Goal: Contribute content: Contribute content

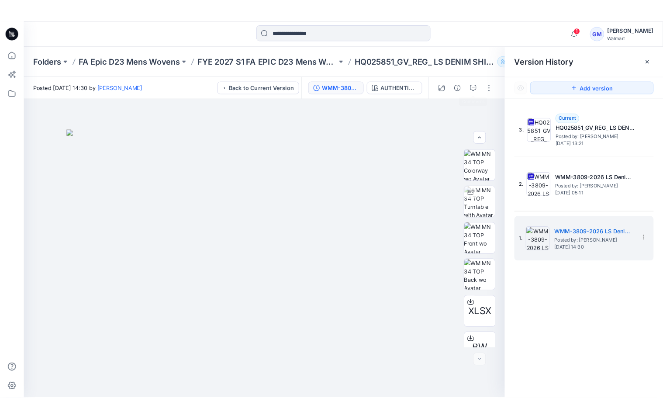
scroll to position [58, 0]
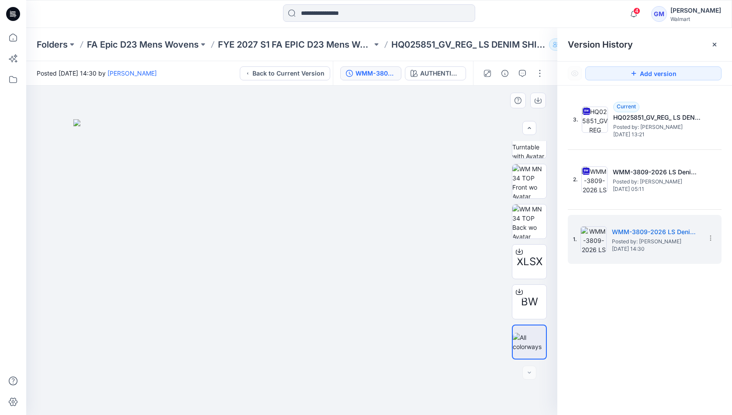
click at [321, 264] on img at bounding box center [291, 267] width 437 height 296
click at [14, 39] on icon at bounding box center [12, 37] width 19 height 19
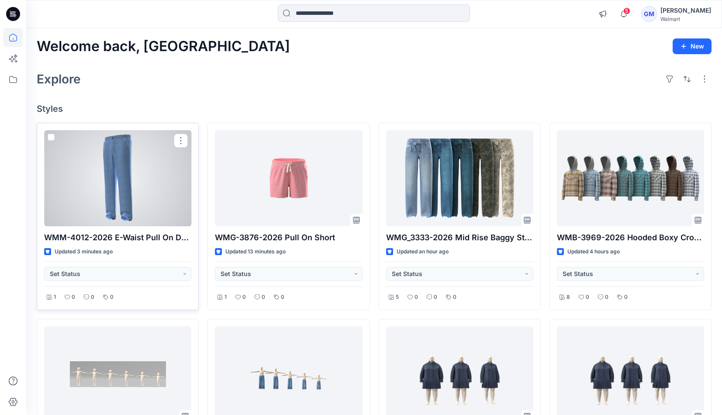
click at [120, 188] on div at bounding box center [117, 178] width 147 height 96
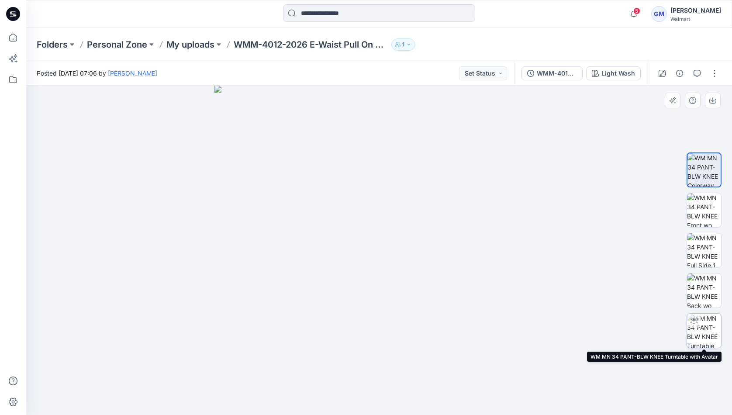
click at [707, 338] on img at bounding box center [704, 331] width 34 height 34
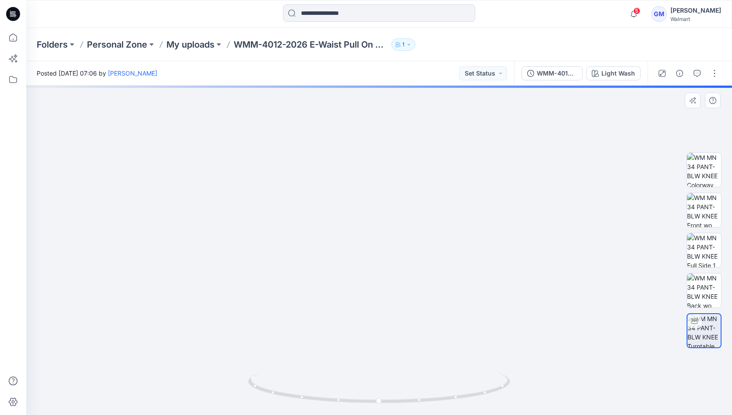
drag, startPoint x: 507, startPoint y: 330, endPoint x: 500, endPoint y: 228, distance: 102.5
click at [500, 228] on img at bounding box center [380, 142] width 562 height 548
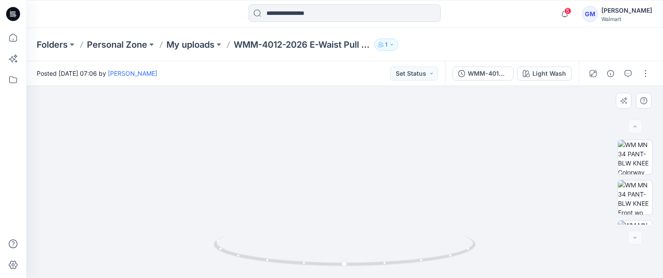
drag, startPoint x: 411, startPoint y: 198, endPoint x: 418, endPoint y: 145, distance: 53.8
click at [418, 145] on img at bounding box center [345, 100] width 414 height 356
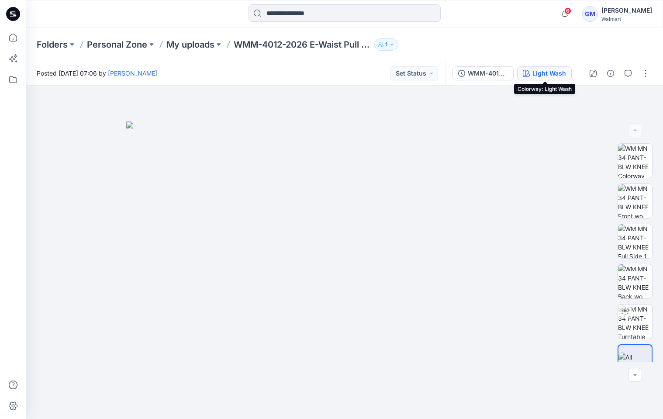
click at [559, 72] on div "Light Wash" at bounding box center [550, 74] width 34 height 10
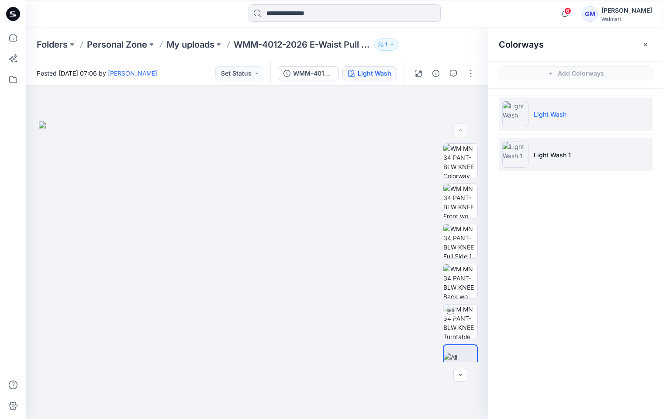
click at [565, 151] on p "Light Wash 1" at bounding box center [552, 154] width 37 height 9
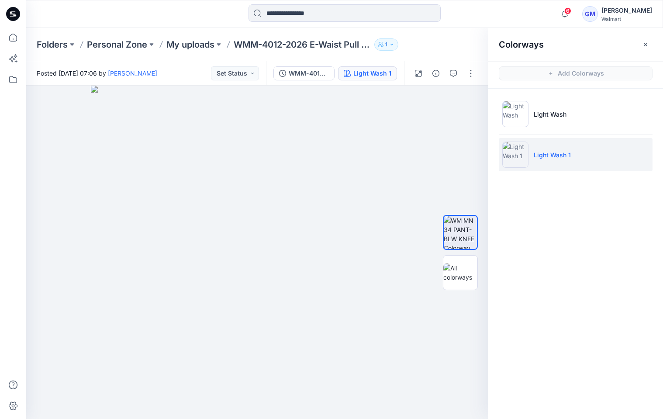
click at [500, 380] on div "Colorways Add Colorways Light Wash Light Wash 1" at bounding box center [576, 223] width 175 height 391
drag, startPoint x: 365, startPoint y: 200, endPoint x: 400, endPoint y: 165, distance: 49.8
click at [365, 200] on img at bounding box center [257, 252] width 333 height 333
click at [473, 75] on button "button" at bounding box center [471, 73] width 14 height 14
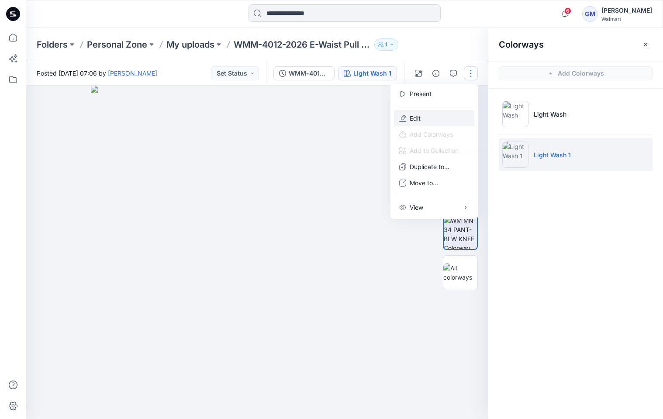
click at [425, 118] on button "Edit" at bounding box center [434, 118] width 80 height 16
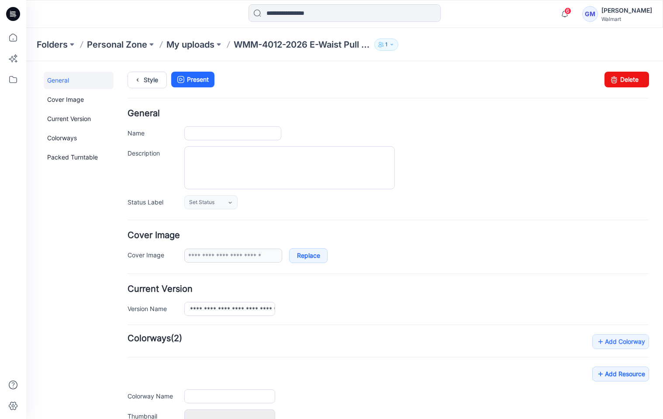
type input "**********"
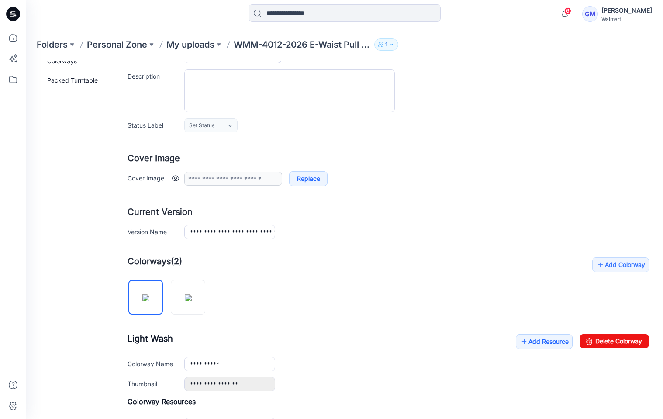
scroll to position [197, 0]
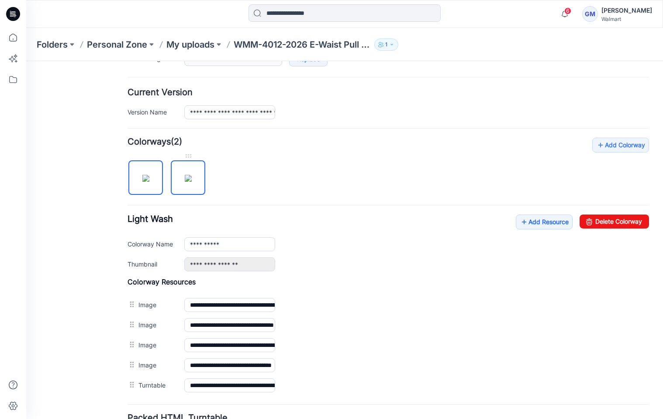
click at [171, 184] on link at bounding box center [188, 177] width 35 height 35
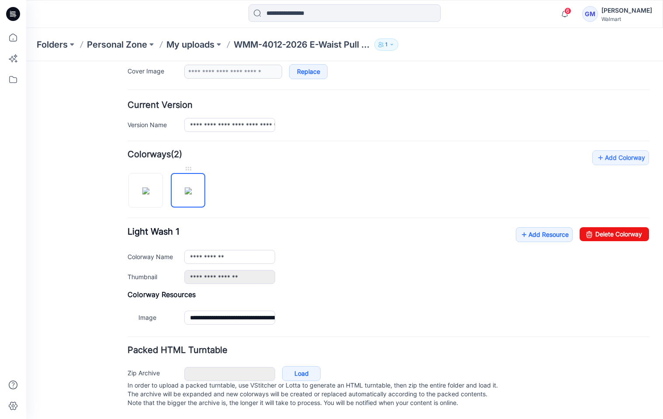
scroll to position [193, 0]
click at [583, 227] on icon at bounding box center [589, 234] width 12 height 14
type input "**********"
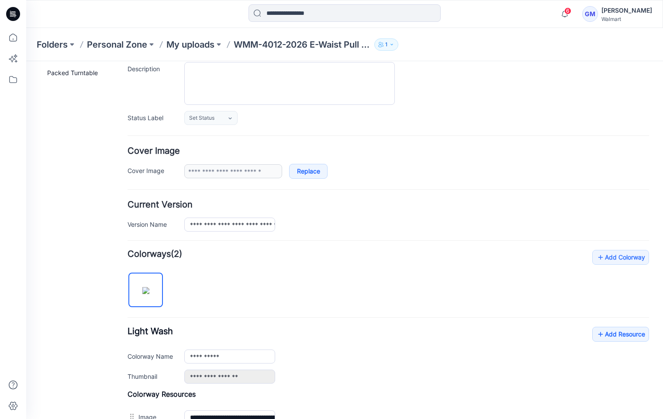
scroll to position [0, 0]
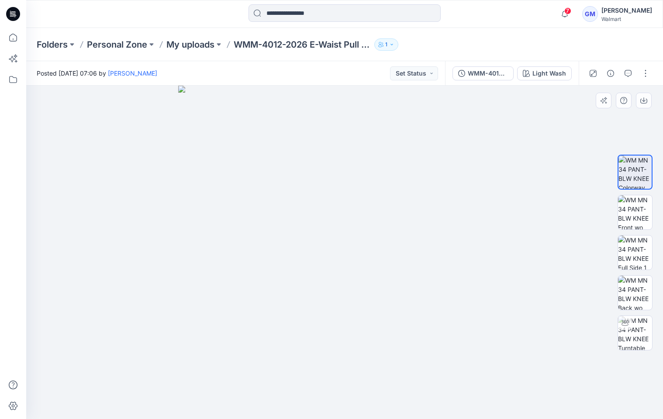
click at [537, 359] on div at bounding box center [344, 252] width 637 height 333
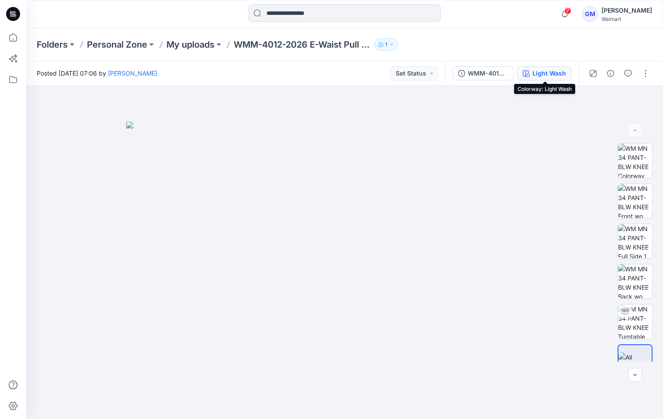
click at [556, 69] on div "Light Wash" at bounding box center [550, 74] width 34 height 10
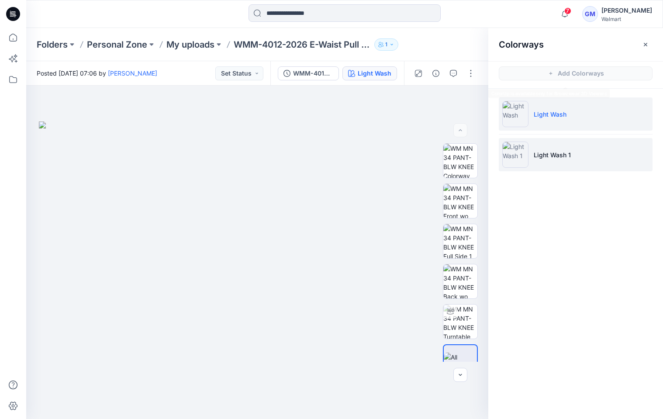
click at [582, 151] on li "Light Wash 1" at bounding box center [576, 154] width 154 height 33
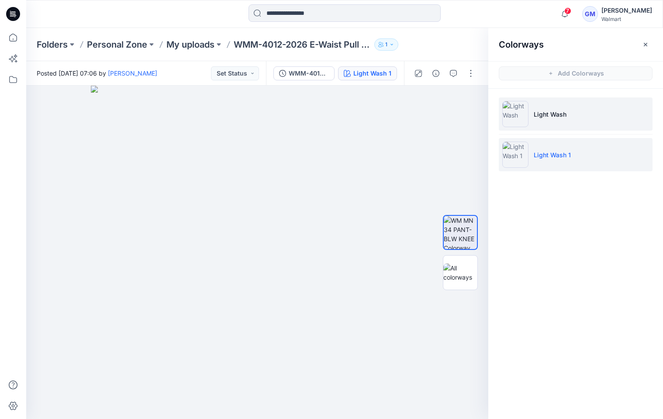
click at [549, 121] on li "Light Wash" at bounding box center [576, 113] width 154 height 33
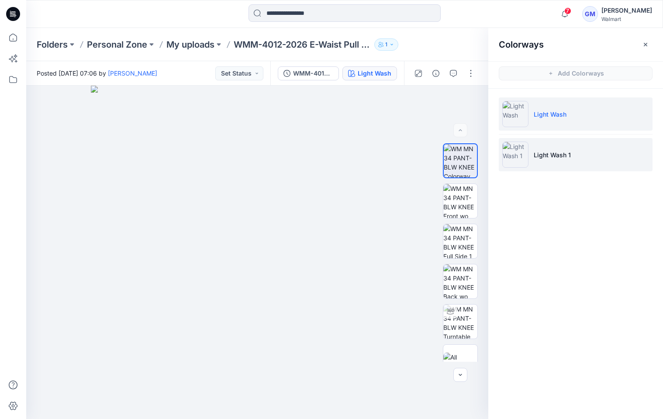
click at [562, 158] on p "Light Wash 1" at bounding box center [552, 154] width 37 height 9
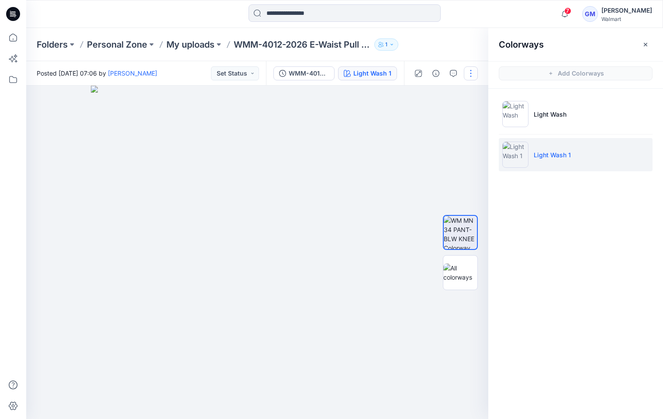
click at [476, 80] on button "button" at bounding box center [471, 73] width 14 height 14
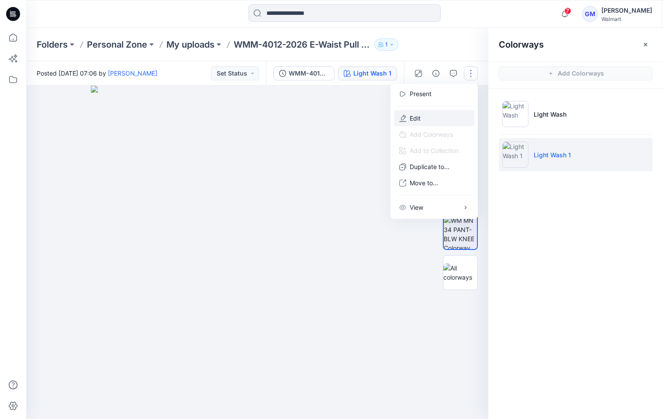
click at [428, 117] on button "Edit" at bounding box center [434, 118] width 80 height 16
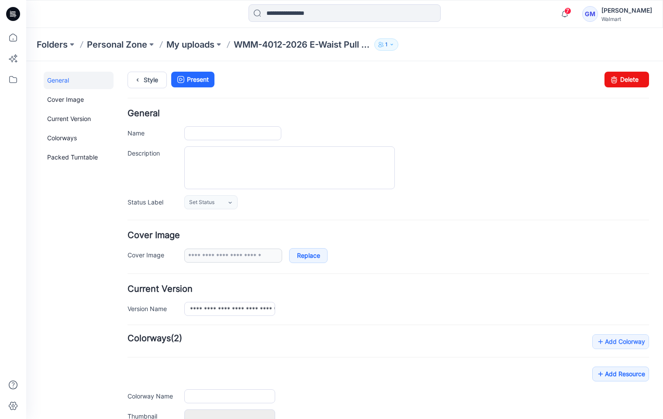
type input "**********"
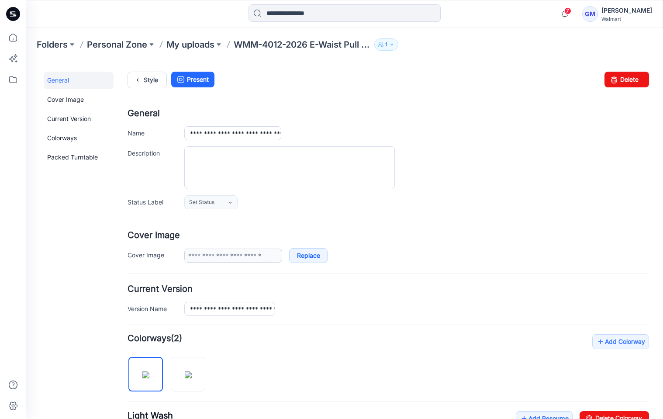
scroll to position [131, 0]
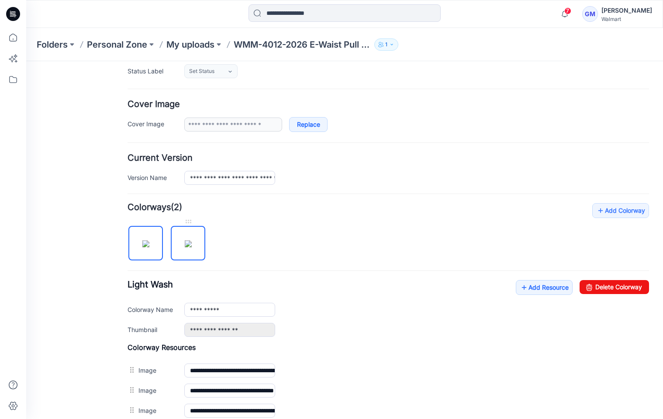
click at [188, 245] on img at bounding box center [188, 243] width 7 height 7
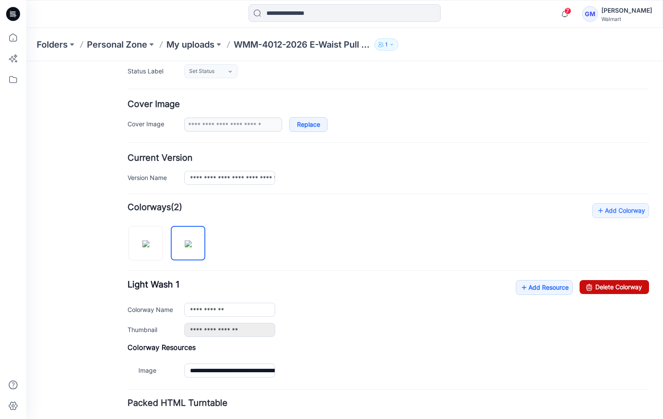
drag, startPoint x: 595, startPoint y: 283, endPoint x: 430, endPoint y: 115, distance: 235.8
click at [595, 283] on link "Delete Colorway" at bounding box center [614, 287] width 69 height 14
type input "**********"
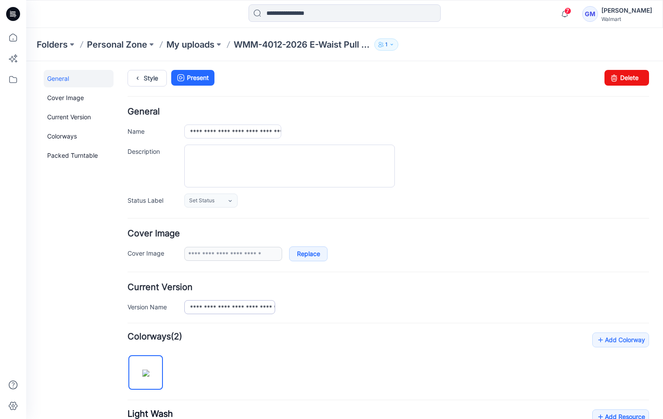
scroll to position [0, 0]
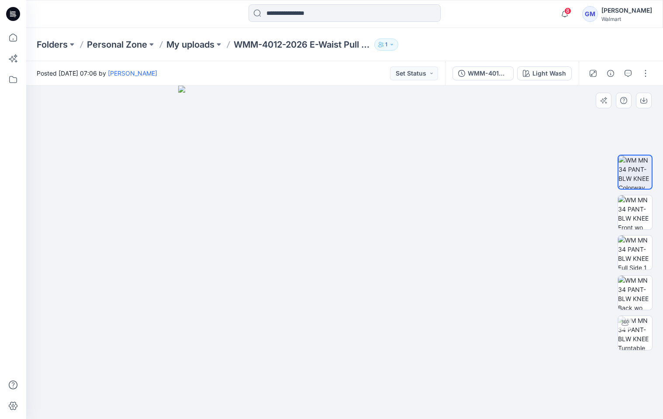
click at [411, 223] on img at bounding box center [344, 252] width 333 height 333
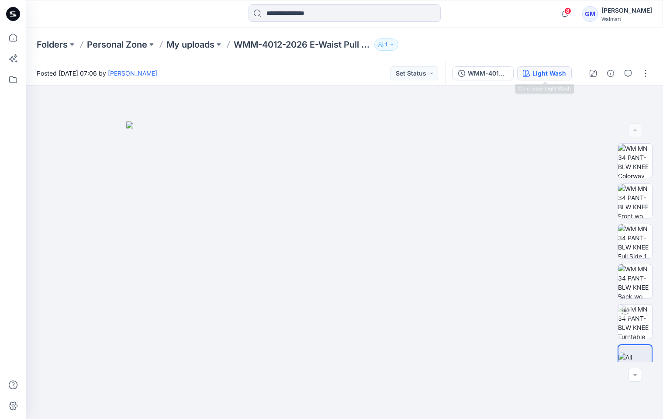
click at [545, 69] on div "Light Wash" at bounding box center [550, 74] width 34 height 10
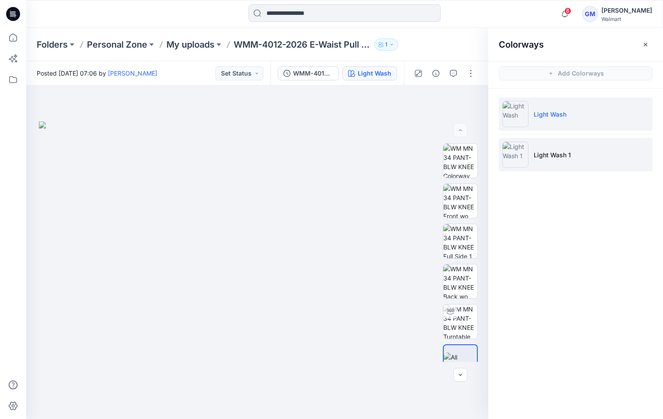
click at [558, 158] on p "Light Wash 1" at bounding box center [552, 154] width 37 height 9
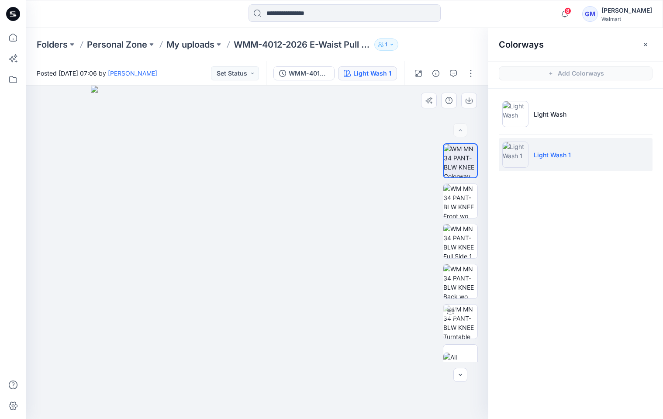
click at [345, 252] on img at bounding box center [257, 252] width 333 height 333
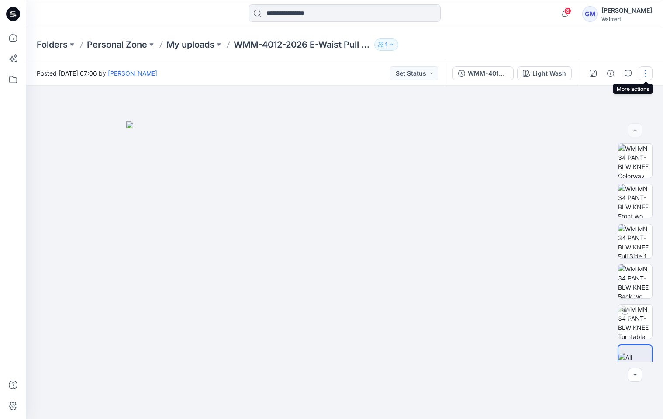
click at [644, 78] on button "button" at bounding box center [646, 73] width 14 height 14
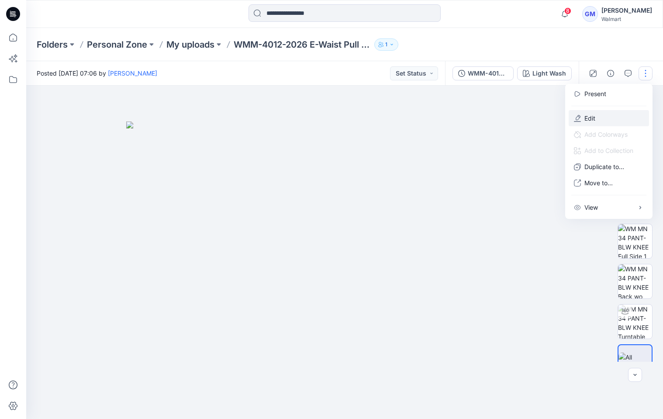
click at [603, 113] on button "Edit" at bounding box center [609, 118] width 80 height 16
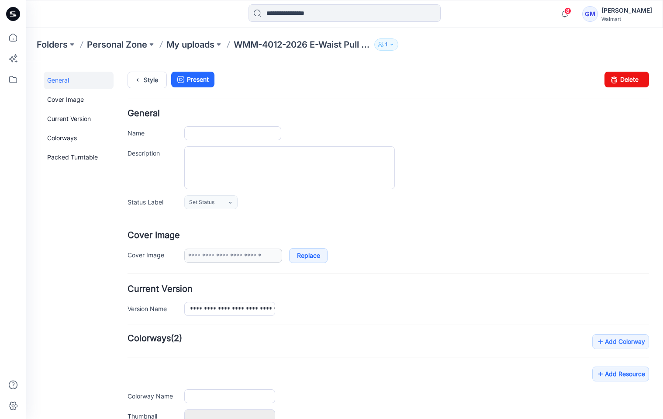
type input "**********"
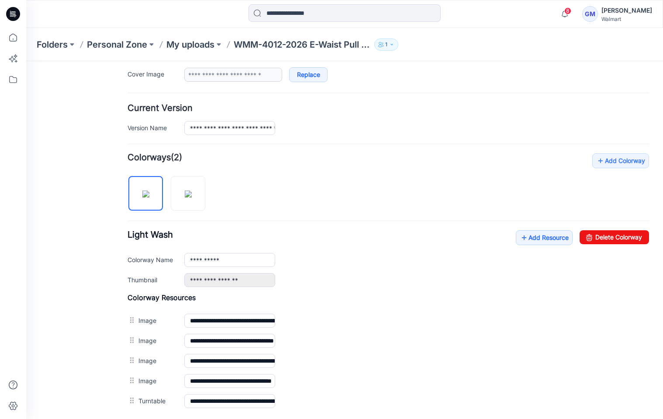
scroll to position [197, 0]
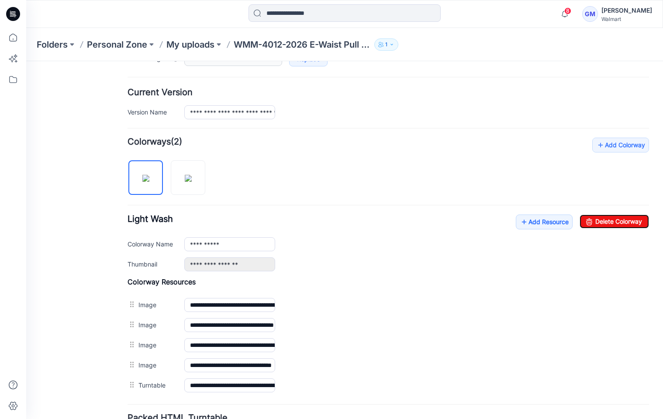
drag, startPoint x: 607, startPoint y: 222, endPoint x: 397, endPoint y: 61, distance: 264.6
click at [607, 222] on link "Delete Colorway" at bounding box center [614, 222] width 69 height 14
click at [237, 247] on input "**********" at bounding box center [229, 244] width 91 height 14
type input "**********"
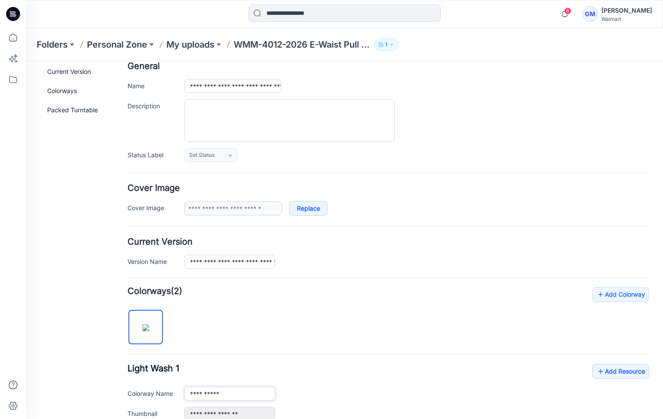
scroll to position [0, 0]
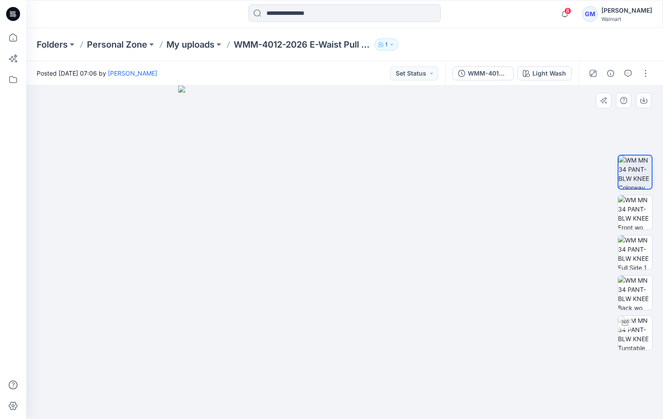
drag, startPoint x: 561, startPoint y: 176, endPoint x: 567, endPoint y: 105, distance: 70.6
click at [561, 176] on div at bounding box center [344, 252] width 637 height 333
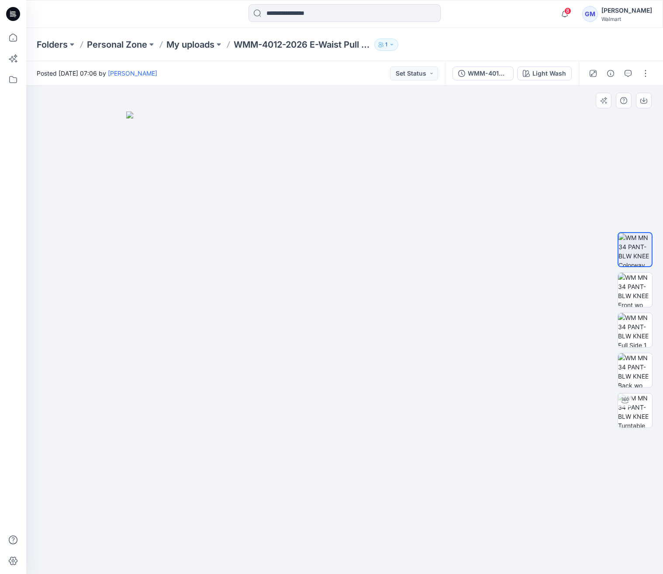
click at [428, 325] on img at bounding box center [344, 342] width 437 height 463
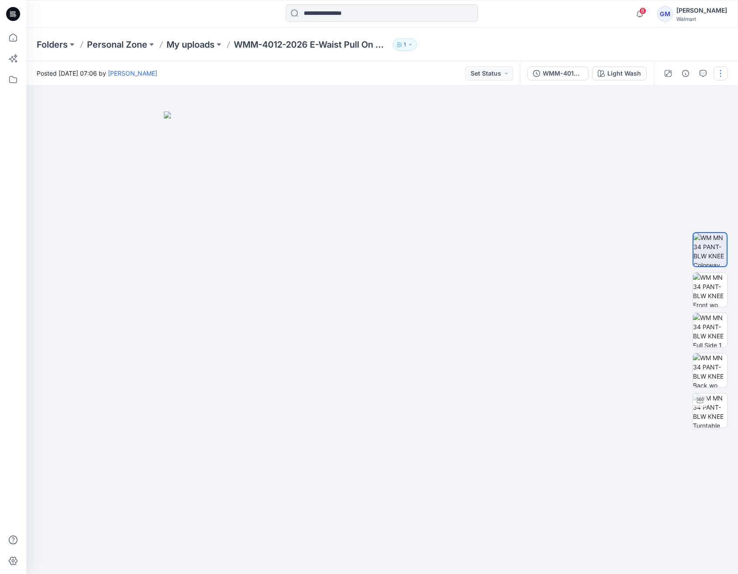
click at [663, 72] on button "button" at bounding box center [721, 73] width 14 height 14
click at [663, 117] on p "Edit" at bounding box center [665, 118] width 11 height 9
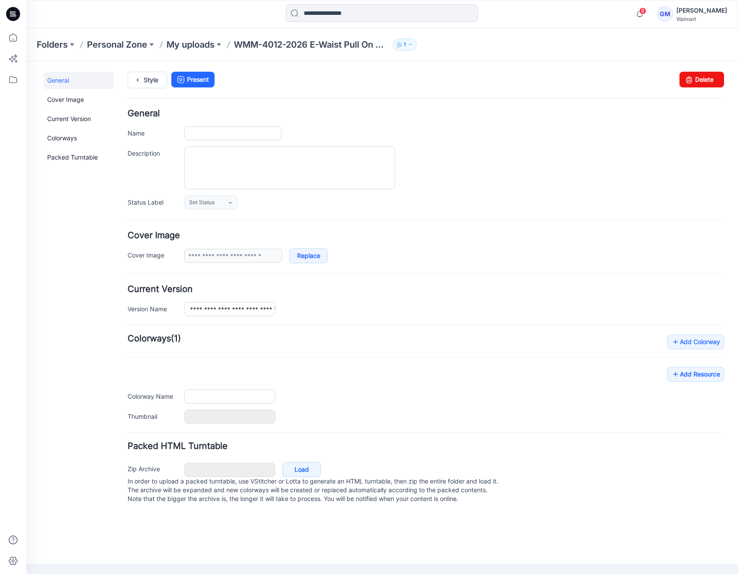
type input "**********"
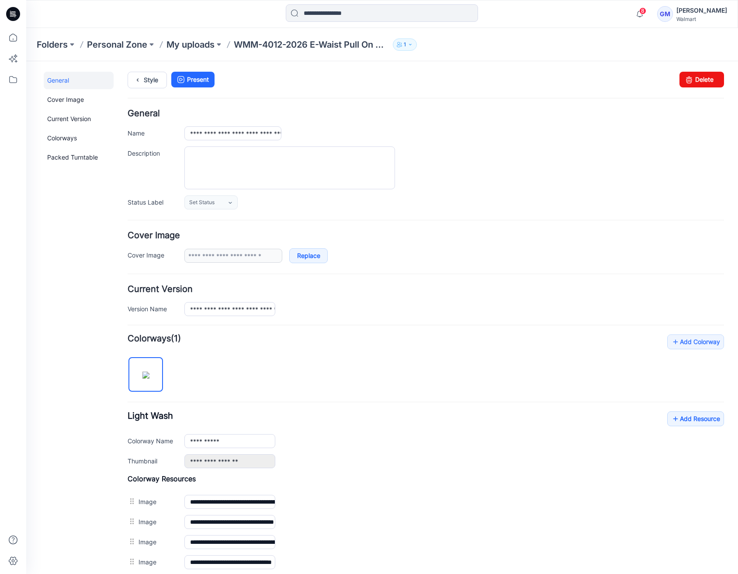
scroll to position [118, 0]
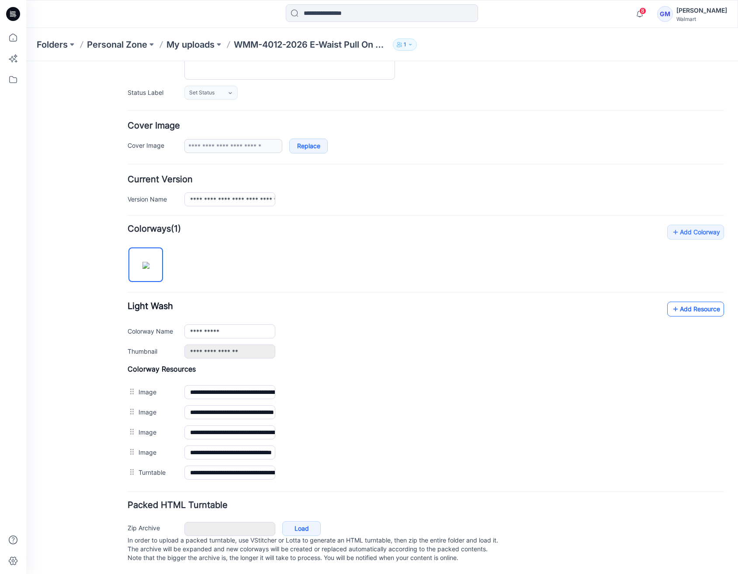
click at [677, 302] on link "Add Resource" at bounding box center [695, 309] width 57 height 15
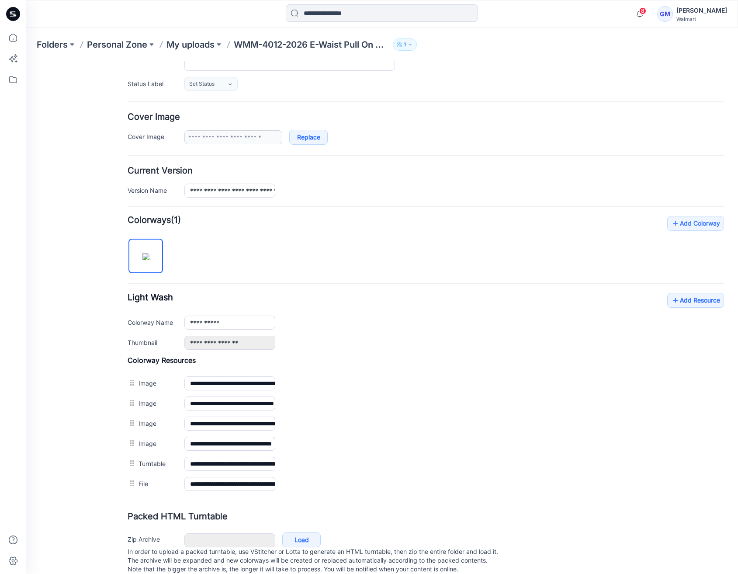
click at [83, 349] on div "General Cover Image Current Version Colorways Packed Turntable" at bounding box center [79, 269] width 70 height 632
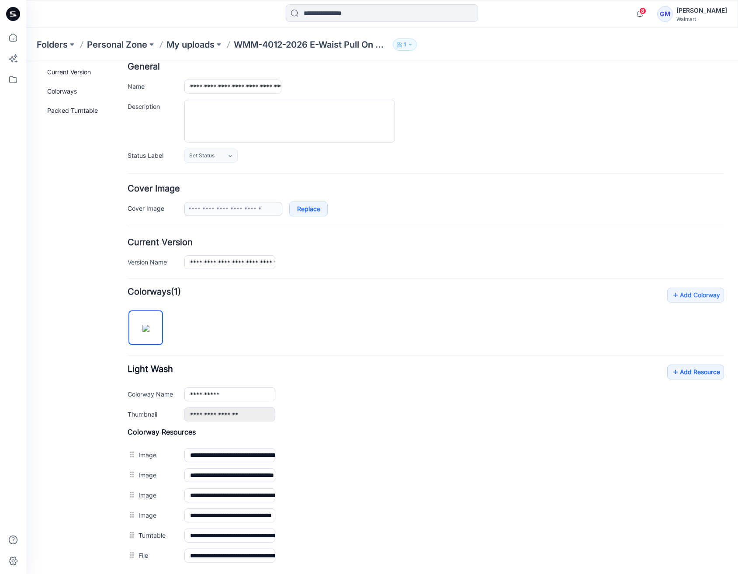
scroll to position [0, 0]
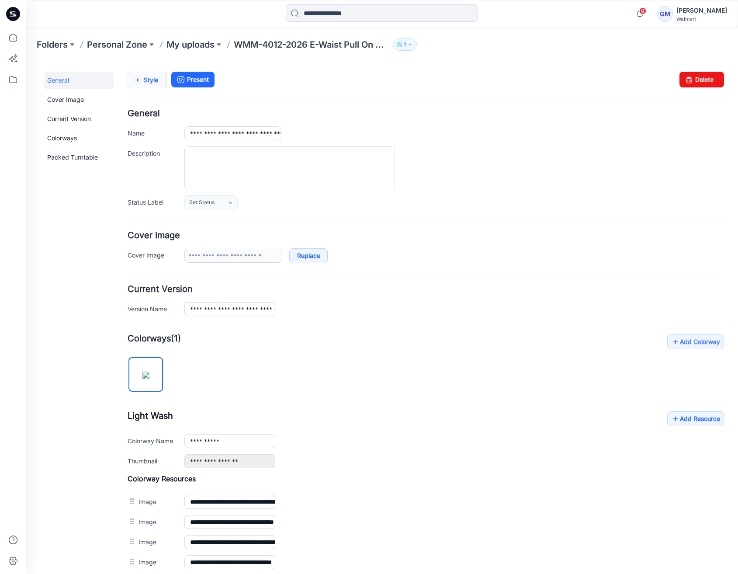
click at [160, 83] on link "Style" at bounding box center [147, 80] width 39 height 17
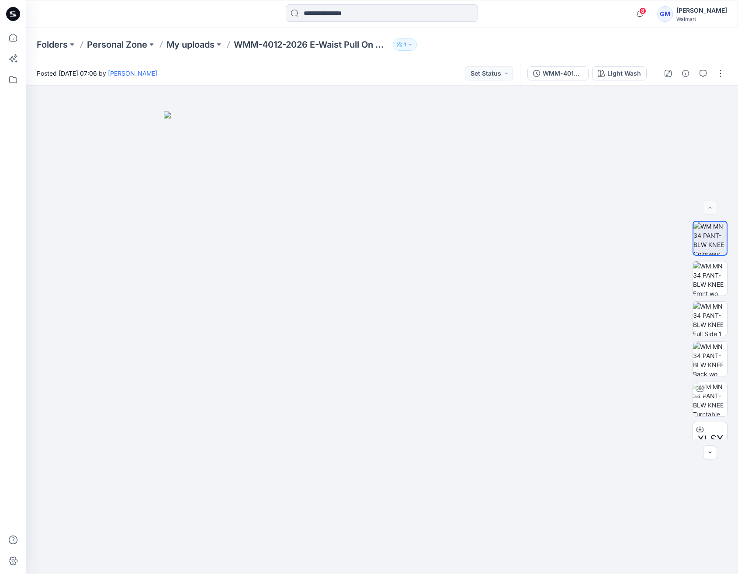
click at [326, 56] on div "Folders Personal Zone My uploads WMM-4012-2026 E-Waist Pull On Denim 1" at bounding box center [382, 44] width 712 height 33
click at [393, 60] on div "Folders Personal Zone My uploads WMM-4012-2026 E-Waist Pull On Denim 1" at bounding box center [382, 44] width 712 height 33
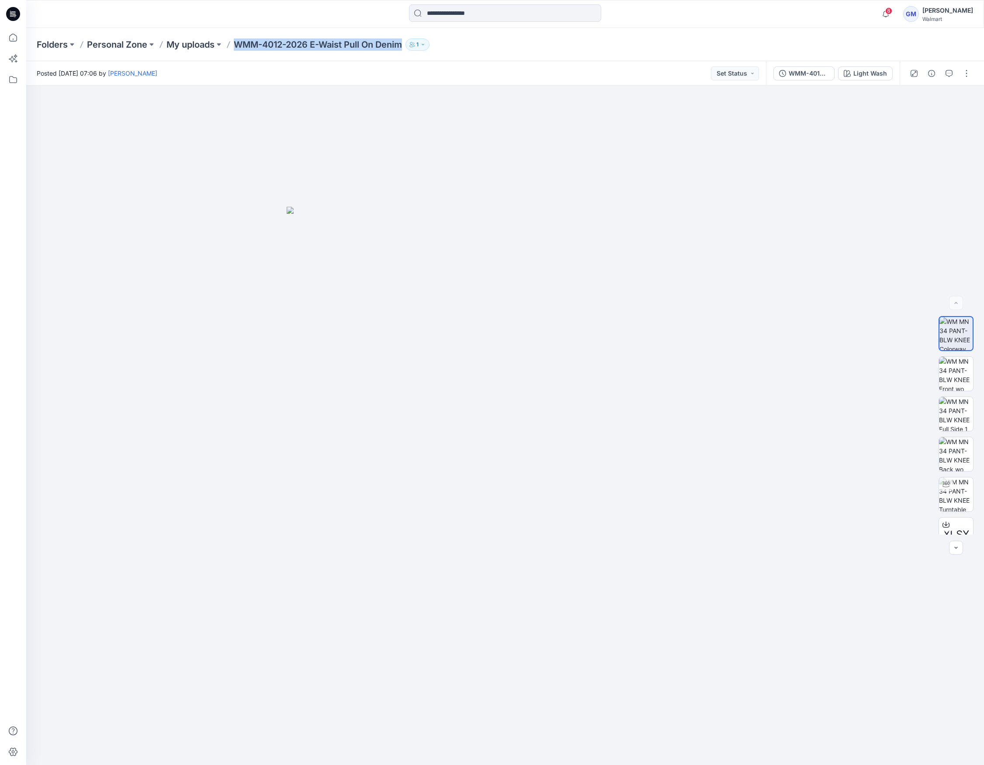
drag, startPoint x: 236, startPoint y: 42, endPoint x: 408, endPoint y: 52, distance: 171.6
click at [408, 52] on div "Folders Personal Zone My uploads WMM-4012-2026 E-Waist Pull On Denim 1" at bounding box center [505, 44] width 958 height 33
copy p "WMM-4012-2026 E-Waist Pull On Denim"
click at [458, 424] on img at bounding box center [505, 486] width 437 height 558
click at [738, 74] on button "button" at bounding box center [932, 73] width 14 height 14
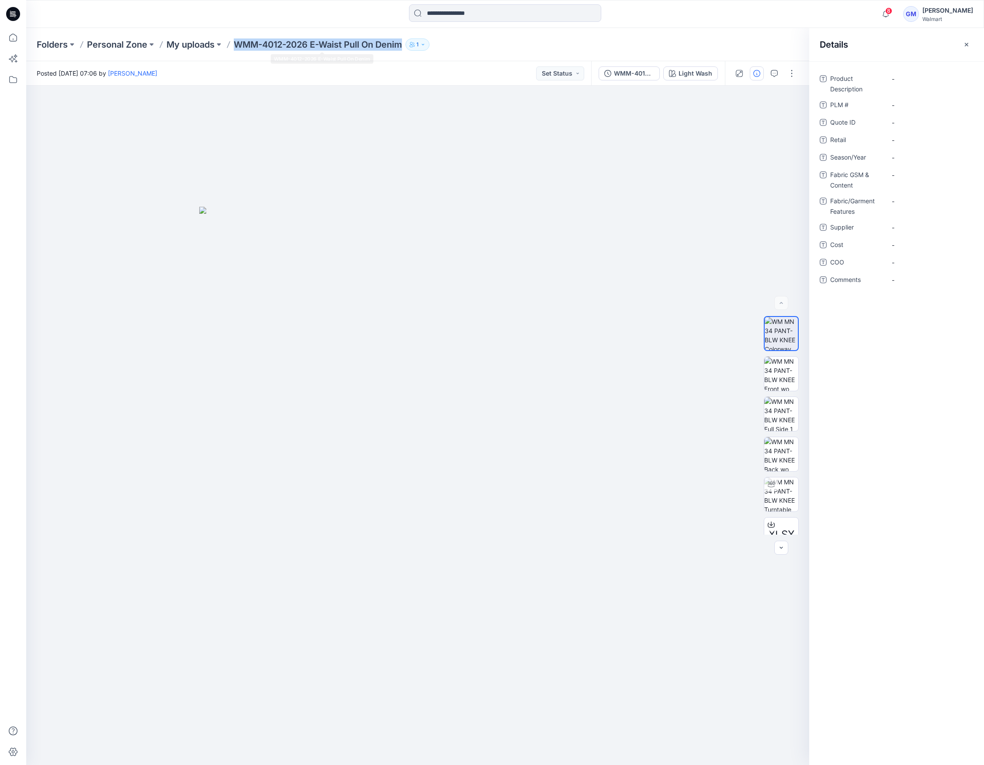
click at [352, 58] on div "Folders Personal Zone My uploads WMM-4012-2026 E-Waist Pull On Denim 1" at bounding box center [505, 44] width 958 height 33
drag, startPoint x: 313, startPoint y: 47, endPoint x: 406, endPoint y: 45, distance: 93.1
click at [402, 45] on p "WMM-4012-2026 E-Waist Pull On Denim" at bounding box center [318, 44] width 168 height 12
copy p "E-Waist Pull On Denim"
click at [738, 76] on Description "-" at bounding box center [930, 78] width 76 height 9
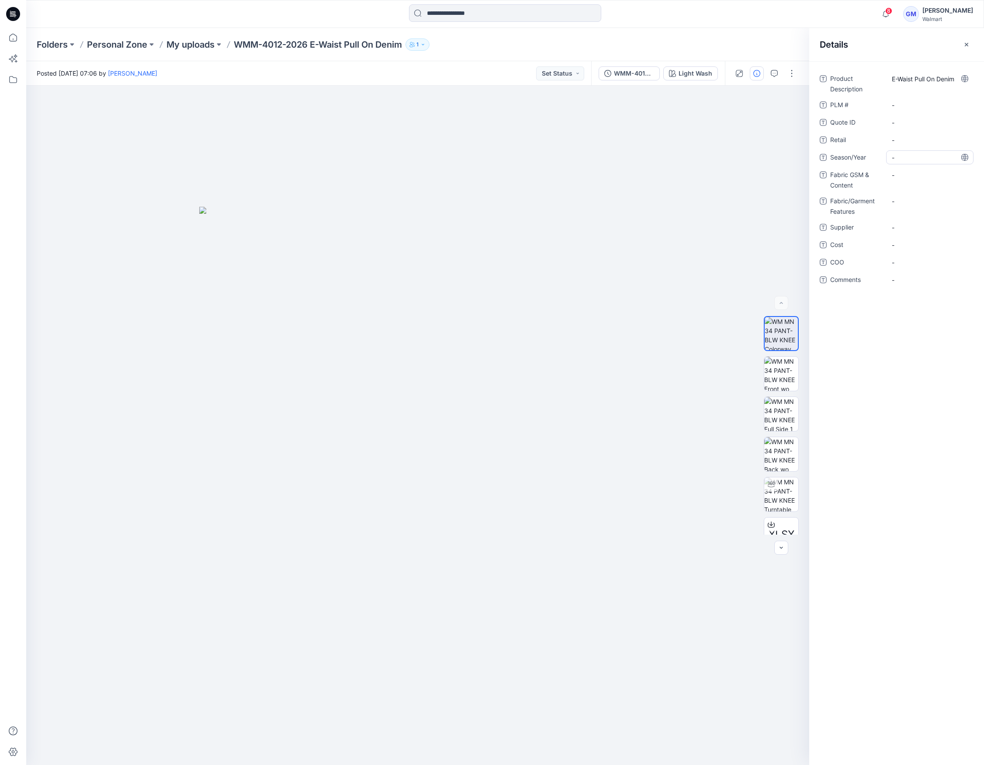
click at [738, 155] on span "-" at bounding box center [930, 157] width 76 height 9
type textarea "*"
type textarea "**********"
click at [738, 226] on span "-" at bounding box center [930, 227] width 76 height 9
type textarea "****"
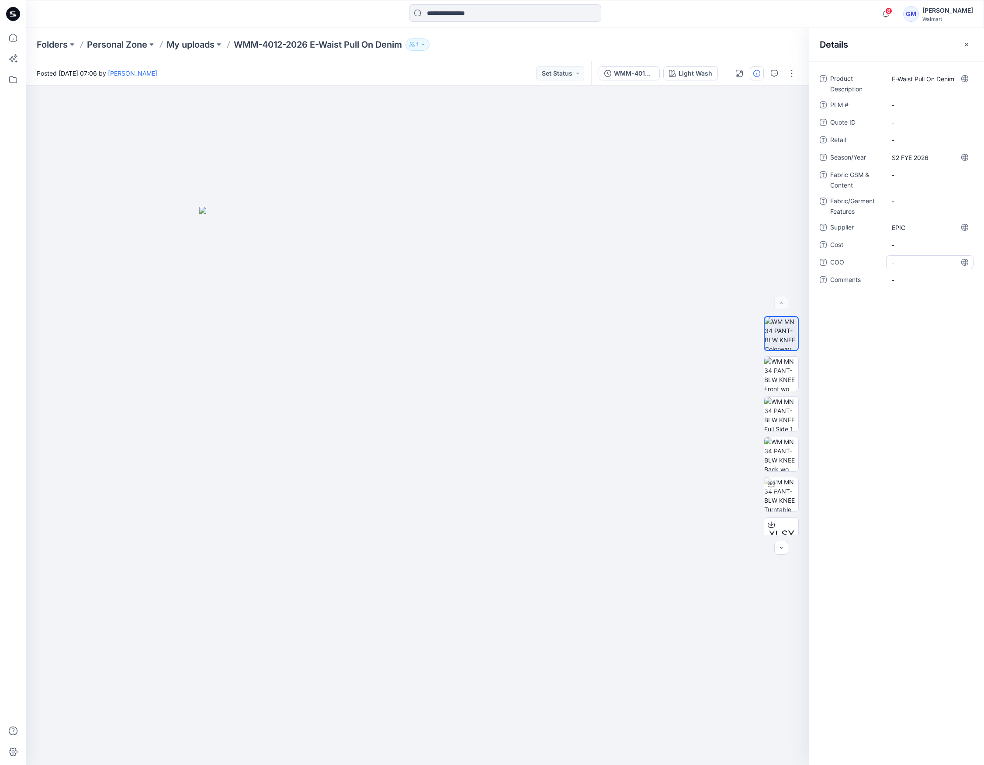
click at [738, 258] on span "-" at bounding box center [930, 262] width 76 height 9
type textarea "**"
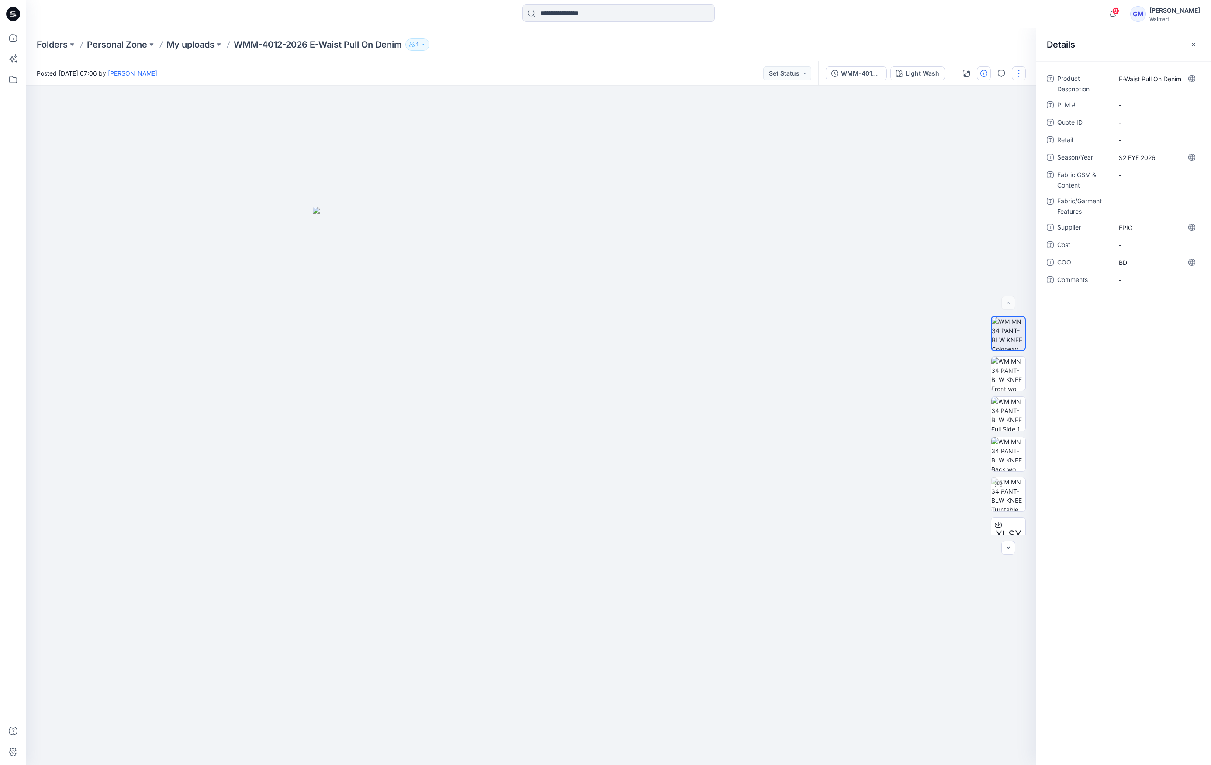
click at [738, 70] on button "button" at bounding box center [1019, 73] width 14 height 14
click at [738, 118] on button "Edit" at bounding box center [982, 118] width 80 height 16
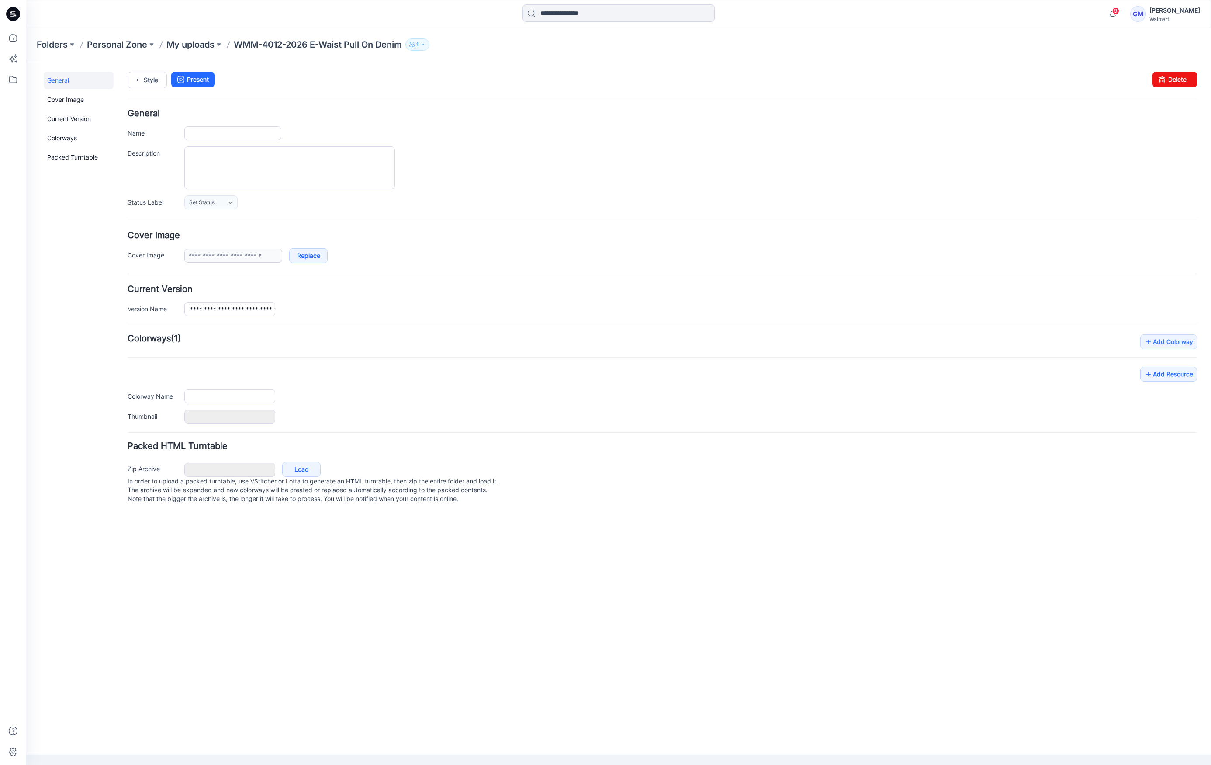
type input "**********"
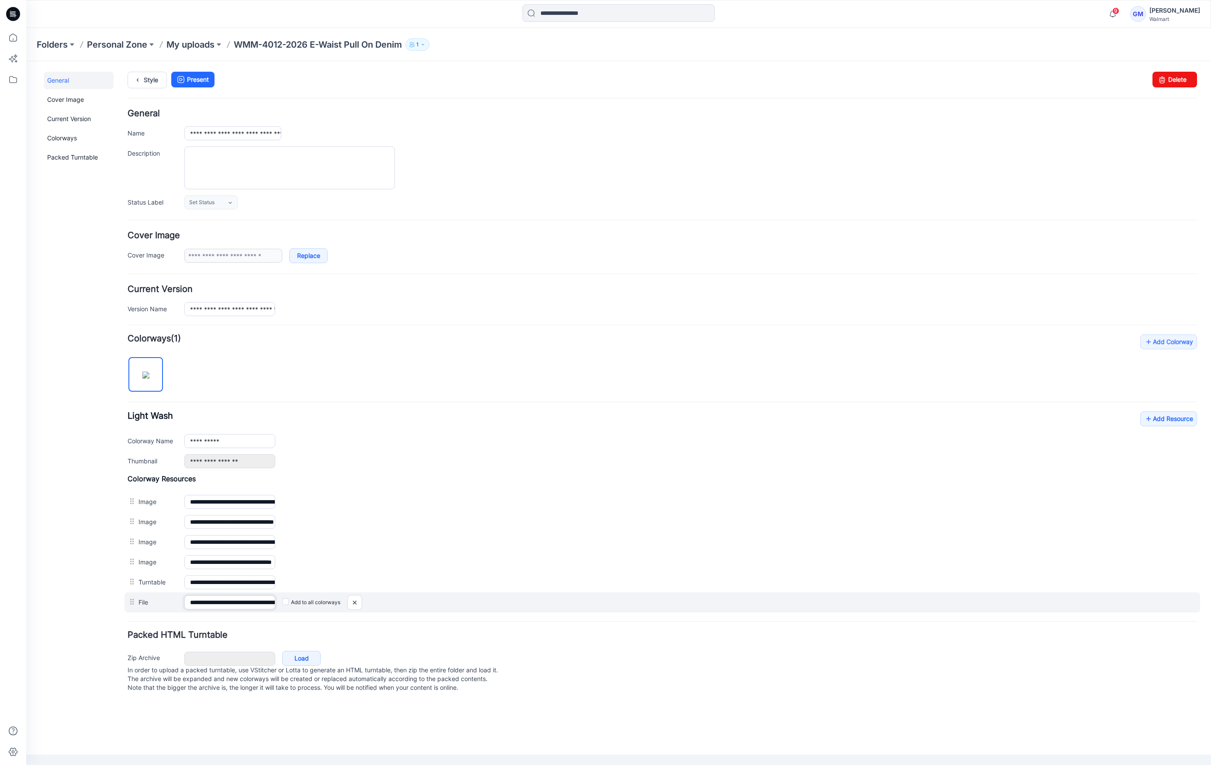
scroll to position [0, 121]
drag, startPoint x: 245, startPoint y: 610, endPoint x: 305, endPoint y: 609, distance: 59.9
click at [305, 609] on div "**********" at bounding box center [663, 602] width 1076 height 21
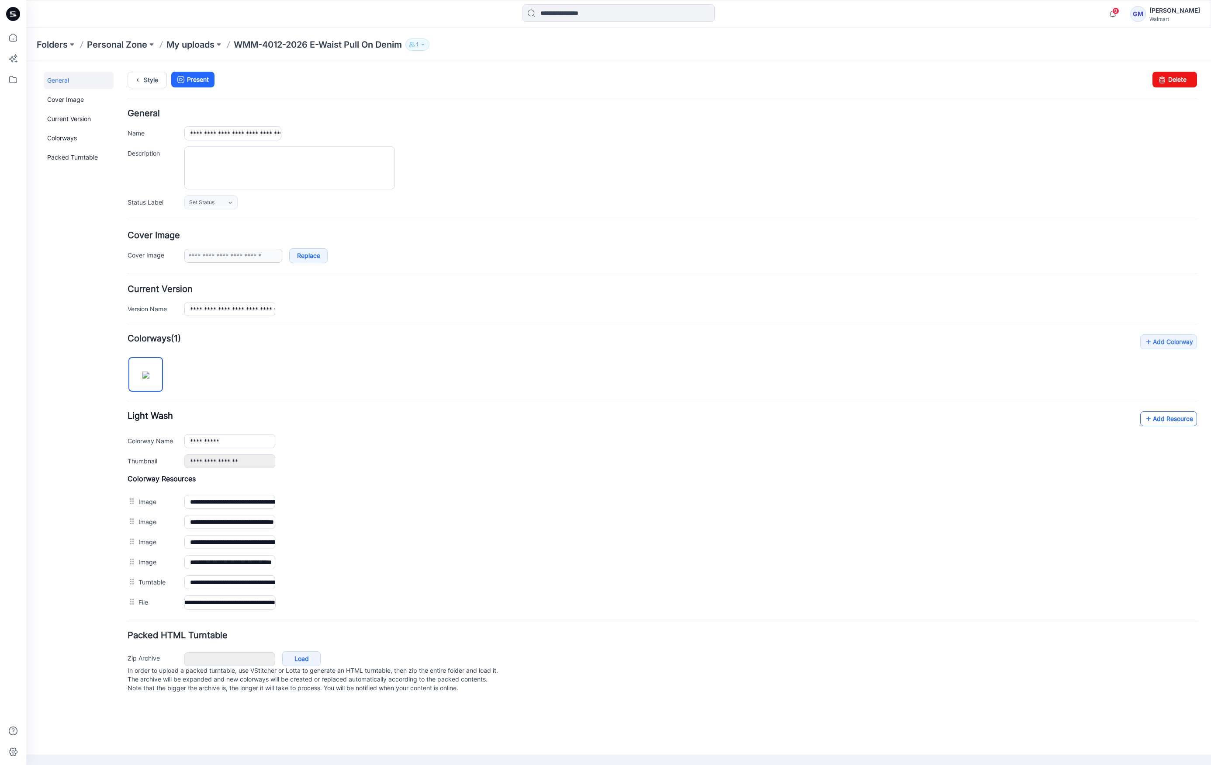
click at [1188, 426] on link "Add Resource" at bounding box center [1169, 418] width 57 height 15
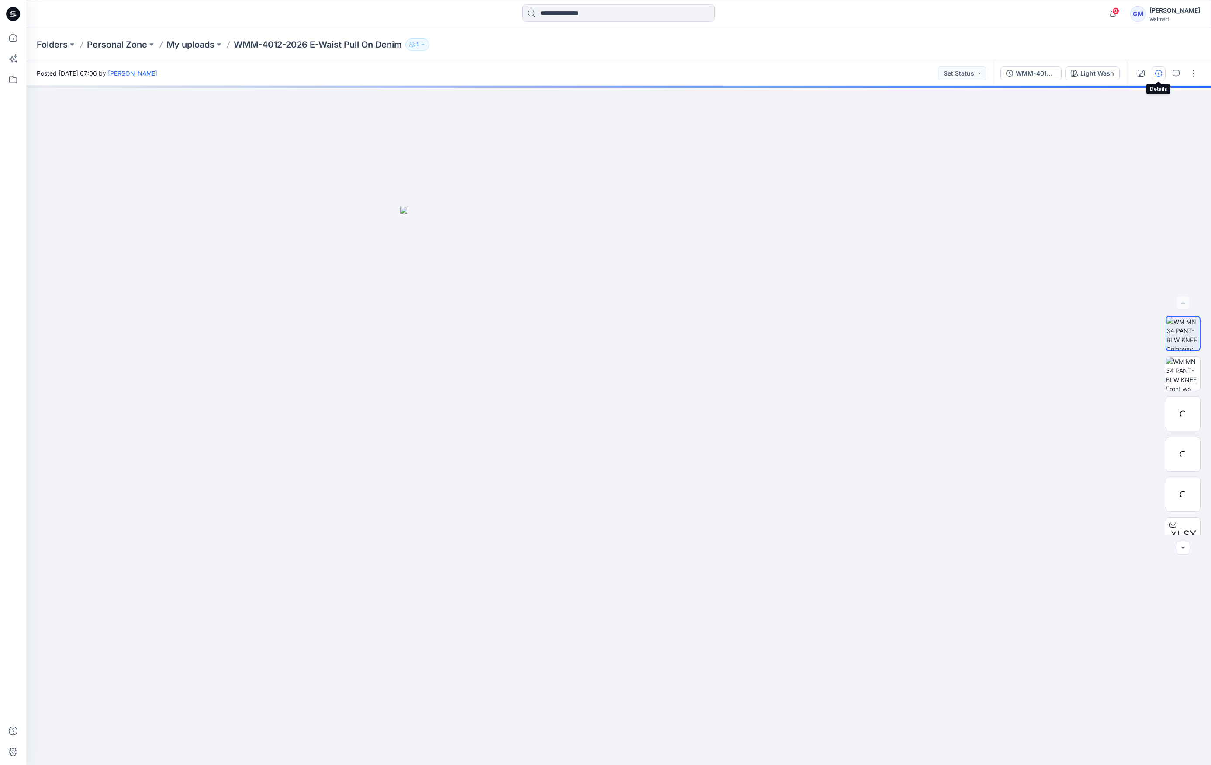
click at [1158, 73] on icon "button" at bounding box center [1159, 73] width 7 height 7
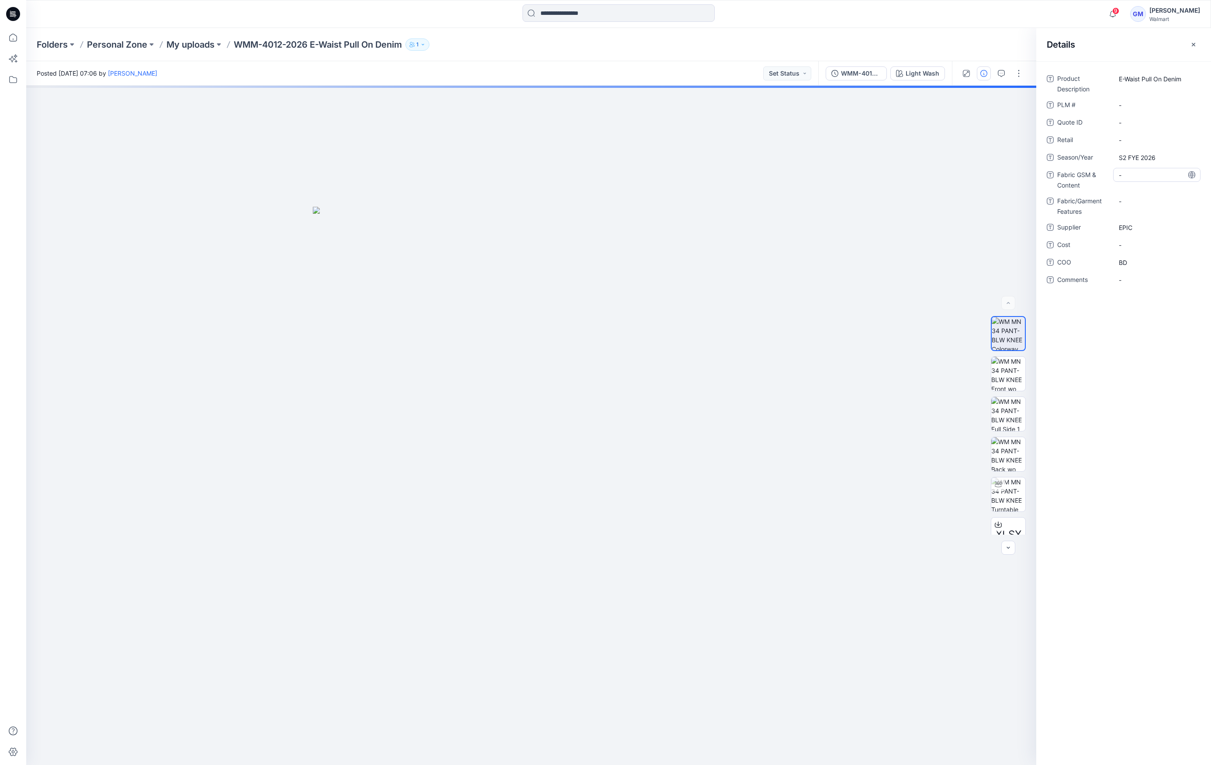
click at [1128, 175] on Content "-" at bounding box center [1157, 174] width 76 height 9
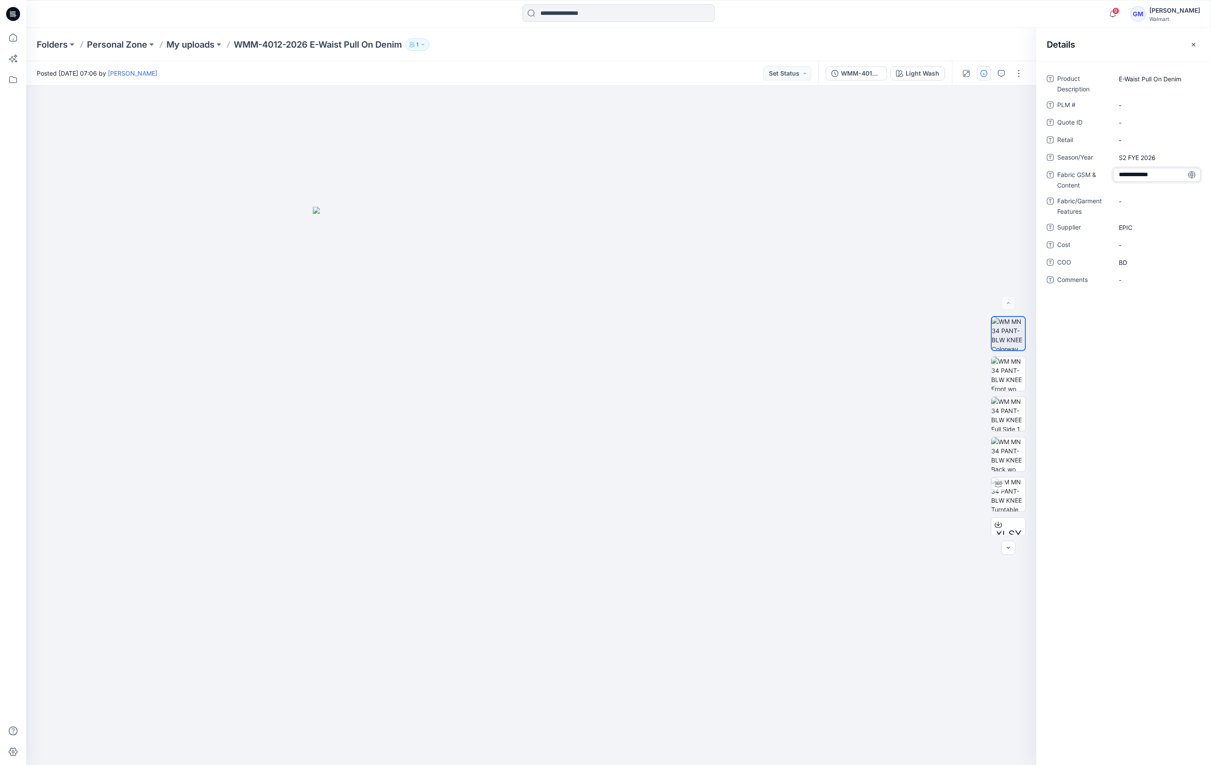
type textarea "**********"
click at [1143, 180] on div "-" at bounding box center [1157, 175] width 87 height 14
type textarea "**********"
click at [348, 452] on img at bounding box center [531, 486] width 437 height 558
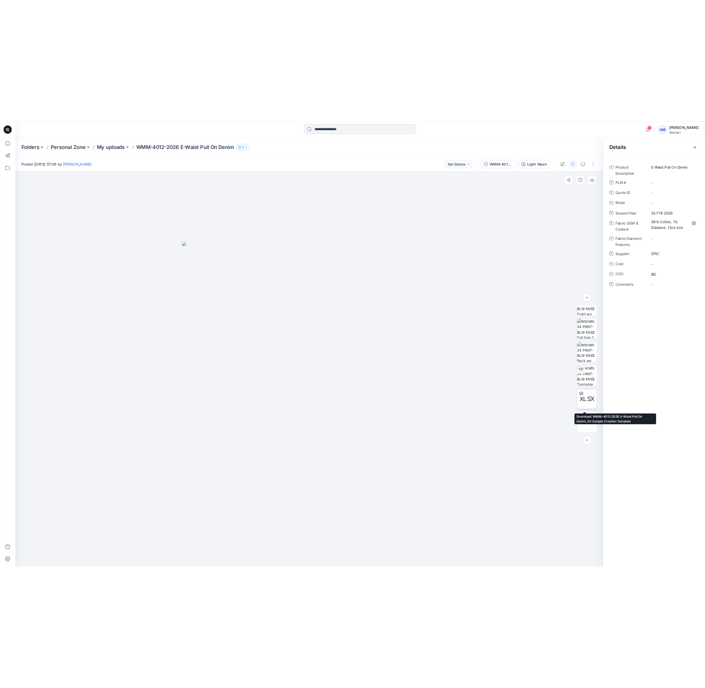
scroll to position [0, 0]
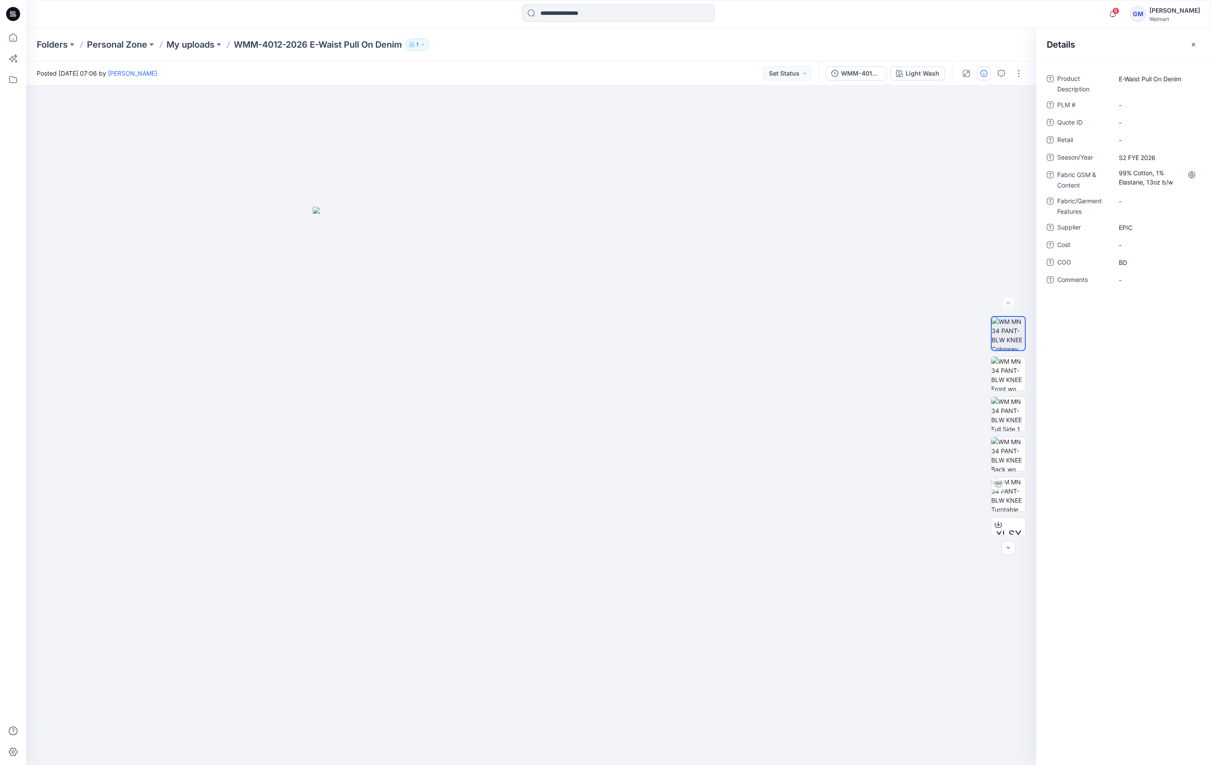
click at [1091, 500] on div "Product Description E-Waist Pull On Denim PLM # - Quote ID - Retail - Season/Ye…" at bounding box center [1124, 413] width 175 height 704
click at [1004, 484] on img at bounding box center [1009, 494] width 34 height 34
click at [841, 226] on img at bounding box center [531, 417] width 713 height 696
drag, startPoint x: 635, startPoint y: 739, endPoint x: 632, endPoint y: 732, distance: 8.2
click at [632, 732] on icon at bounding box center [532, 738] width 264 height 33
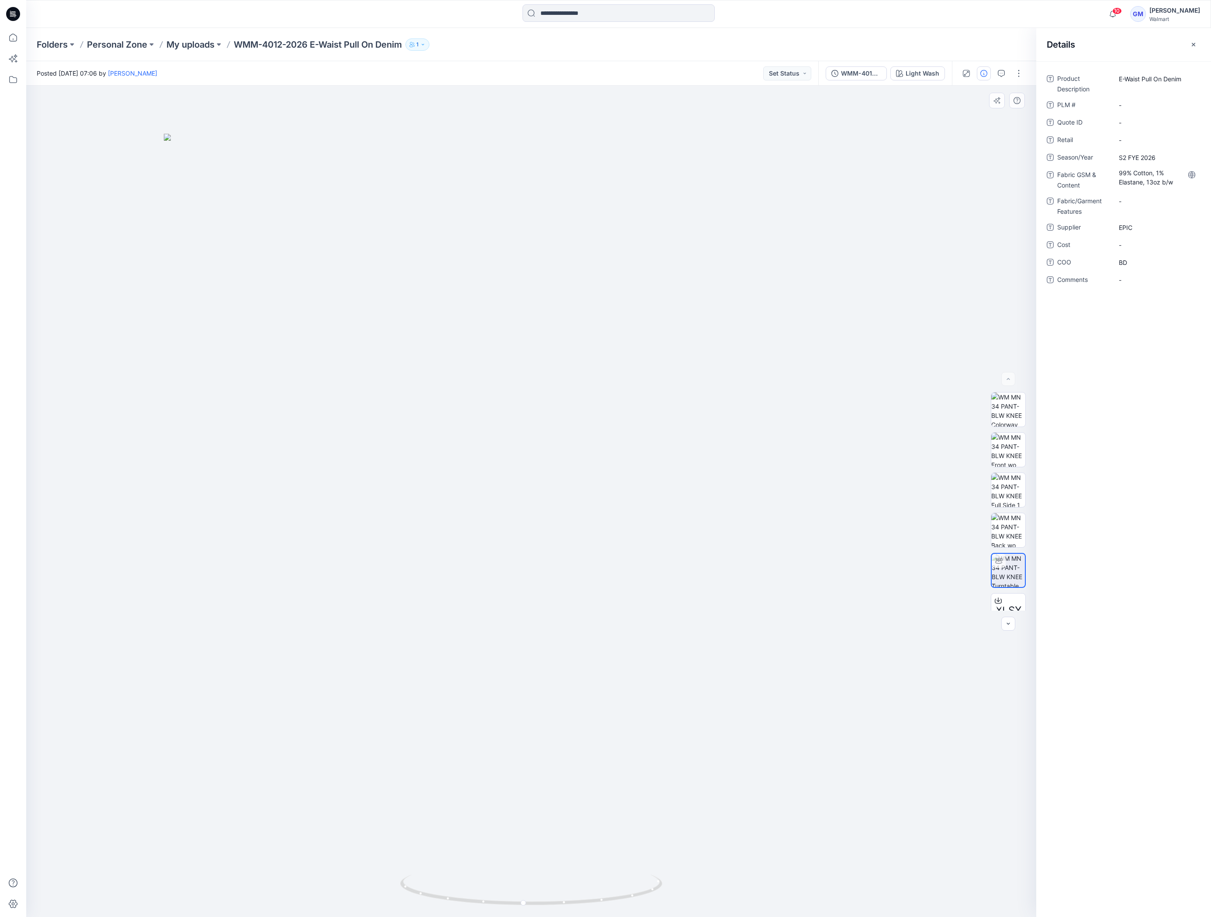
drag, startPoint x: 323, startPoint y: 674, endPoint x: 332, endPoint y: 674, distance: 8.8
click at [323, 674] on img at bounding box center [532, 526] width 736 height 784
drag, startPoint x: 620, startPoint y: 898, endPoint x: 513, endPoint y: 907, distance: 107.1
click at [513, 764] on div at bounding box center [531, 895] width 262 height 44
drag, startPoint x: 268, startPoint y: 151, endPoint x: 537, endPoint y: 47, distance: 288.6
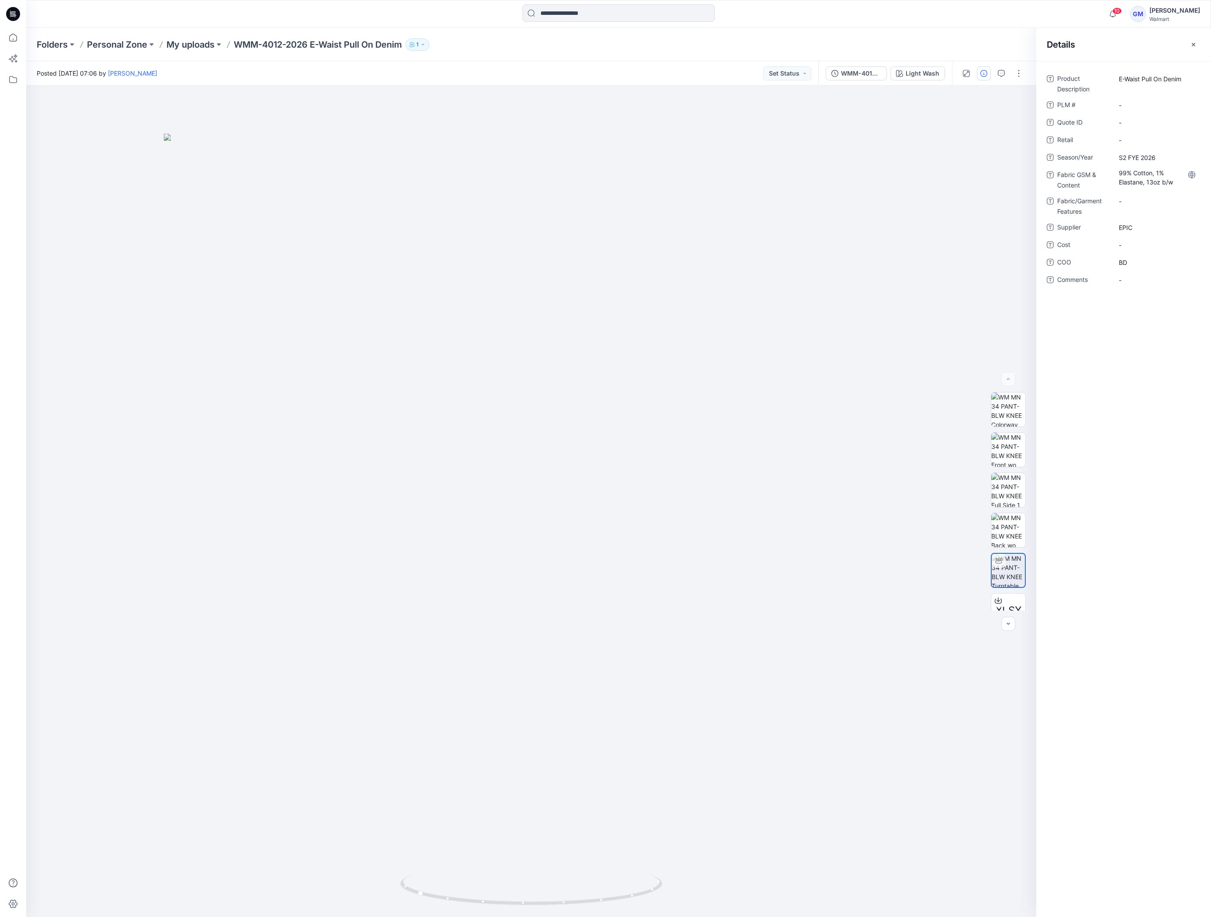
click at [267, 152] on img at bounding box center [532, 526] width 736 height 784
click at [602, 14] on input at bounding box center [619, 12] width 192 height 17
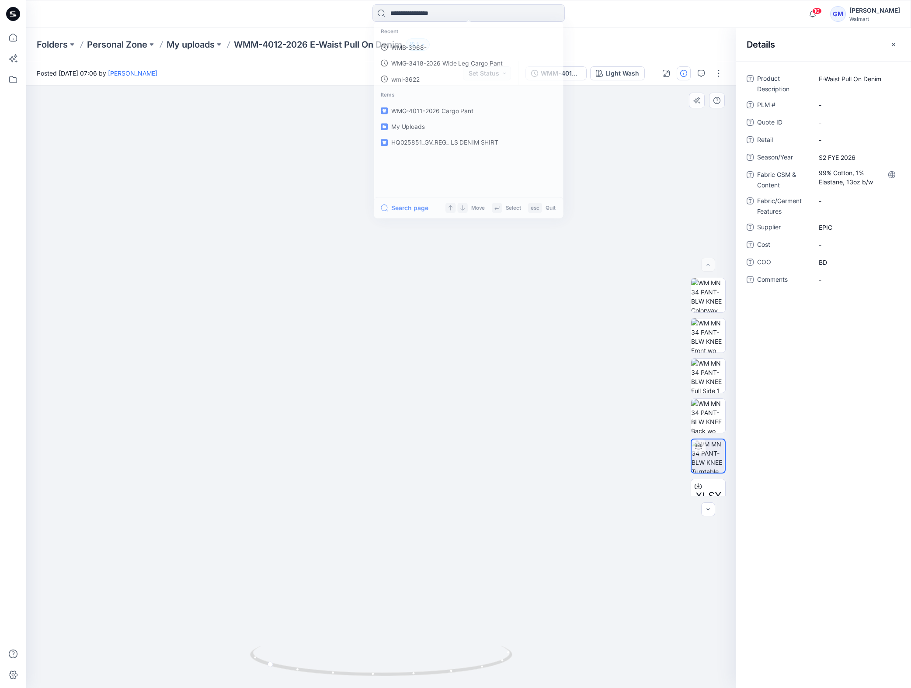
click at [681, 441] on div "XLSX BW" at bounding box center [708, 387] width 56 height 219
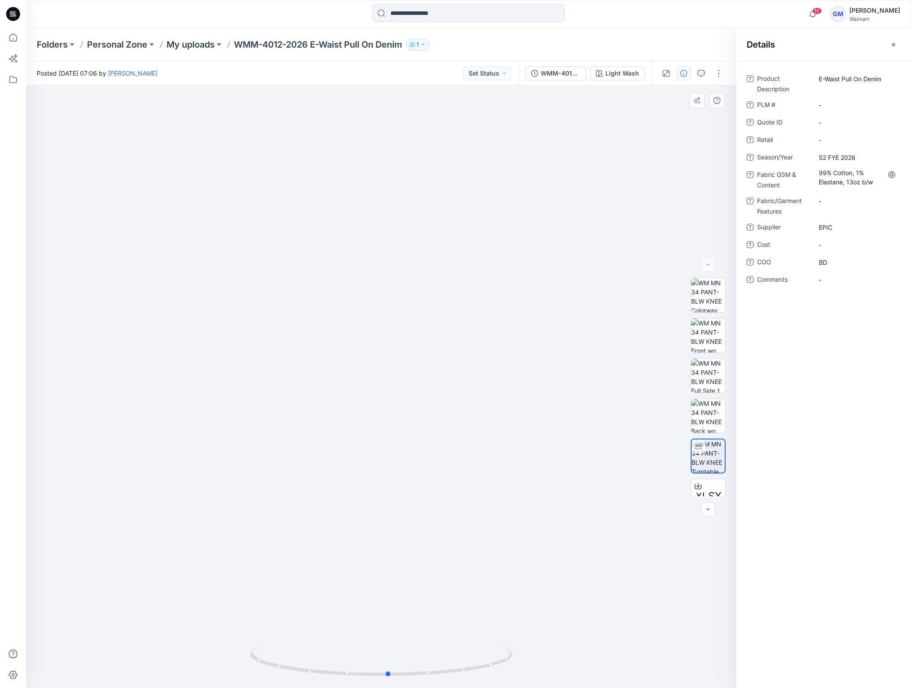
drag, startPoint x: 420, startPoint y: 668, endPoint x: 519, endPoint y: 637, distance: 103.8
click at [543, 661] on div at bounding box center [381, 387] width 710 height 603
drag, startPoint x: 464, startPoint y: 537, endPoint x: 462, endPoint y: 512, distance: 25.0
click at [462, 512] on img at bounding box center [381, 374] width 627 height 627
click at [416, 437] on img at bounding box center [381, 374] width 627 height 627
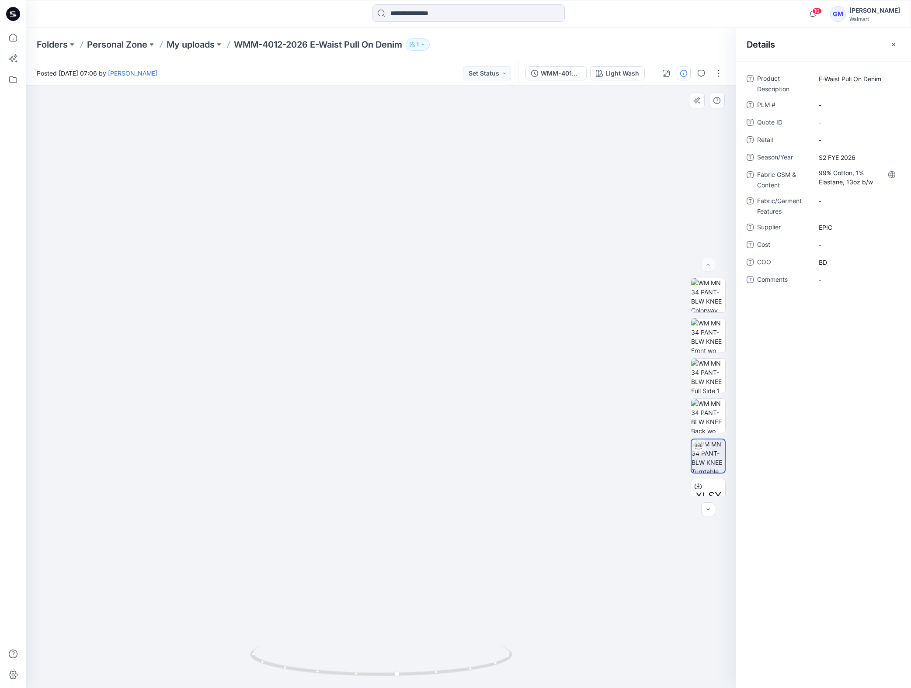
click at [559, 434] on img at bounding box center [381, 374] width 627 height 627
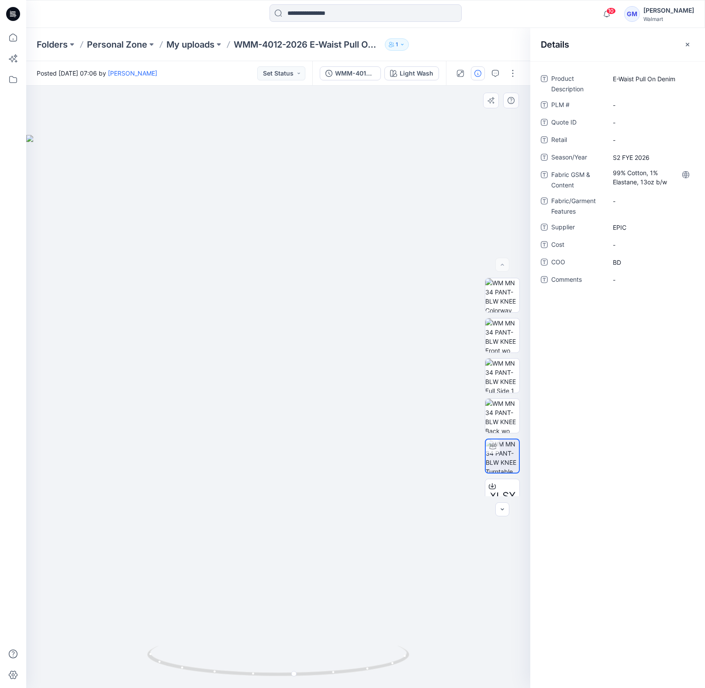
click at [314, 419] on div at bounding box center [278, 387] width 504 height 603
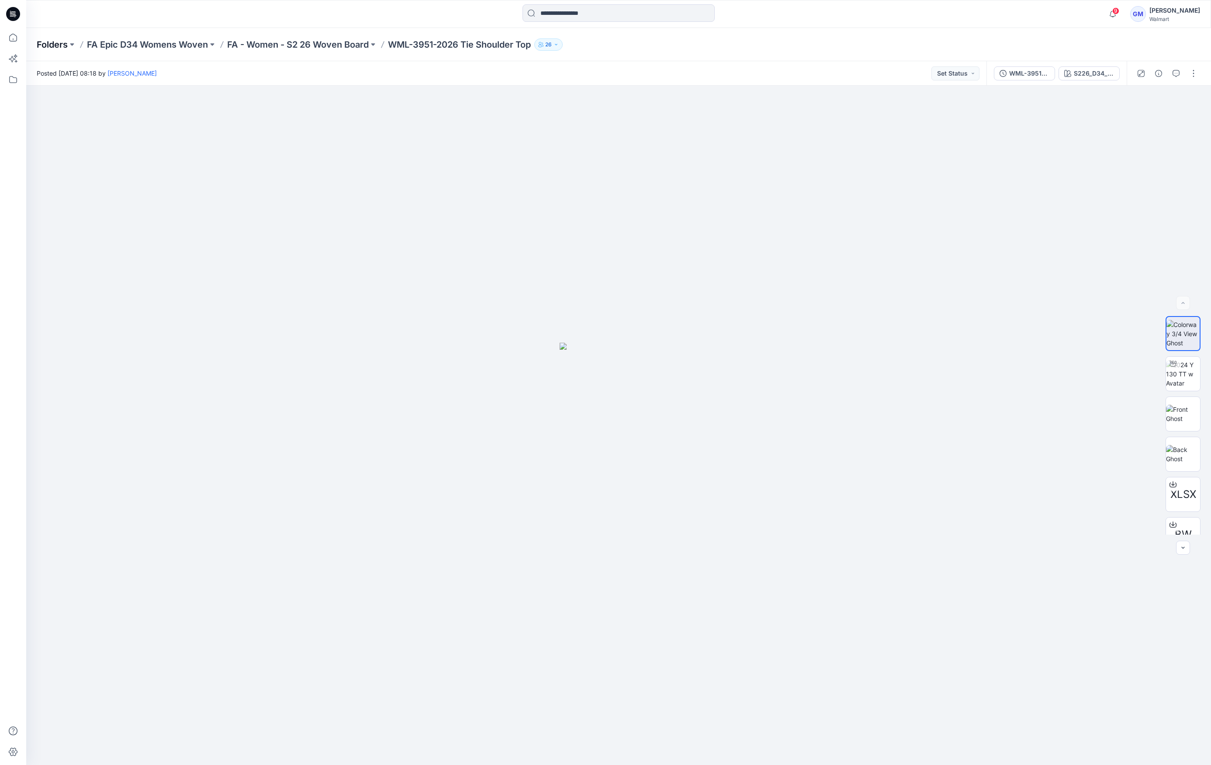
click at [55, 43] on p "Folders" at bounding box center [52, 44] width 31 height 12
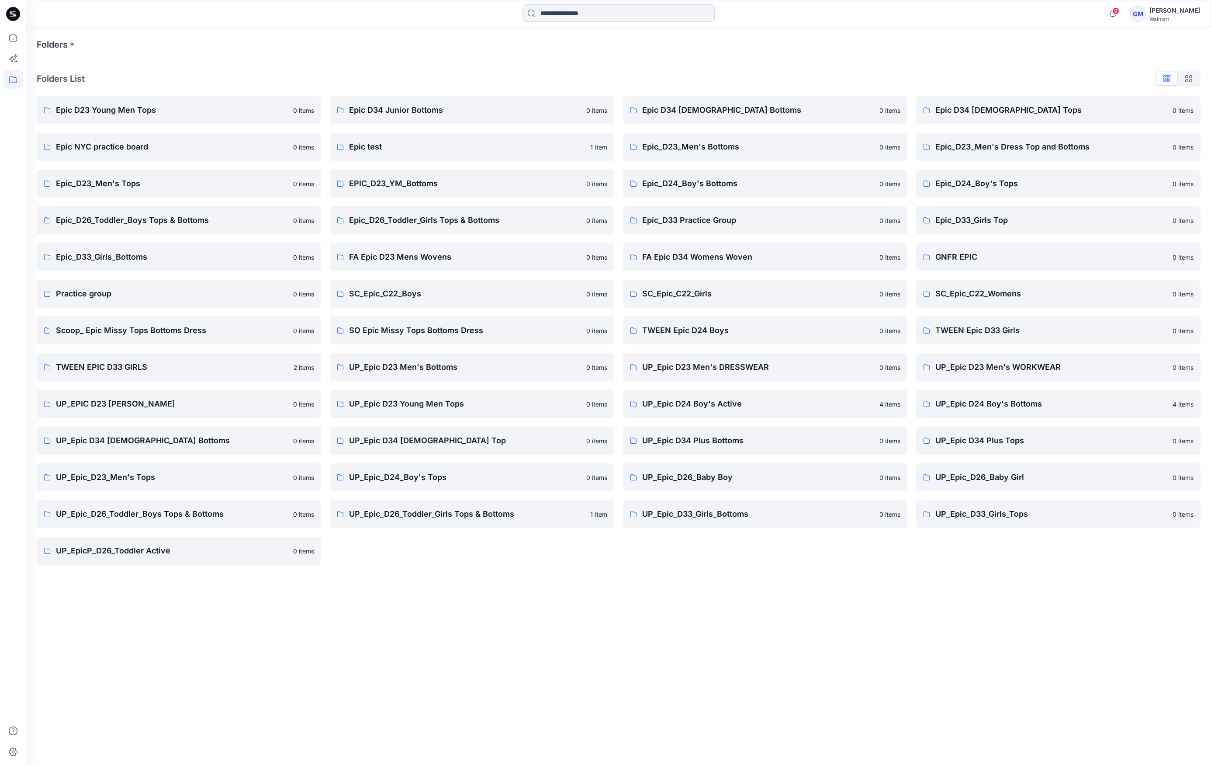
click at [524, 656] on div "Folders Folders List Epic D23 Young Men Tops 0 items Epic NYC practice board 0 …" at bounding box center [618, 396] width 1185 height 737
click at [438, 257] on p "FA Epic D23 Mens Wovens" at bounding box center [465, 257] width 232 height 12
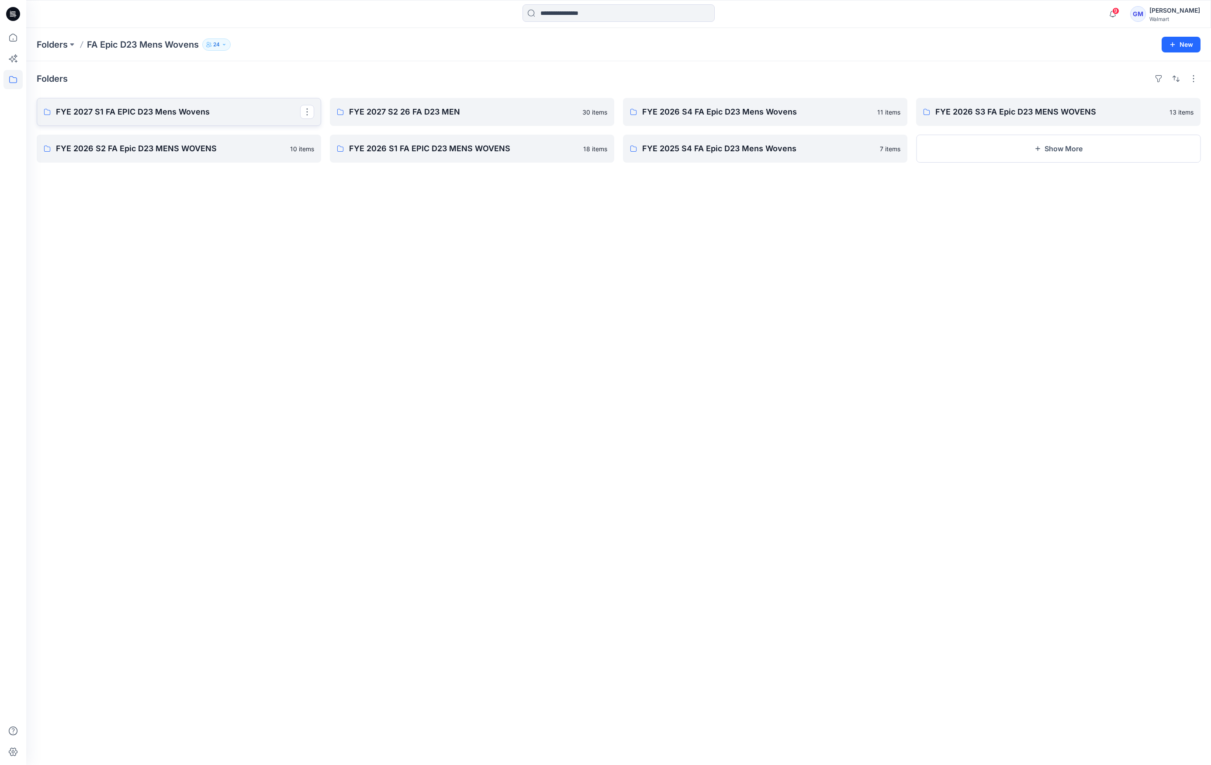
click at [198, 117] on p "FYE 2027 S1 FA EPIC D23 Mens Wovens" at bounding box center [178, 112] width 244 height 12
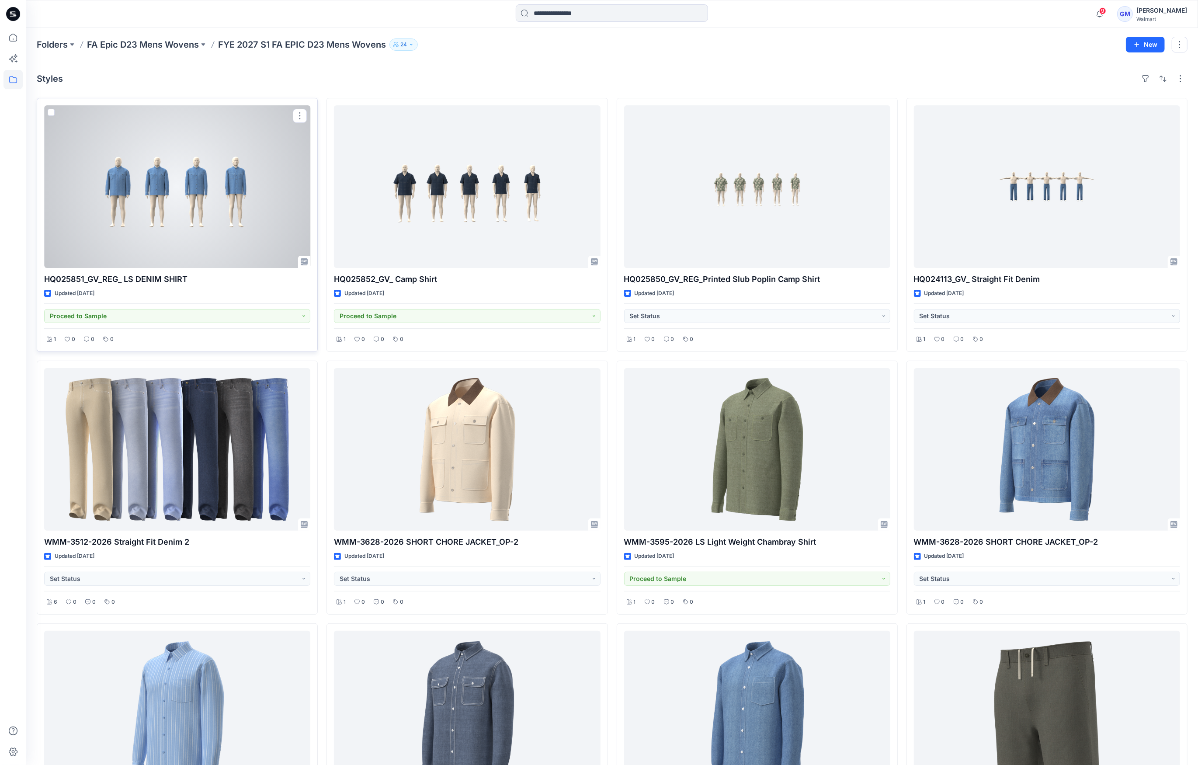
click at [199, 233] on div at bounding box center [177, 186] width 266 height 163
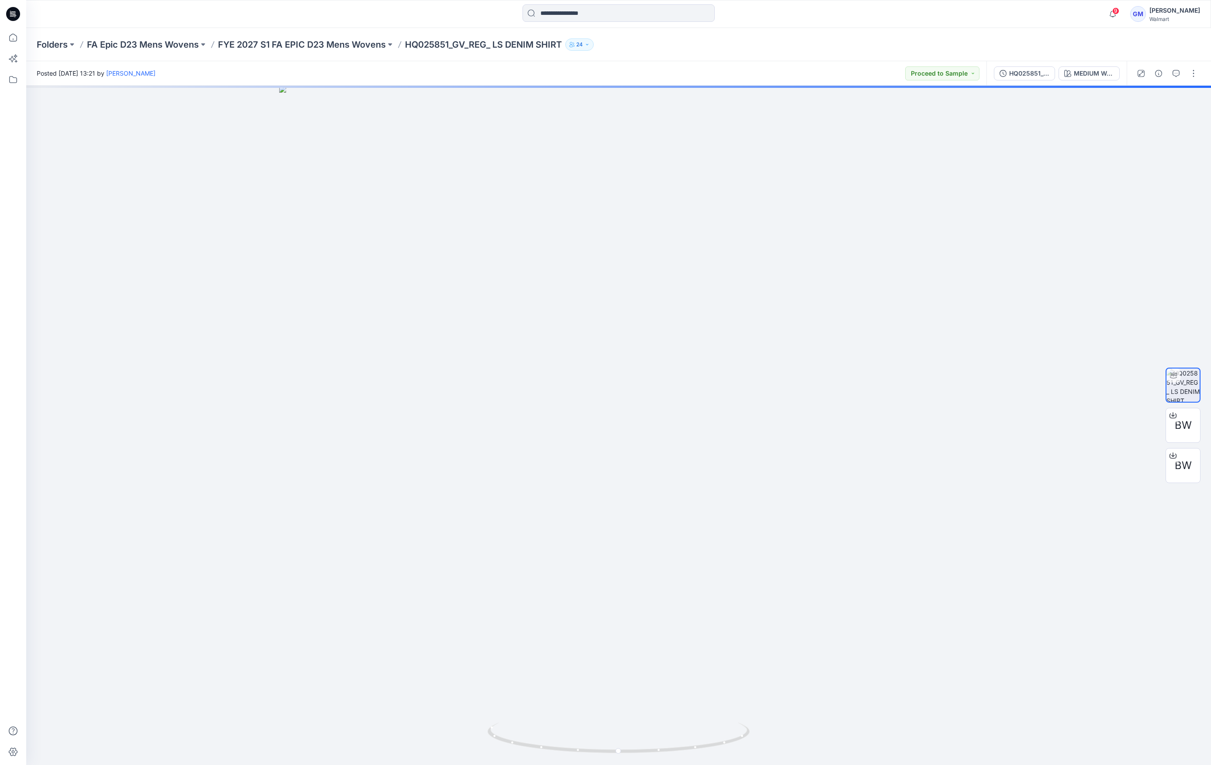
click at [1095, 82] on div "HQ025851_GV_REG_ LS DENIM SHIRT MEDIUM WASH AS PER SWATCH" at bounding box center [1057, 73] width 140 height 24
click at [1091, 78] on button "MEDIUM WASH AS PER SWATCH" at bounding box center [1089, 73] width 61 height 14
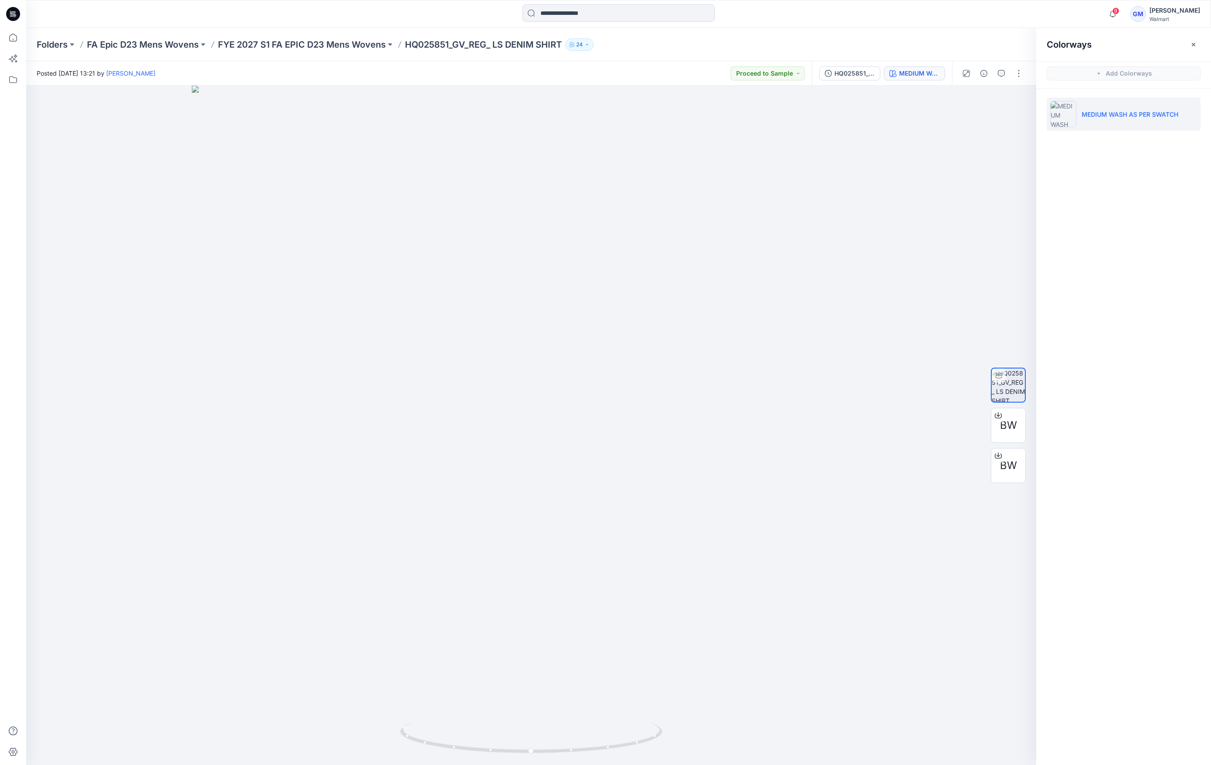
click at [876, 82] on div "HQ025851_GV_REG_ LS DENIM SHIRT MEDIUM WASH AS PER SWATCH" at bounding box center [882, 73] width 140 height 24
click at [866, 75] on div "HQ025851_GV_REG_ LS DENIM SHIRT" at bounding box center [855, 74] width 40 height 10
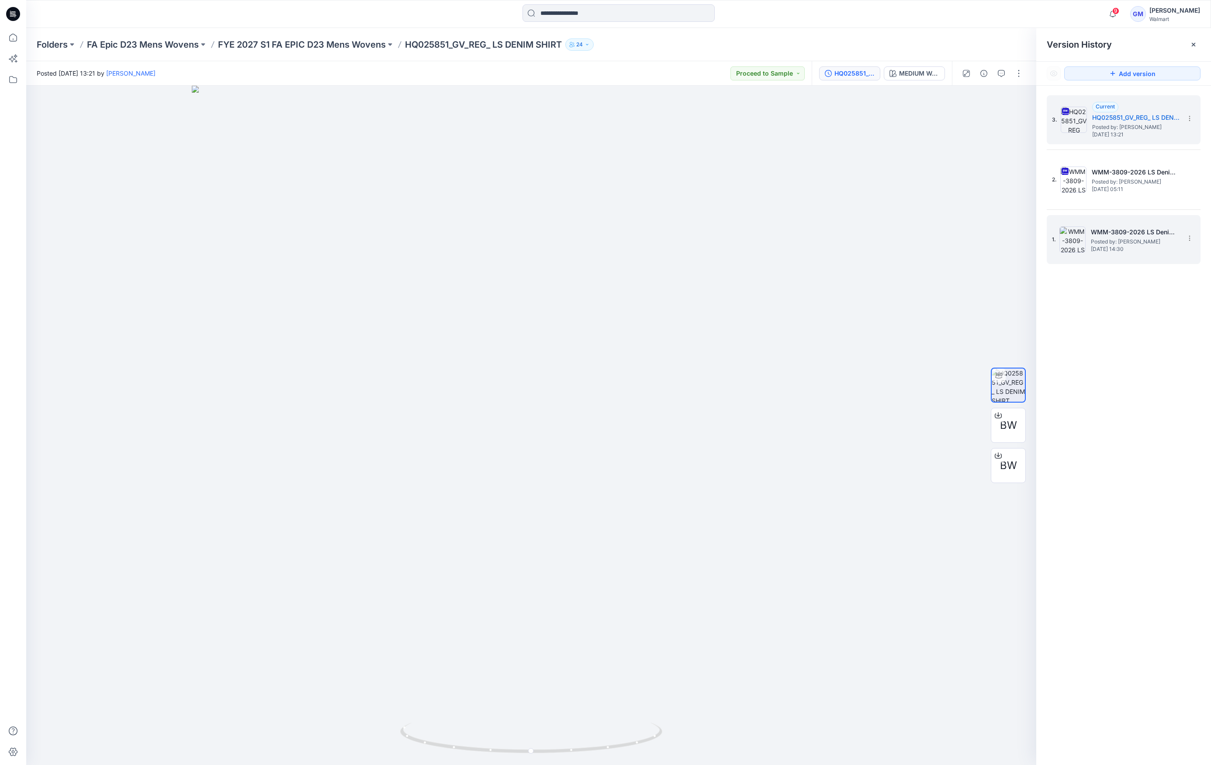
click at [1119, 243] on span "Posted by: [PERSON_NAME]" at bounding box center [1134, 241] width 87 height 9
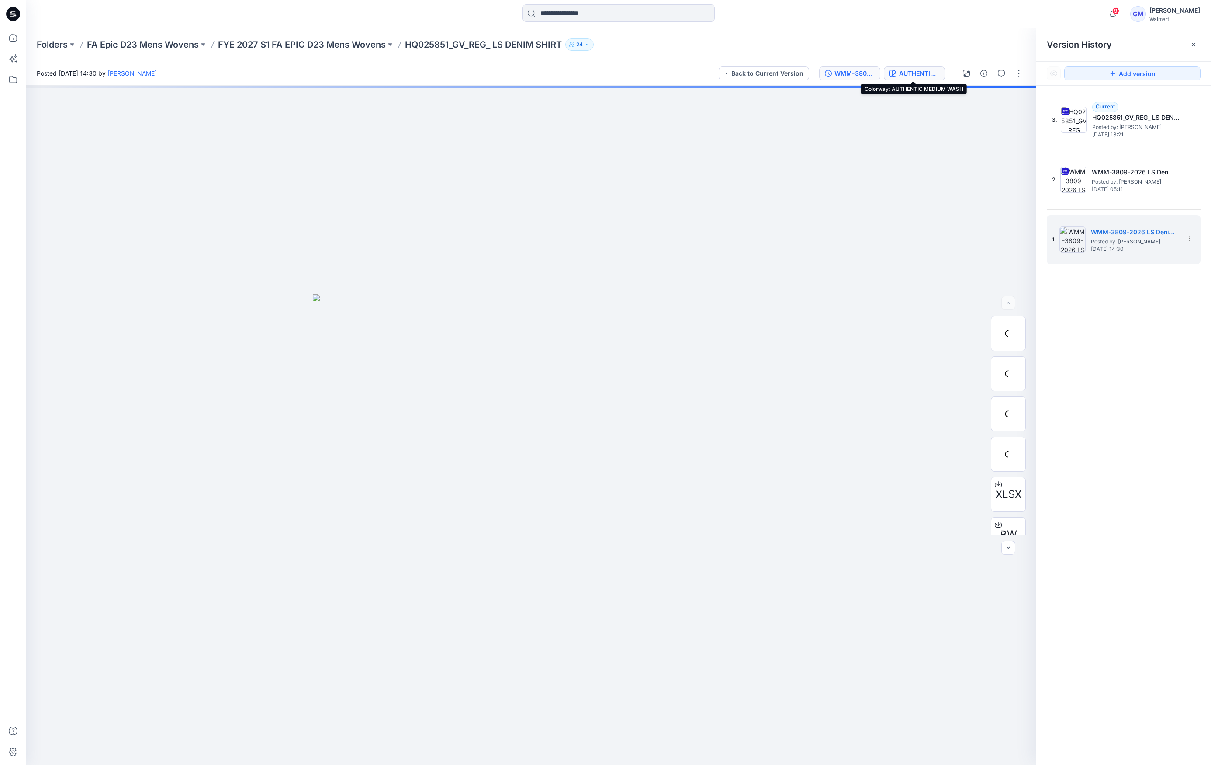
click at [925, 69] on div "AUTHENTIC MEDIUM WASH" at bounding box center [919, 74] width 40 height 10
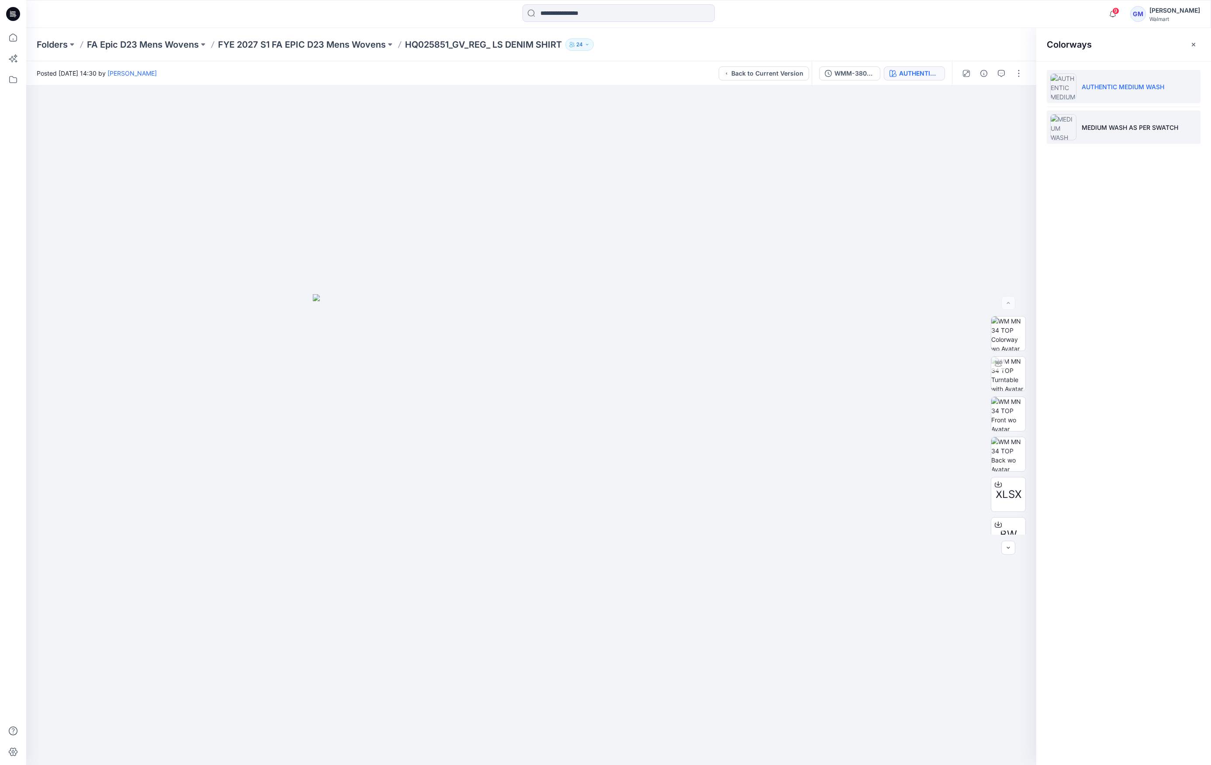
click at [1116, 130] on p "MEDIUM WASH AS PER SWATCH" at bounding box center [1130, 127] width 97 height 9
click at [1011, 387] on img at bounding box center [1009, 385] width 34 height 34
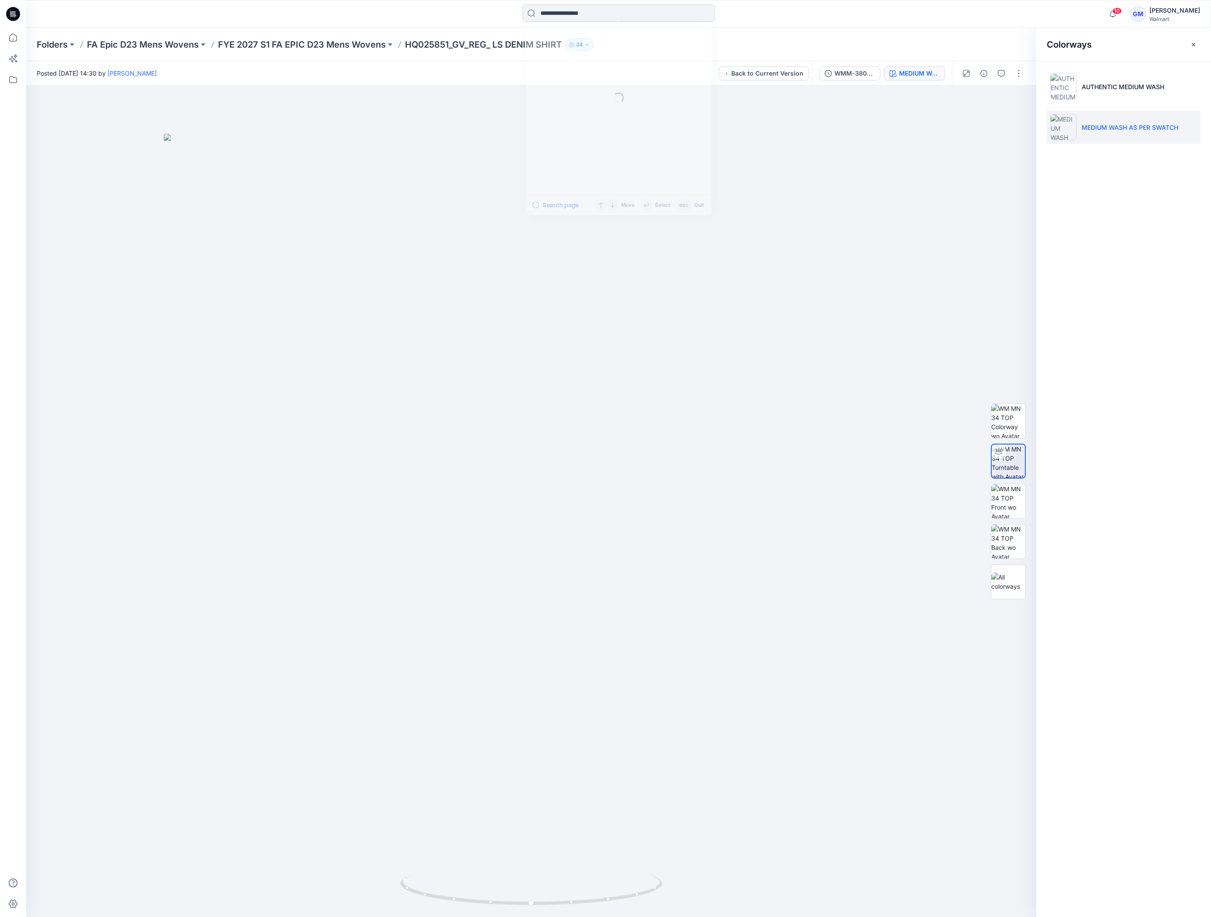
click at [593, 18] on input at bounding box center [619, 12] width 192 height 17
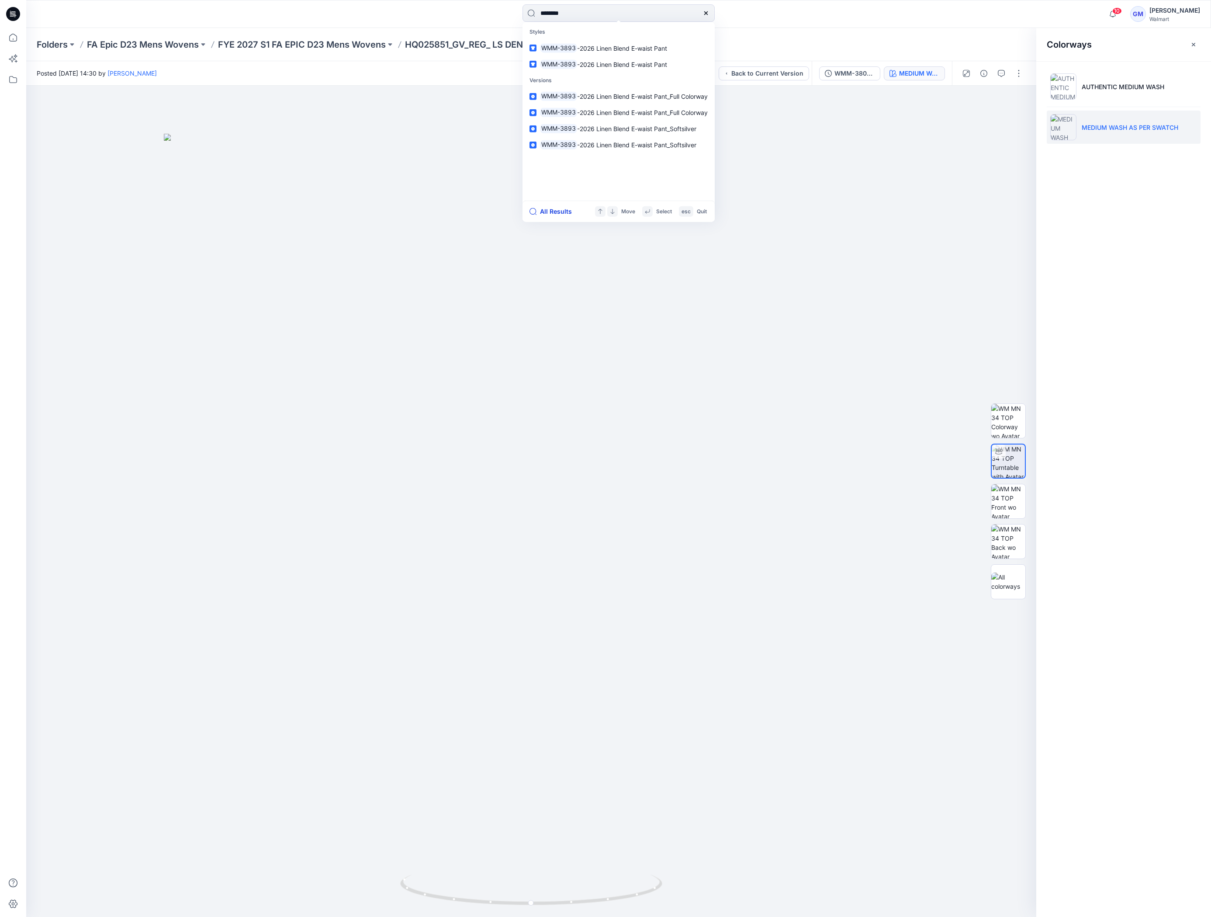
type input "********"
click at [561, 211] on button "All Results" at bounding box center [554, 211] width 48 height 10
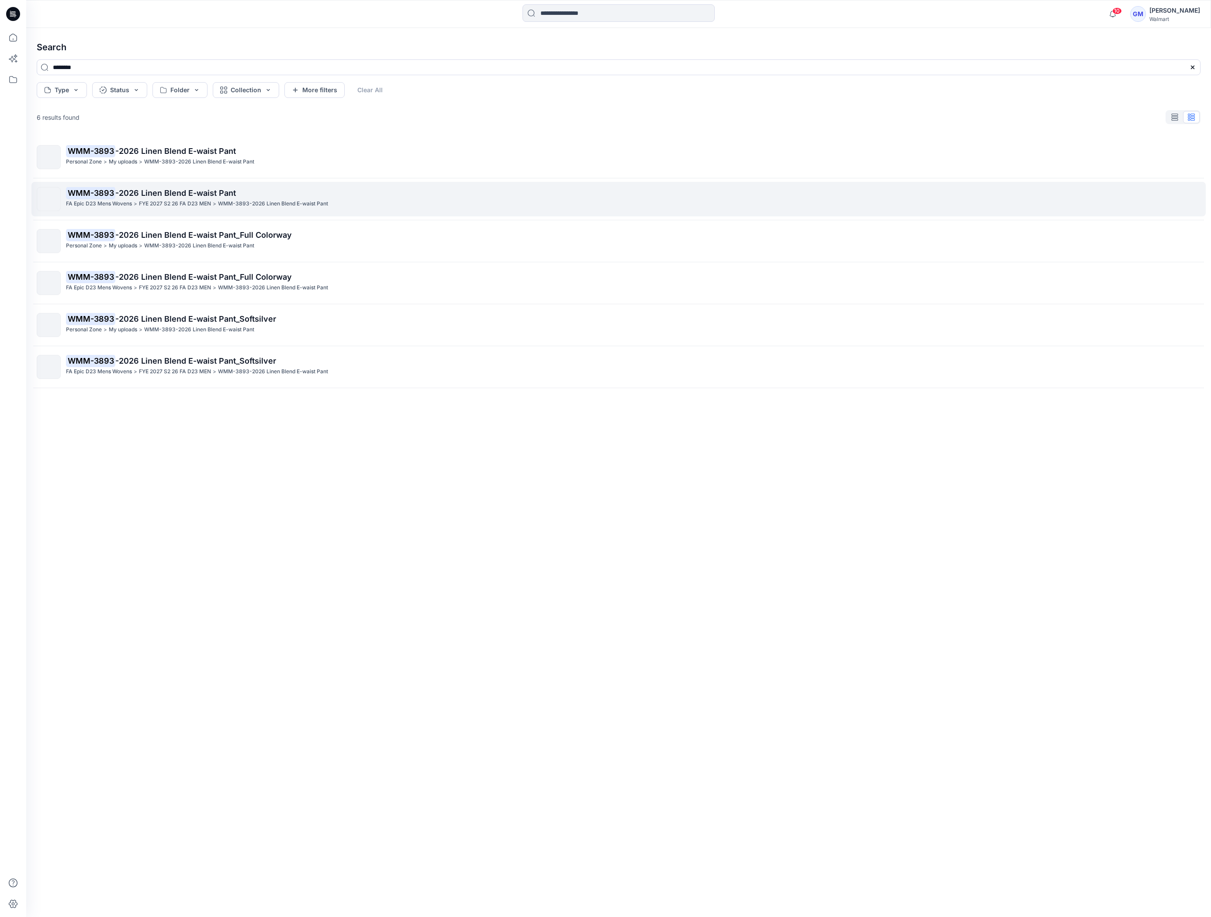
click at [221, 192] on span "-2026 Linen Blend E-waist Pant" at bounding box center [175, 192] width 121 height 9
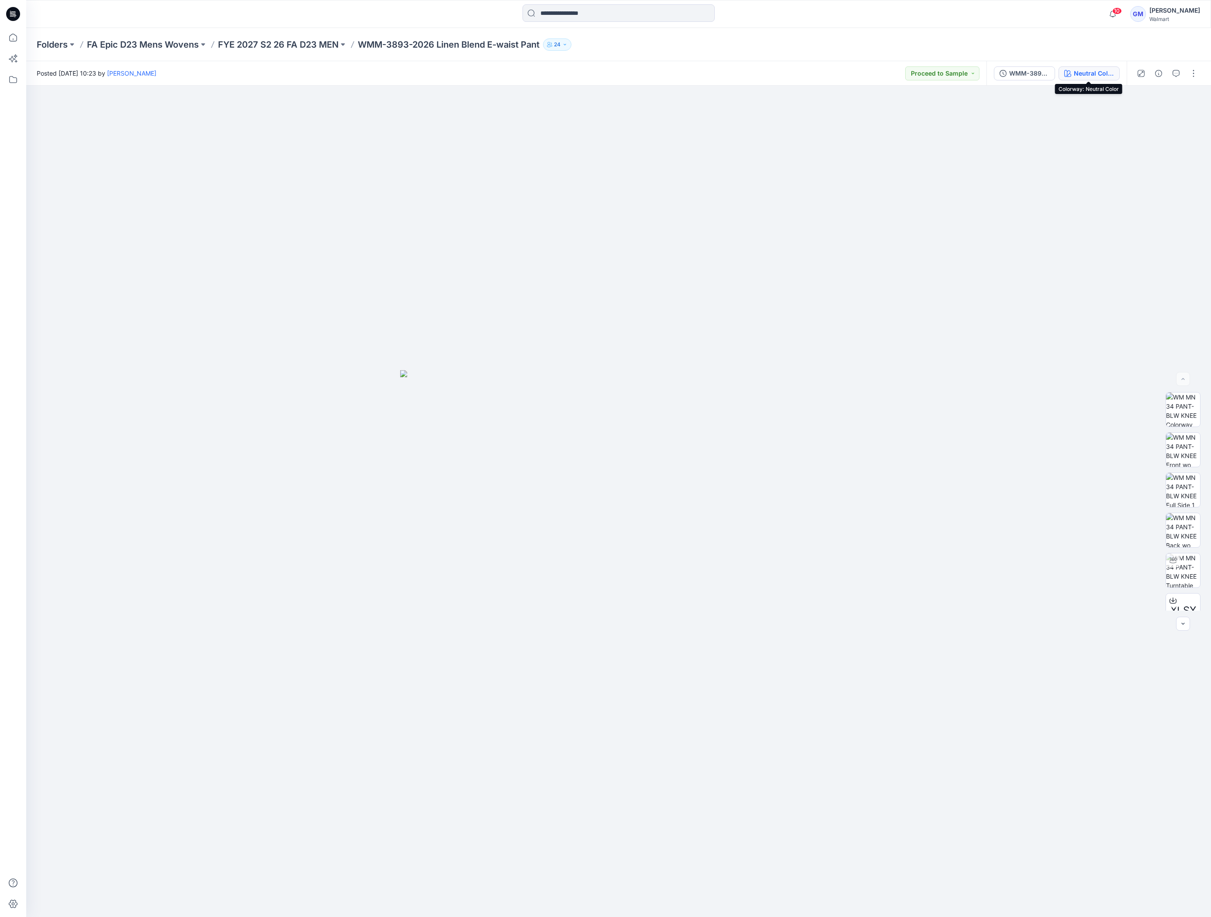
click at [1080, 69] on div "Neutral Color" at bounding box center [1094, 74] width 40 height 10
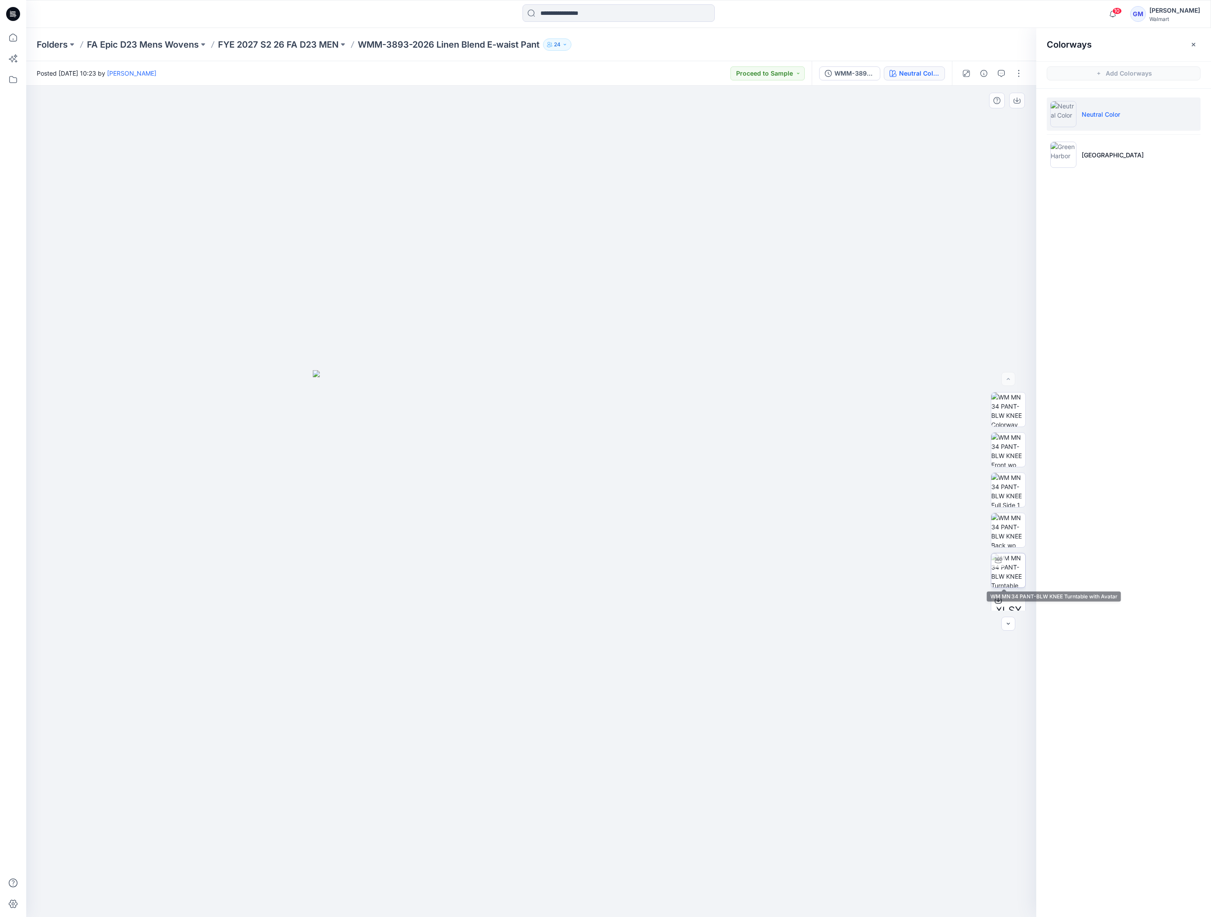
click at [1001, 569] on img at bounding box center [1009, 570] width 34 height 34
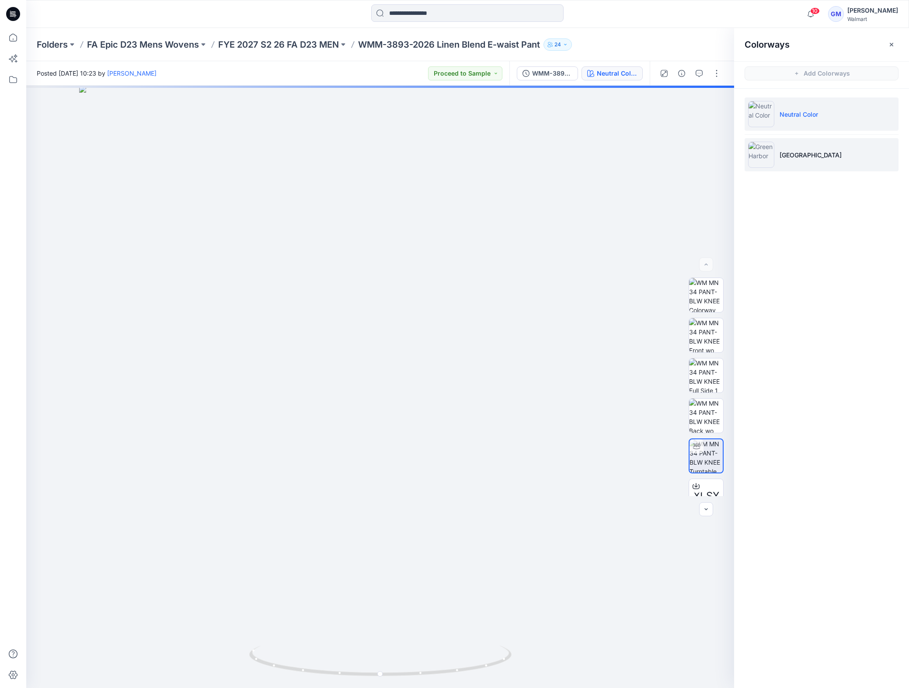
click at [819, 156] on p "Green Harbor" at bounding box center [810, 154] width 62 height 9
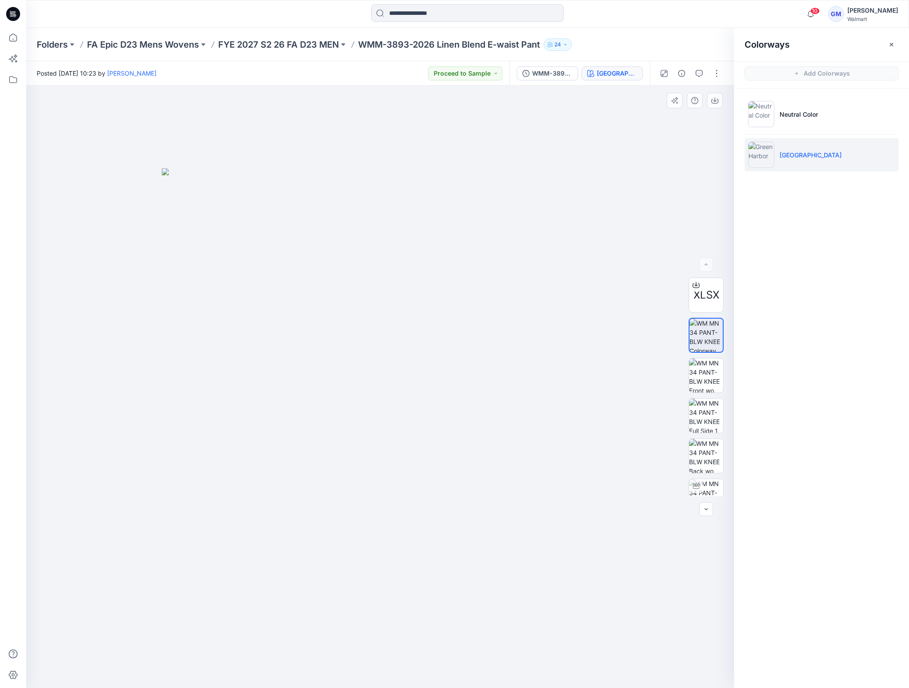
click at [421, 351] on img at bounding box center [380, 428] width 437 height 520
click at [715, 489] on img at bounding box center [706, 496] width 34 height 34
click at [374, 459] on img at bounding box center [380, 373] width 656 height 629
click at [409, 420] on img at bounding box center [380, 373] width 656 height 629
click at [679, 73] on icon "button" at bounding box center [681, 73] width 7 height 7
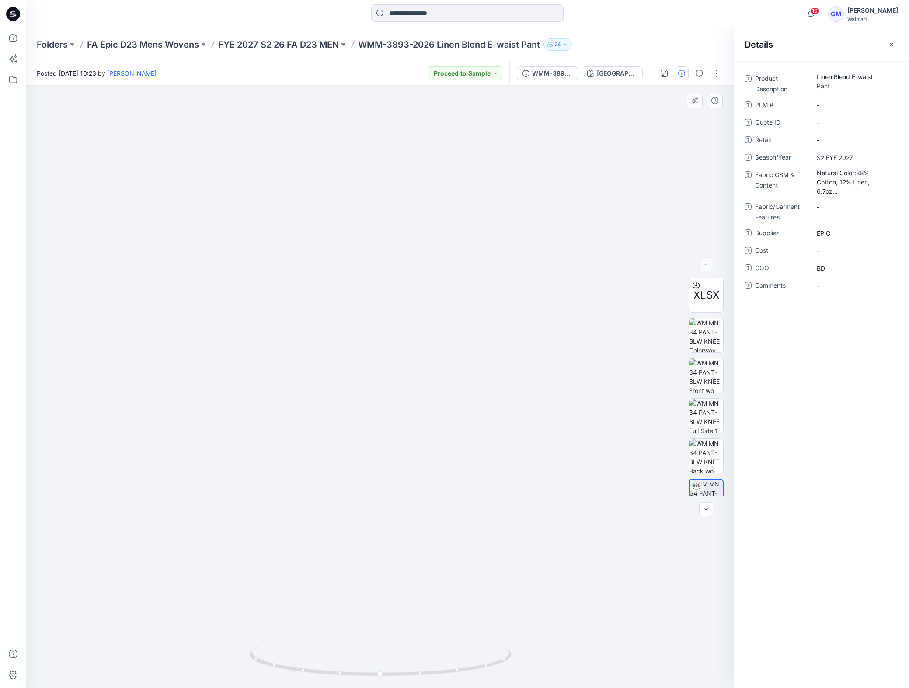
click at [205, 471] on img at bounding box center [380, 373] width 656 height 629
click at [305, 43] on p "FYE 2027 S2 26 FA D23 MEN" at bounding box center [278, 44] width 121 height 12
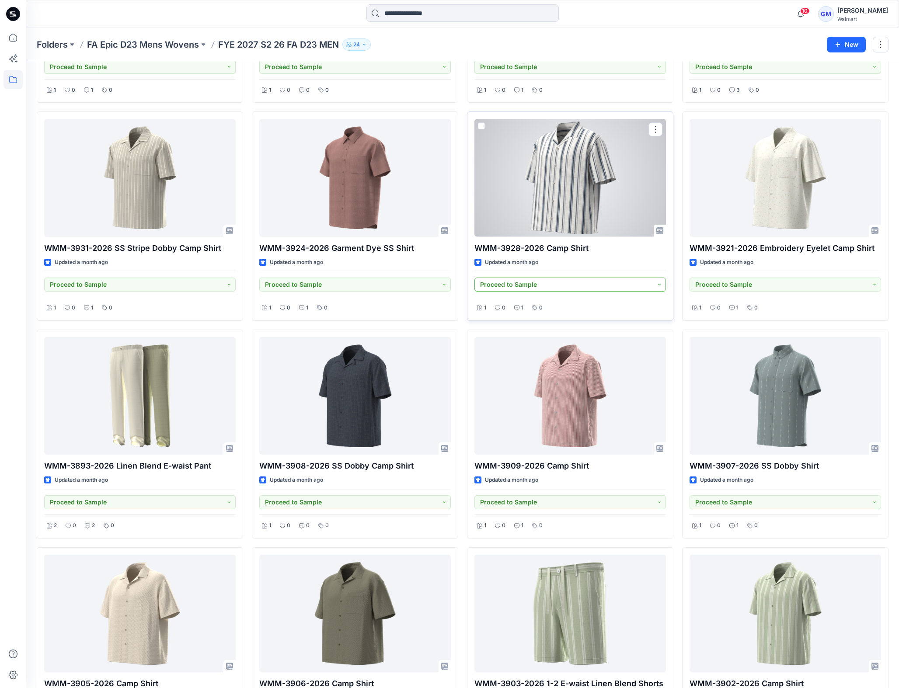
scroll to position [619, 0]
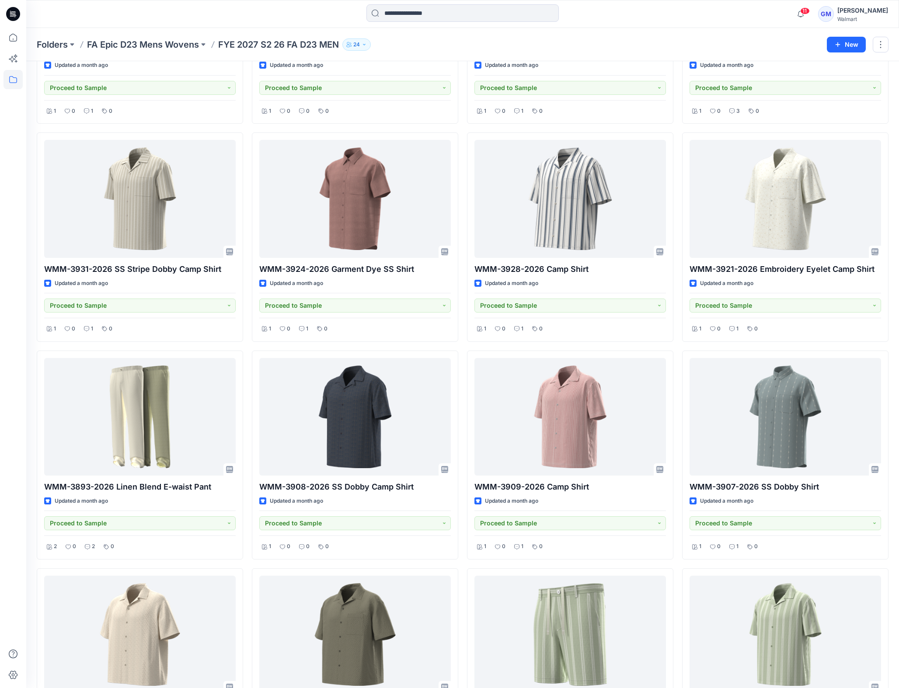
click at [28, 373] on div "Styles WMM-3940-2026 LS Gauze Shirt Updated 21 days ago Set Status 1 0 0 0 WMM-…" at bounding box center [462, 332] width 872 height 1781
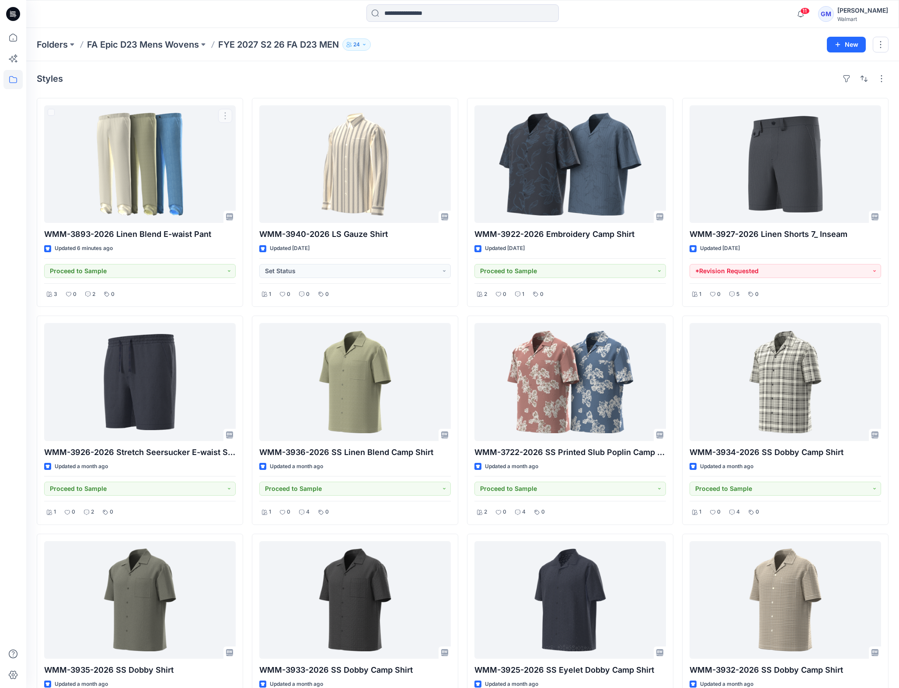
click at [173, 84] on div "Styles" at bounding box center [462, 79] width 851 height 14
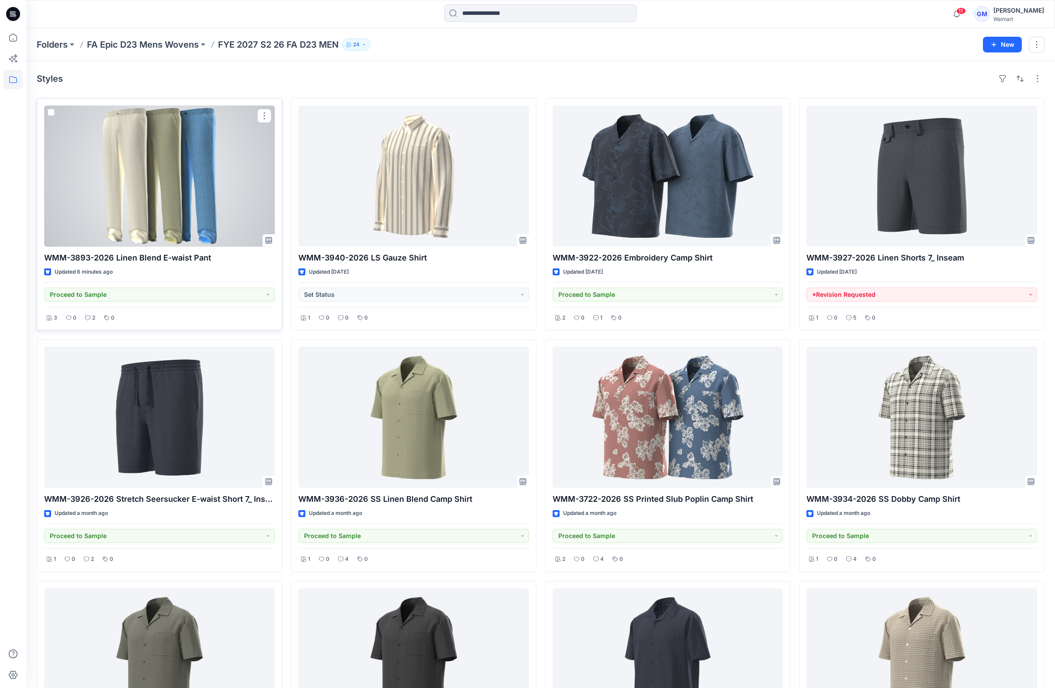
click at [140, 219] on div at bounding box center [159, 175] width 231 height 141
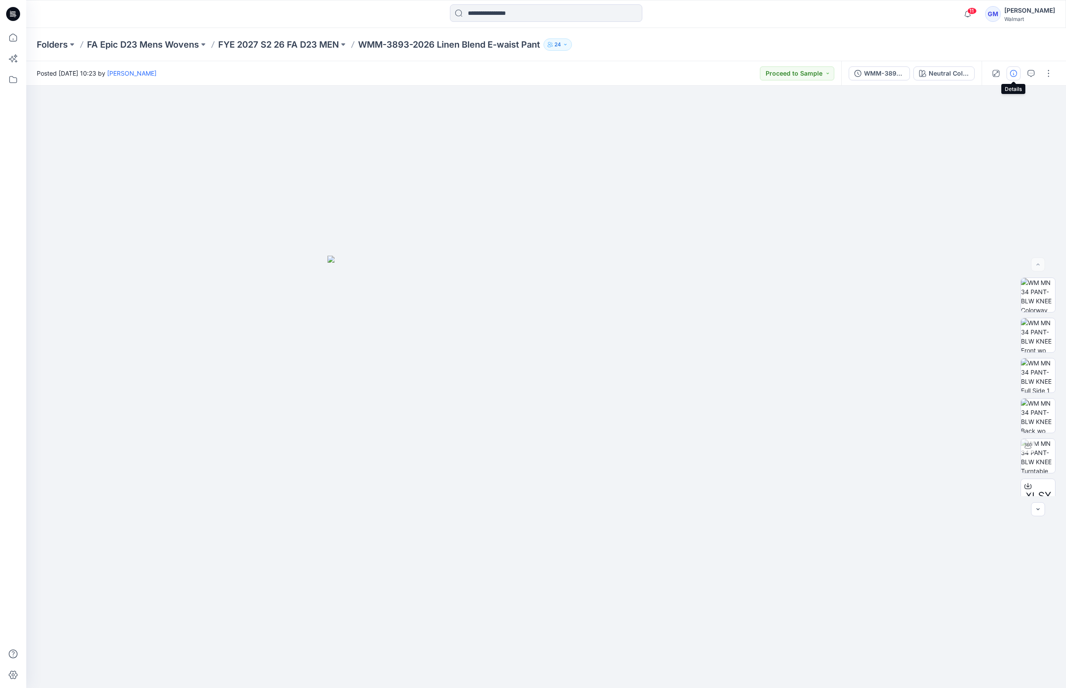
click at [908, 79] on button "button" at bounding box center [1013, 73] width 14 height 14
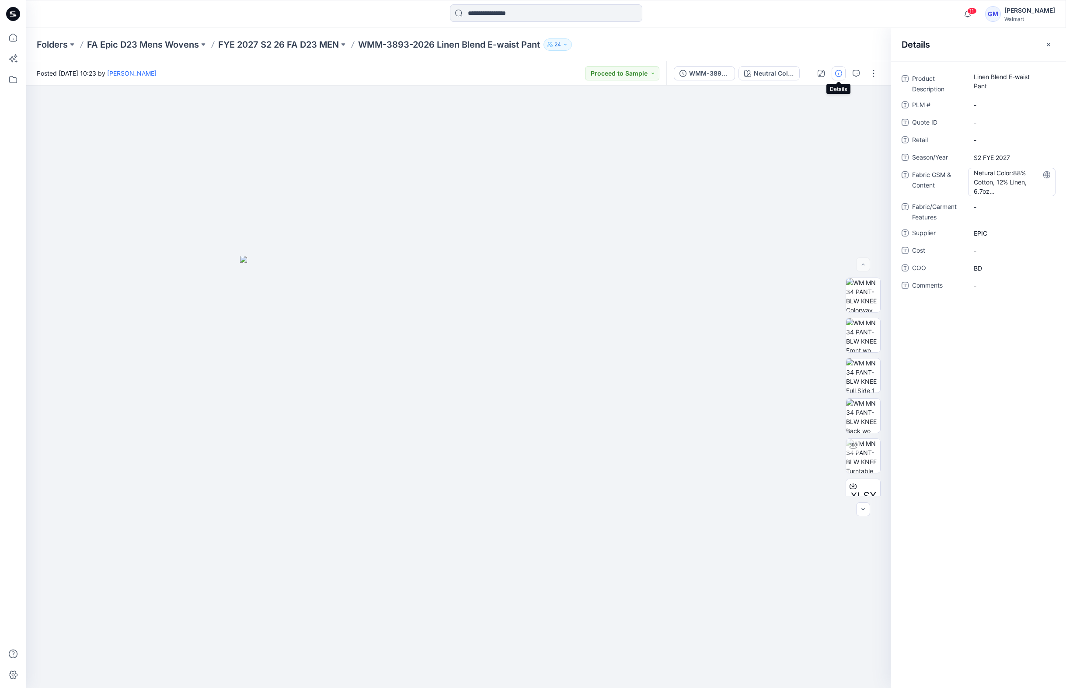
click at [908, 185] on Content "Netural Color:88% Cotton, 12% Linen, 6.7oz Green Harbor: 73% Cotton 27% Linen, …" at bounding box center [1011, 182] width 76 height 28
click at [908, 191] on textarea "**********" at bounding box center [1011, 182] width 87 height 28
type textarea "**********"
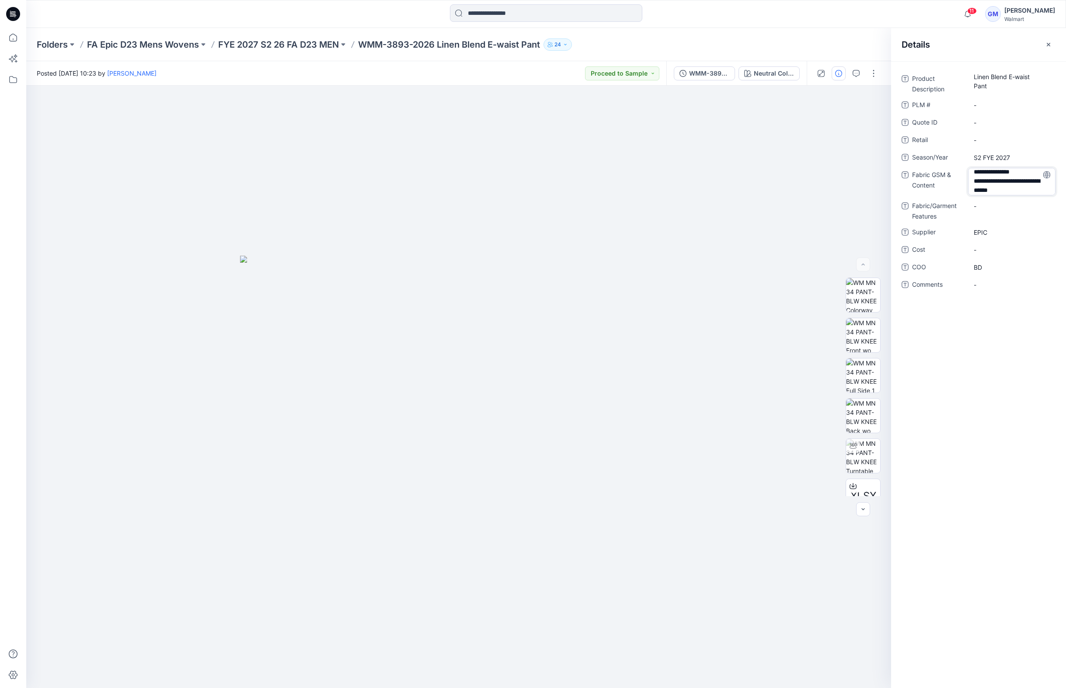
scroll to position [48, 0]
click at [908, 187] on Content "Netural Color:88% Cotton, 12% Linen, 6.7oz Green Harbor: 73% Cotton 27% Linen, …" at bounding box center [1011, 182] width 76 height 28
click at [908, 175] on textarea "**********" at bounding box center [1011, 182] width 87 height 28
click at [908, 183] on textarea "**********" at bounding box center [1011, 182] width 87 height 28
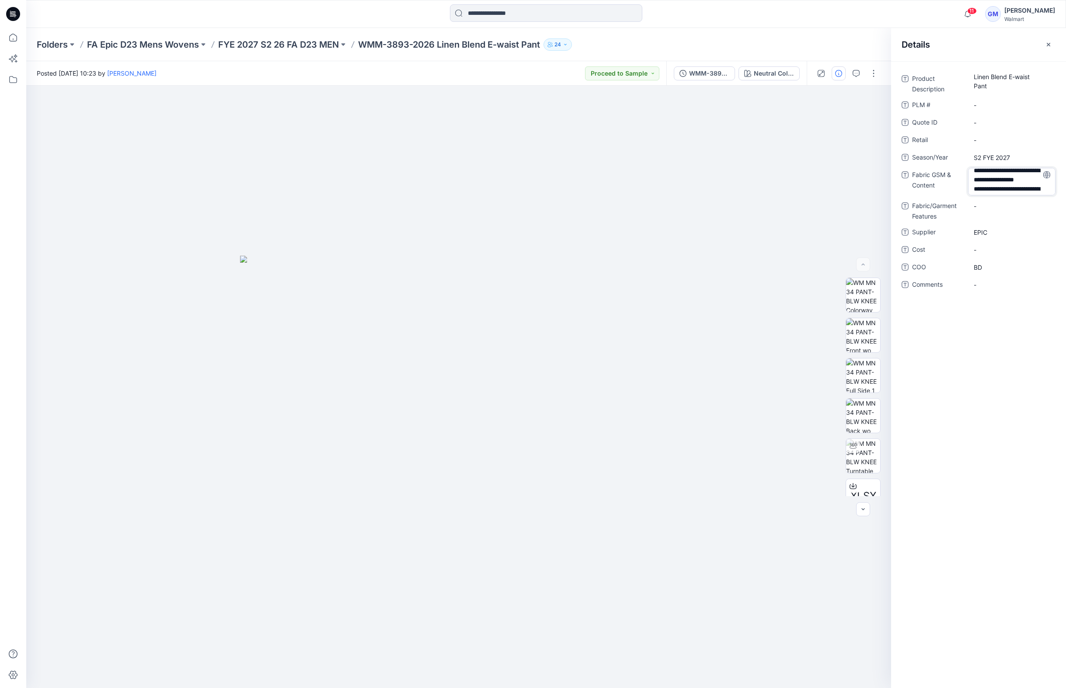
type textarea "**********"
click at [787, 73] on div "Neutral Color" at bounding box center [773, 74] width 40 height 10
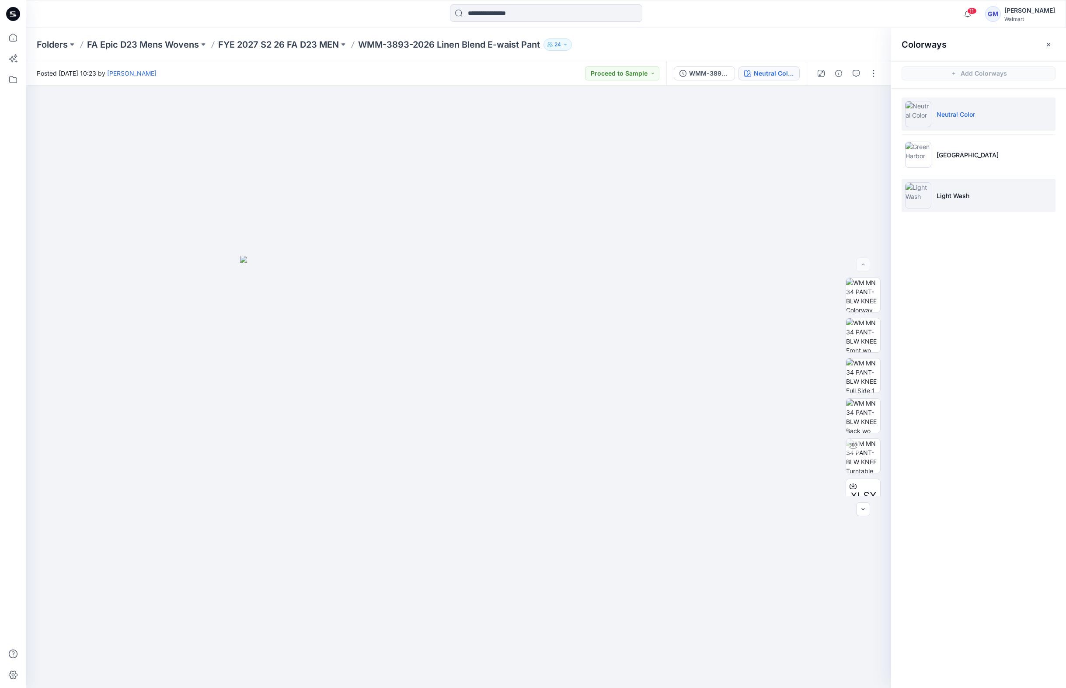
click at [908, 198] on p "Light Wash" at bounding box center [952, 195] width 33 height 9
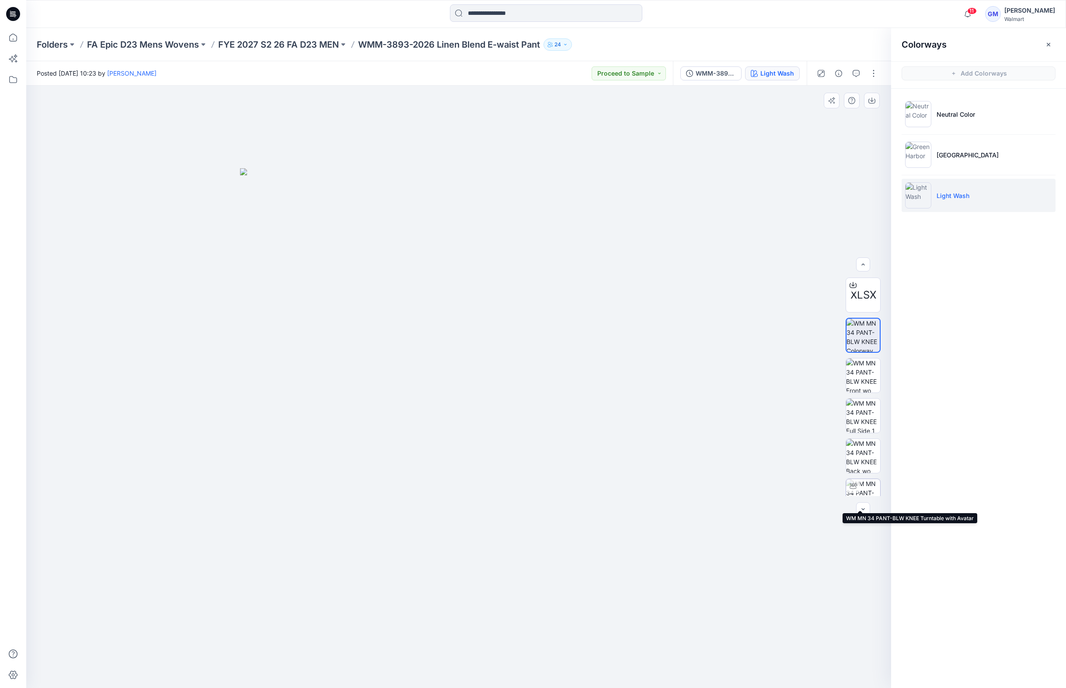
scroll to position [58, 0]
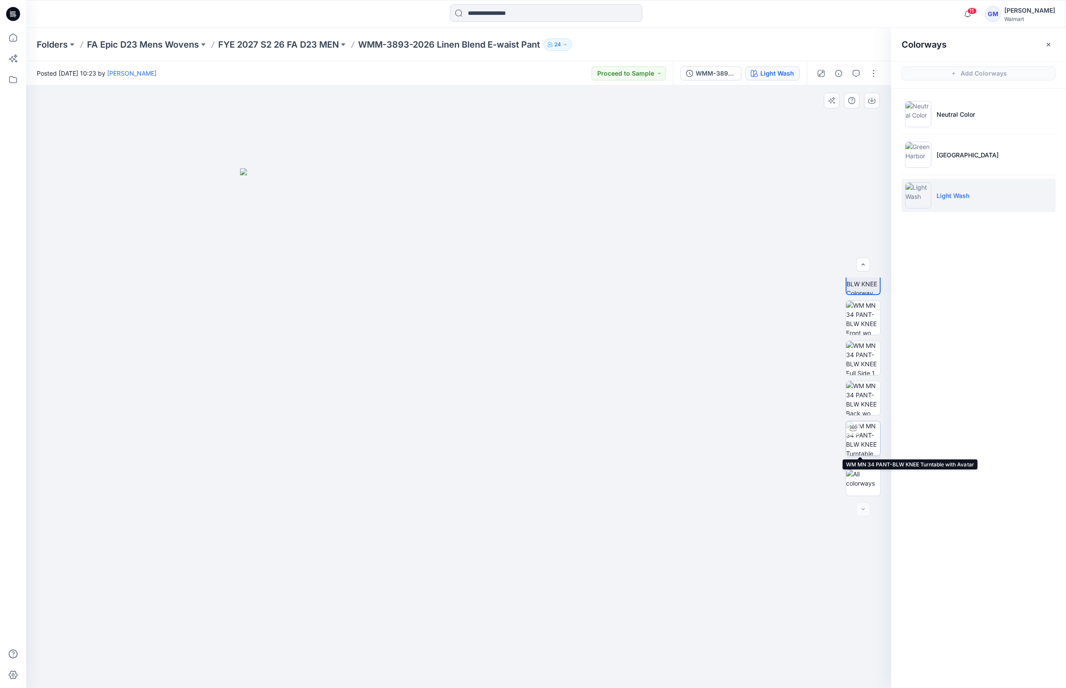
click at [866, 443] on img at bounding box center [863, 438] width 34 height 34
click at [288, 279] on img at bounding box center [458, 383] width 613 height 607
click at [872, 69] on button "button" at bounding box center [873, 73] width 14 height 14
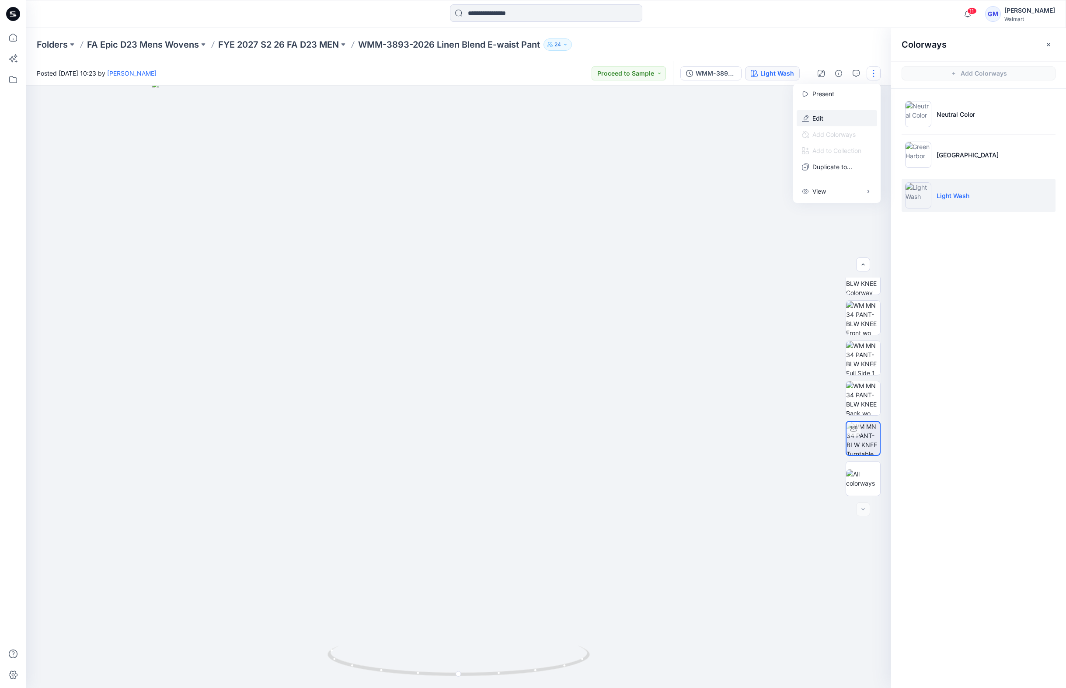
click at [821, 112] on button "Edit" at bounding box center [836, 118] width 80 height 16
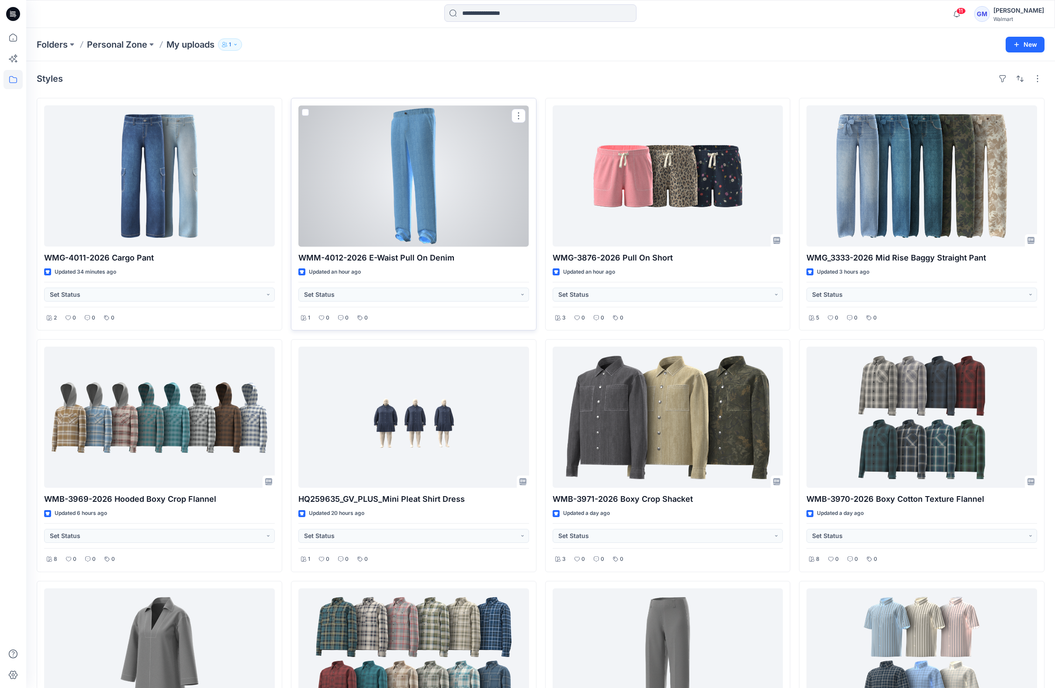
click at [424, 209] on div at bounding box center [414, 175] width 231 height 141
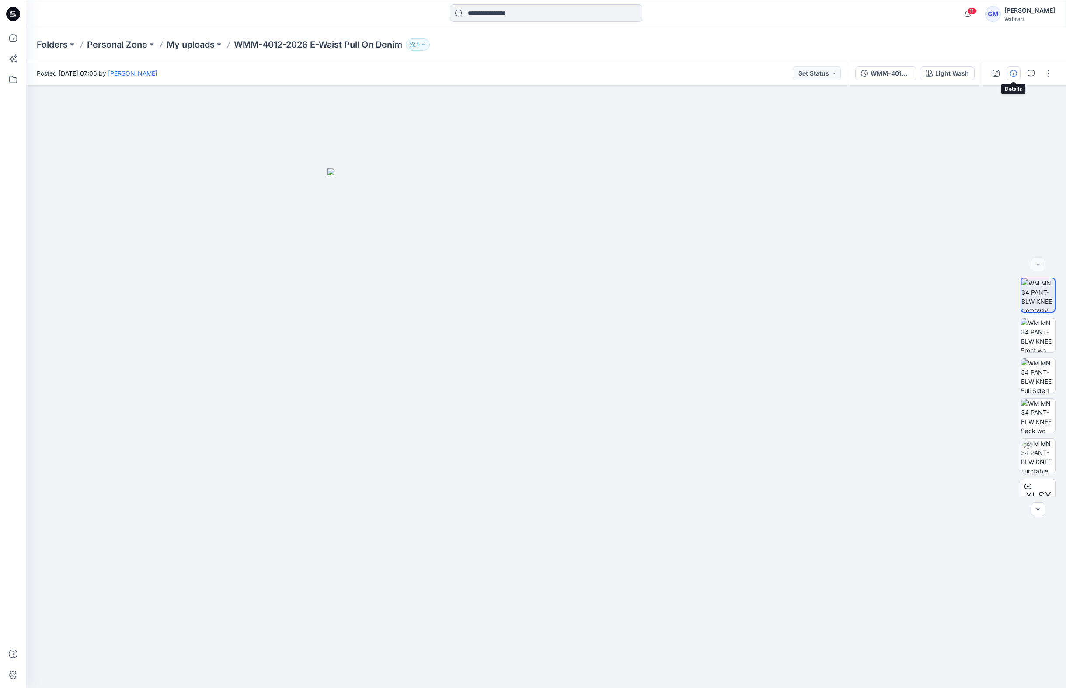
click at [1016, 73] on icon "button" at bounding box center [1013, 73] width 7 height 7
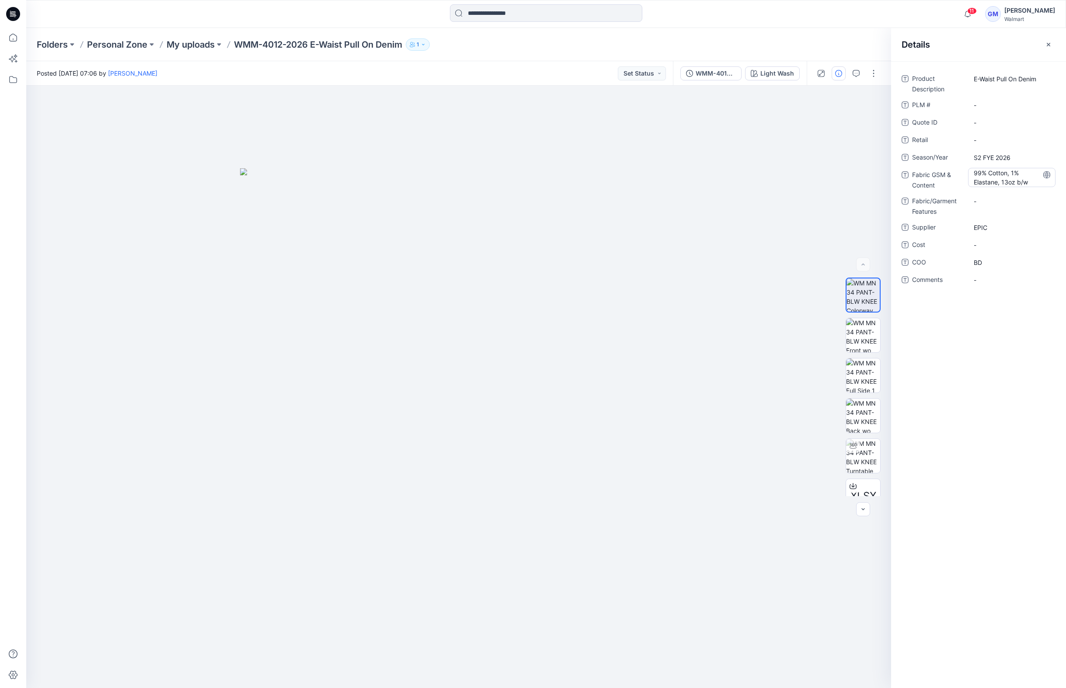
click at [992, 170] on Content "99% Cotton, 1% Elastane, 13oz b/w" at bounding box center [1011, 177] width 76 height 18
drag, startPoint x: 975, startPoint y: 173, endPoint x: 1068, endPoint y: 231, distance: 109.7
click at [1065, 231] on html "11 Notifications Your style WMM-3893-2026 Linen Blend E-waist Pant has been upd…" at bounding box center [533, 344] width 1066 height 688
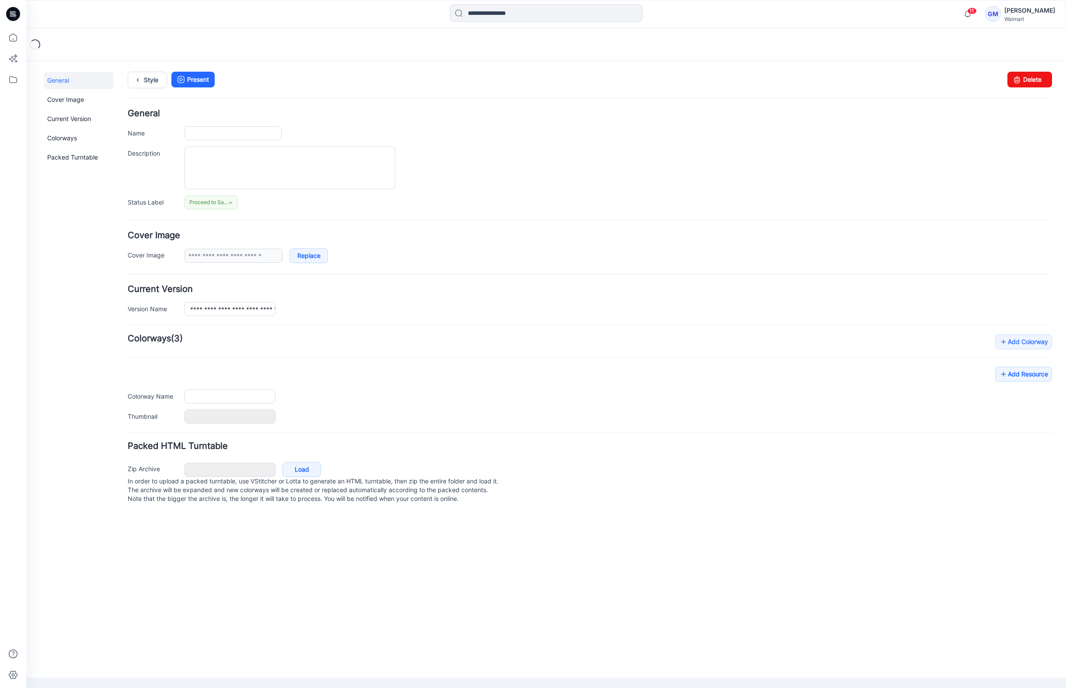
type input "**********"
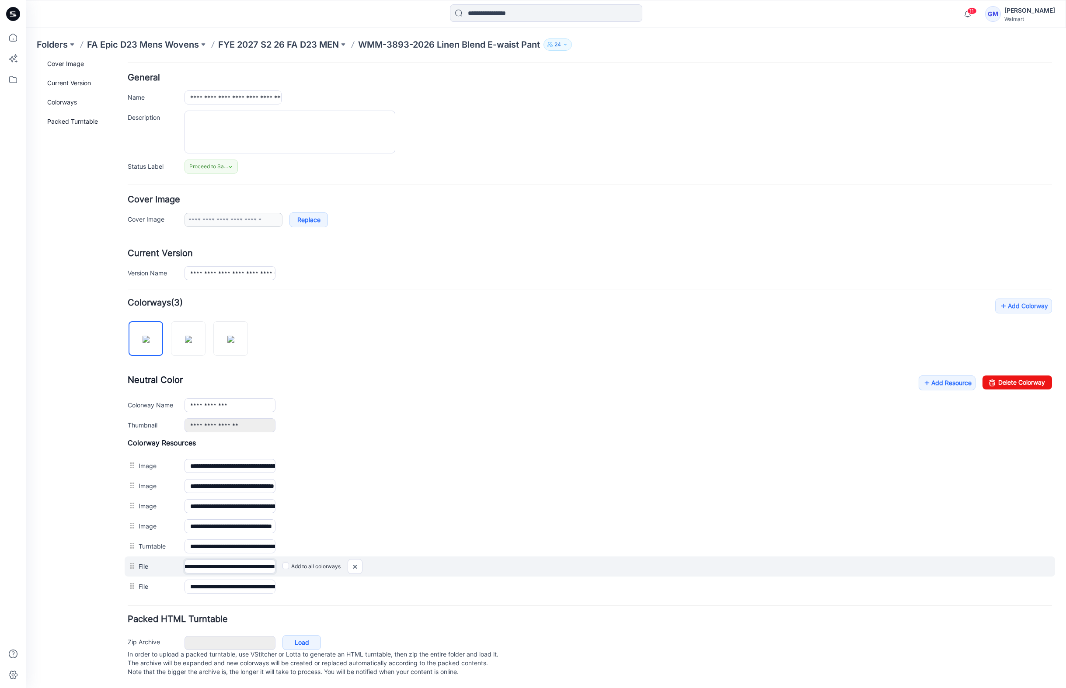
scroll to position [0, 130]
drag, startPoint x: 233, startPoint y: 556, endPoint x: 318, endPoint y: 560, distance: 84.5
click at [318, 560] on div "**********" at bounding box center [590, 566] width 930 height 20
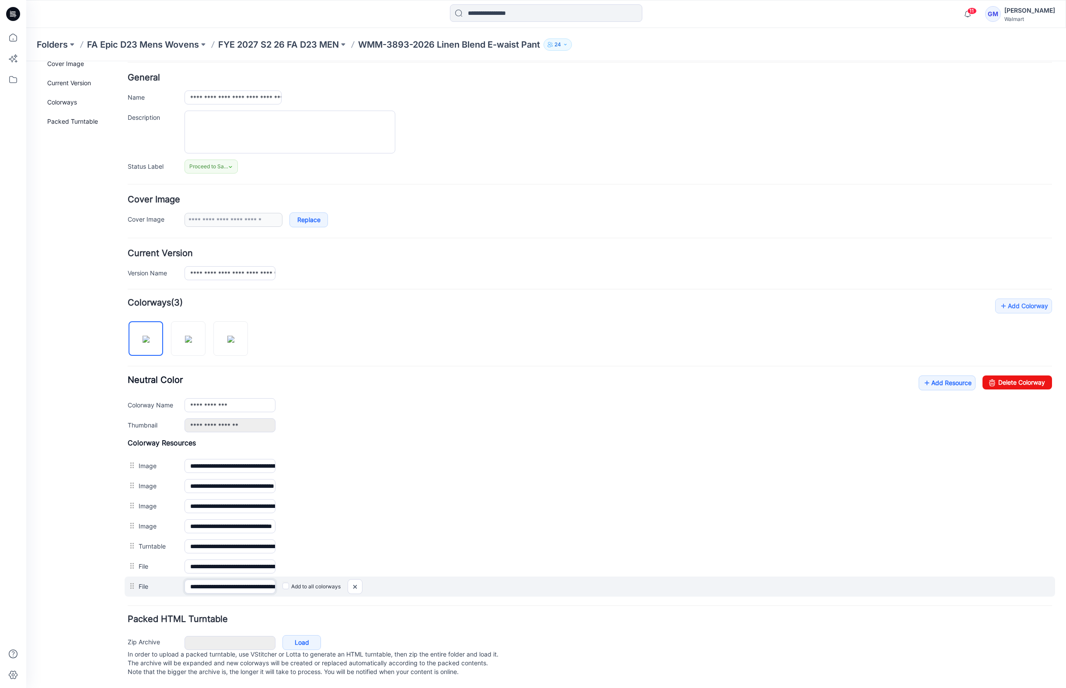
scroll to position [0, 44]
drag, startPoint x: 233, startPoint y: 577, endPoint x: 316, endPoint y: 583, distance: 83.7
click at [316, 583] on div "**********" at bounding box center [590, 586] width 930 height 20
click at [26, 61] on img at bounding box center [26, 61] width 0 height 0
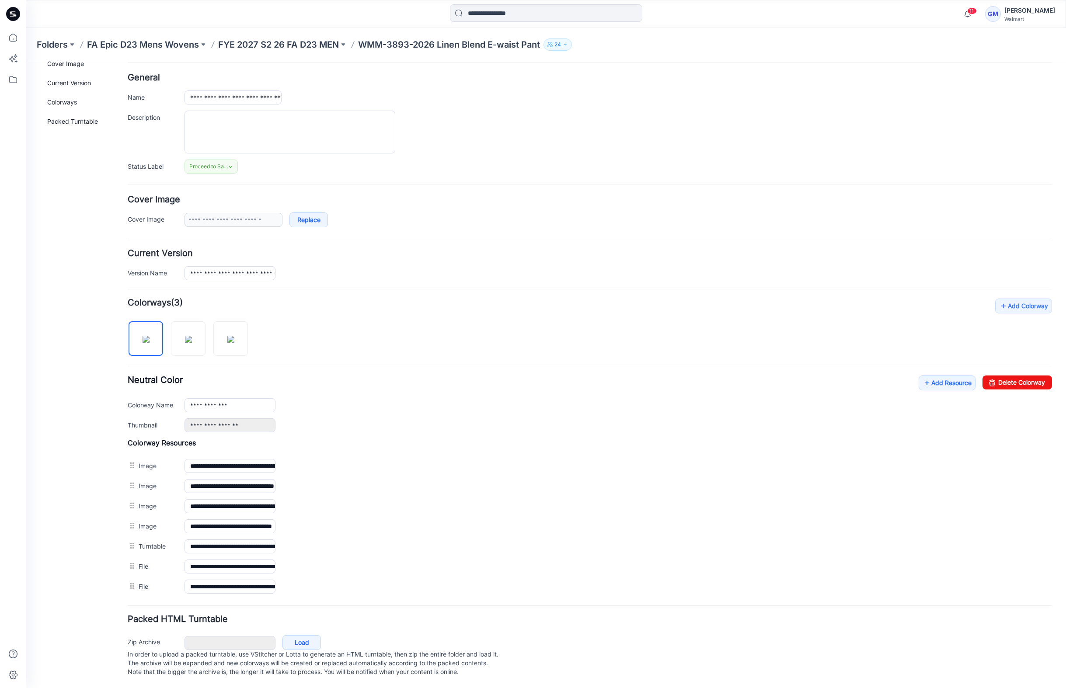
scroll to position [24, 0]
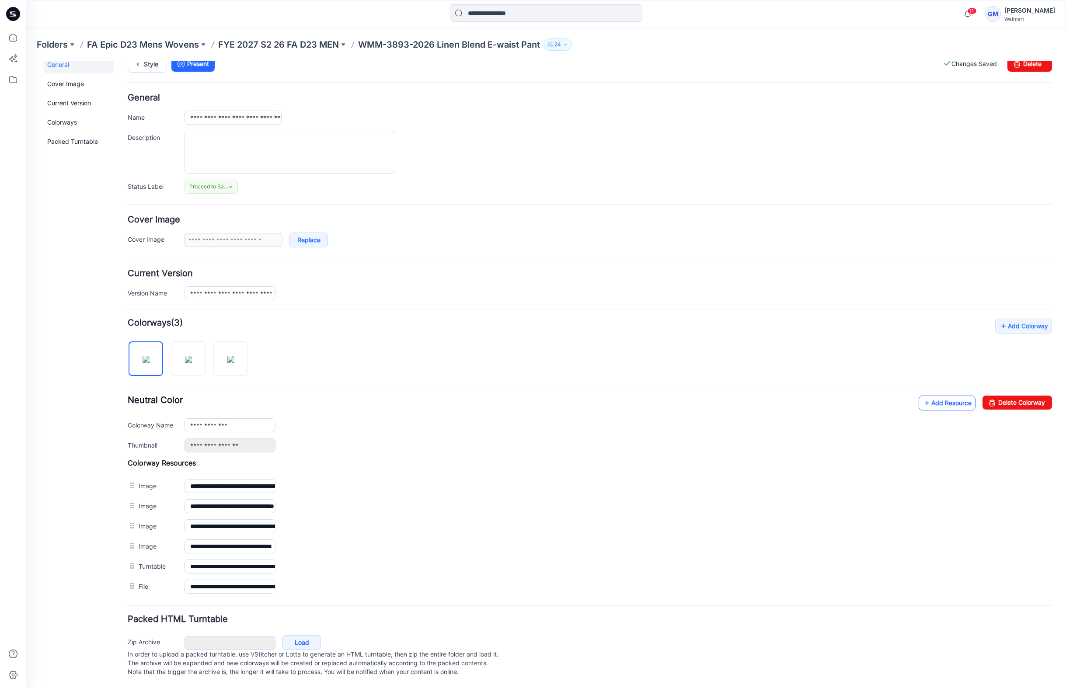
click at [927, 396] on link "Add Resource" at bounding box center [946, 403] width 57 height 15
click at [958, 396] on link "Add Resource" at bounding box center [946, 403] width 57 height 15
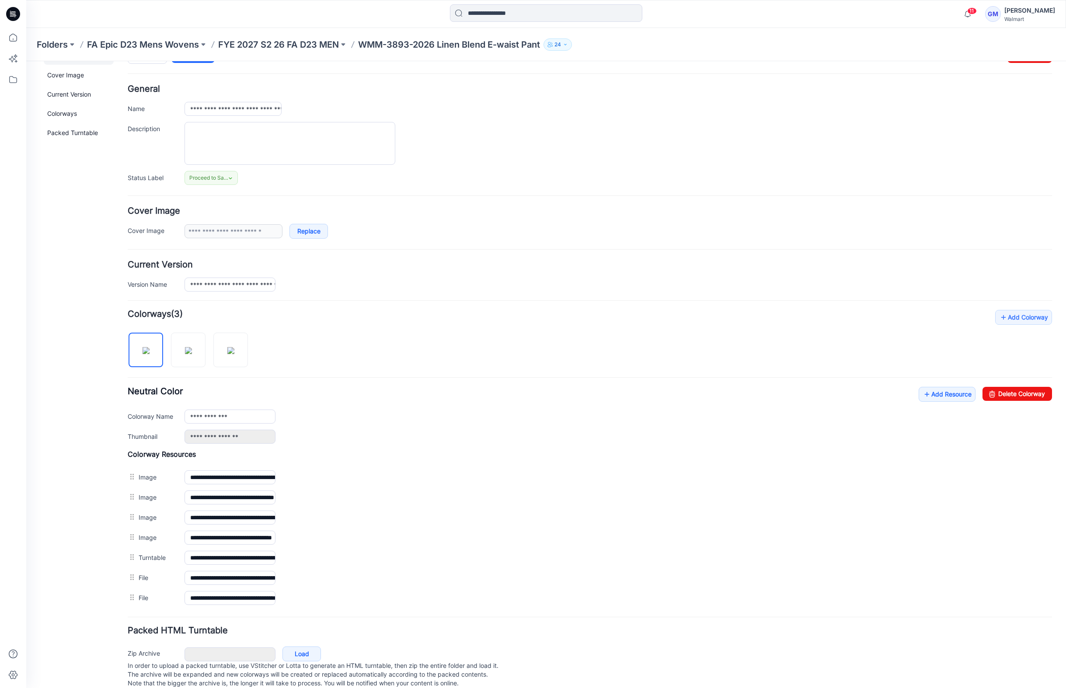
scroll to position [0, 0]
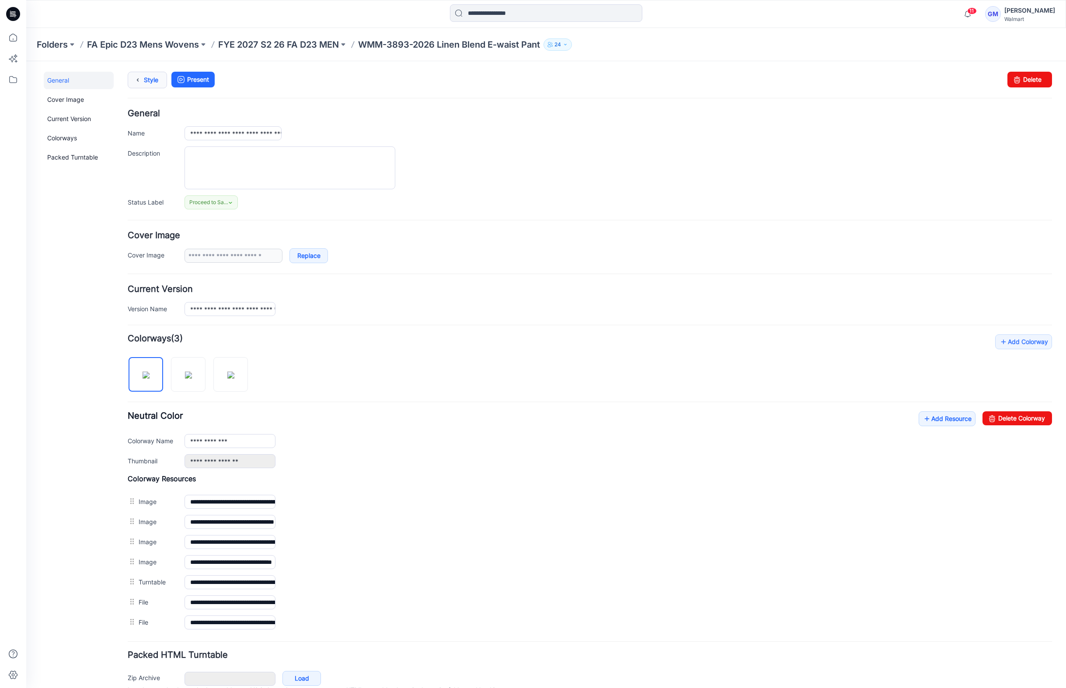
click at [146, 78] on link "Style" at bounding box center [147, 80] width 39 height 17
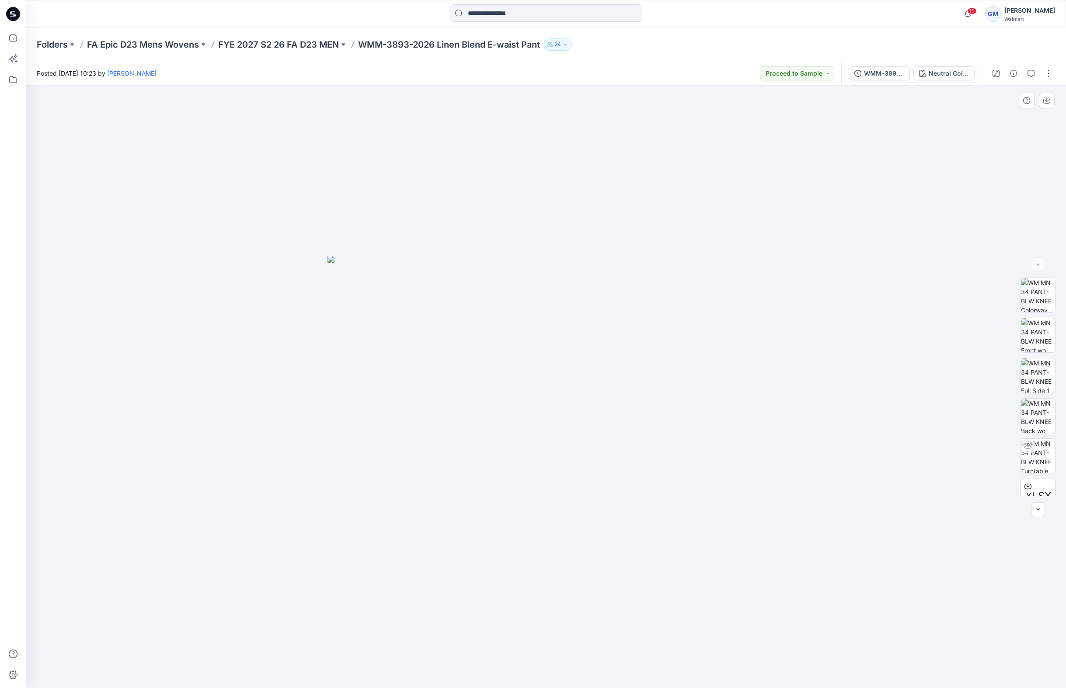
click at [257, 455] on div at bounding box center [545, 387] width 1039 height 602
drag, startPoint x: 358, startPoint y: 44, endPoint x: 544, endPoint y: 43, distance: 185.3
click at [544, 43] on div "Folders FA Epic D23 Mens Wovens FYE 2027 S2 26 FA D23 MEN WMM-3893-2026 Linen B…" at bounding box center [512, 44] width 950 height 12
copy p "WMM-3893-2026 Linen Blend E-waist Pant"
click at [176, 328] on div at bounding box center [545, 387] width 1039 height 602
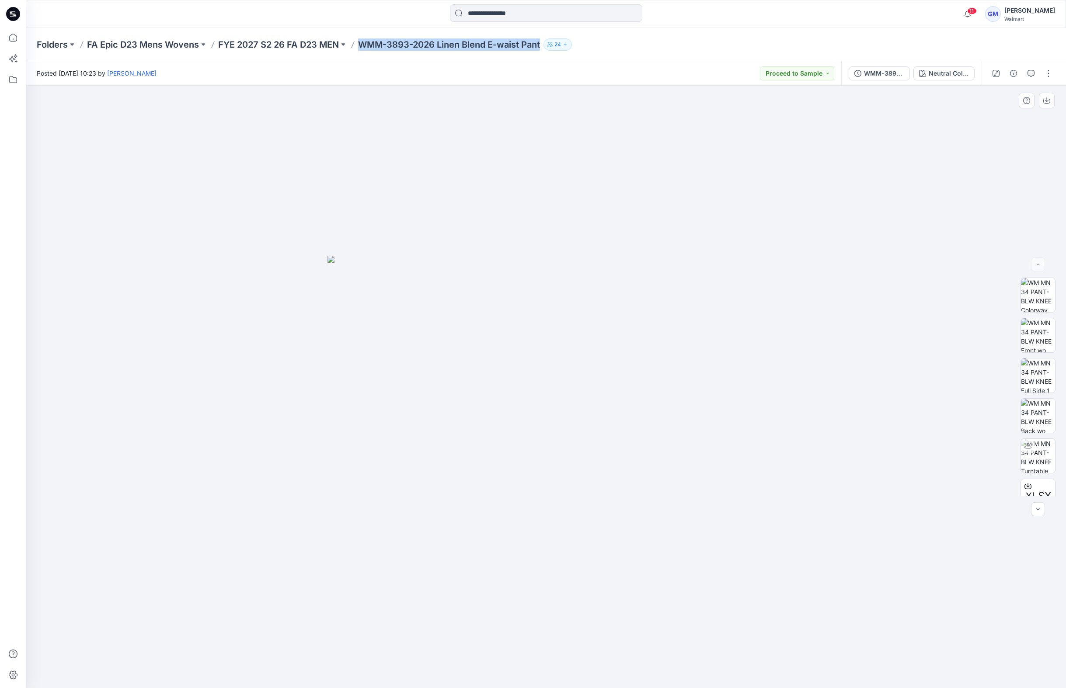
drag, startPoint x: 491, startPoint y: 153, endPoint x: 490, endPoint y: 132, distance: 20.1
click at [490, 153] on div at bounding box center [545, 387] width 1039 height 602
drag, startPoint x: 401, startPoint y: 429, endPoint x: 400, endPoint y: 423, distance: 6.3
click at [400, 427] on img at bounding box center [545, 472] width 437 height 432
click at [317, 43] on p "FYE 2027 S2 26 FA D23 MEN" at bounding box center [278, 44] width 121 height 12
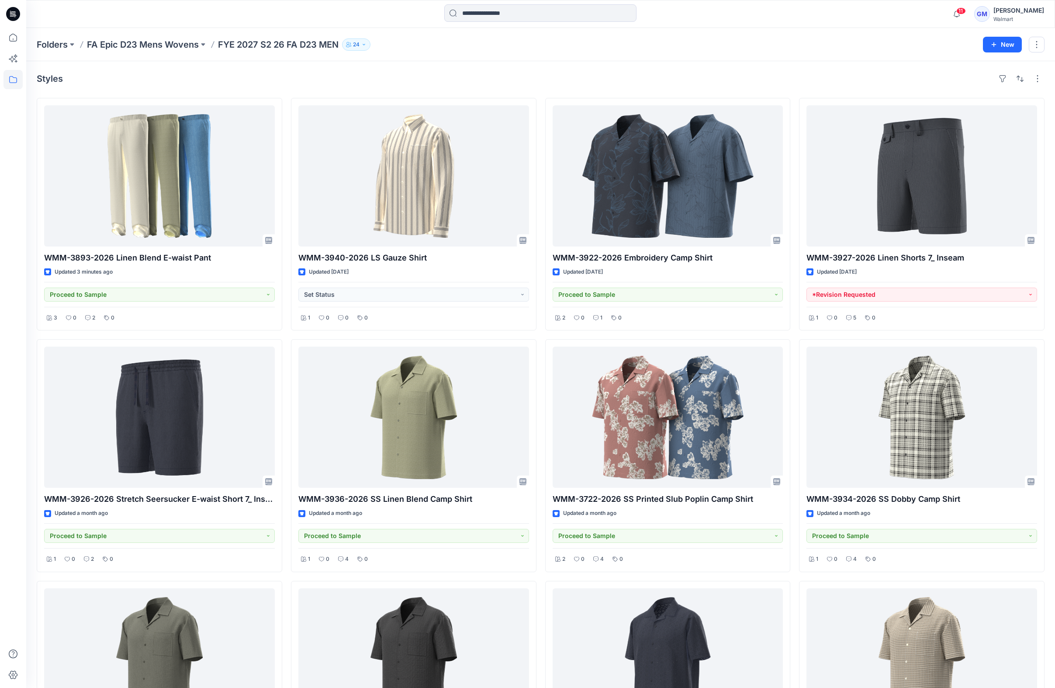
click at [177, 83] on div "Styles" at bounding box center [541, 79] width 1008 height 14
click at [12, 39] on icon at bounding box center [12, 37] width 19 height 19
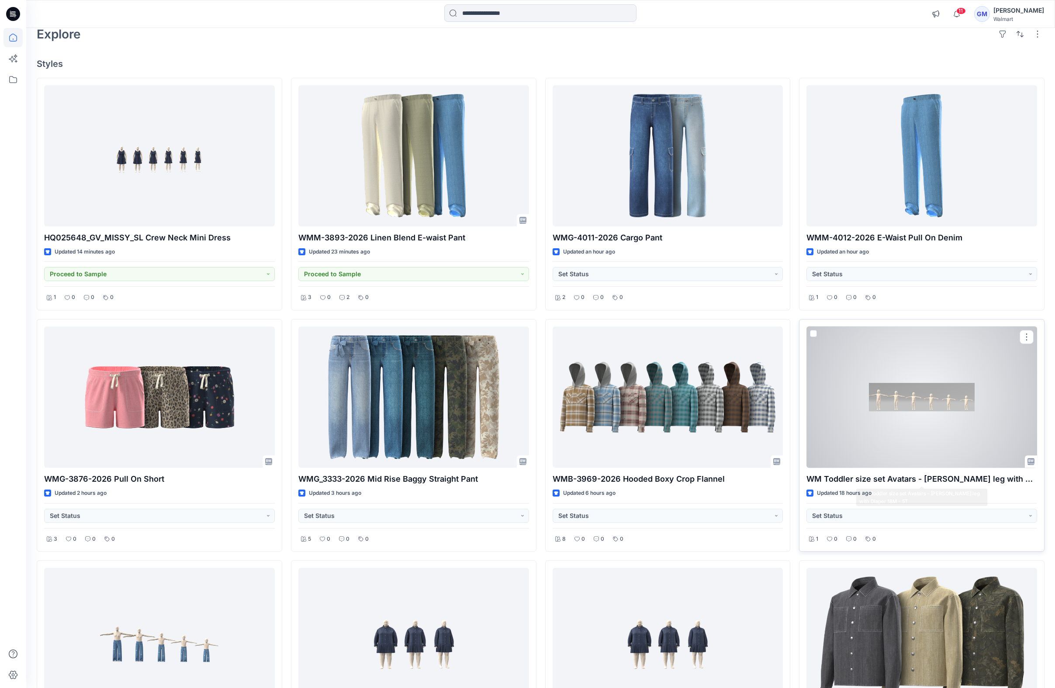
scroll to position [66, 0]
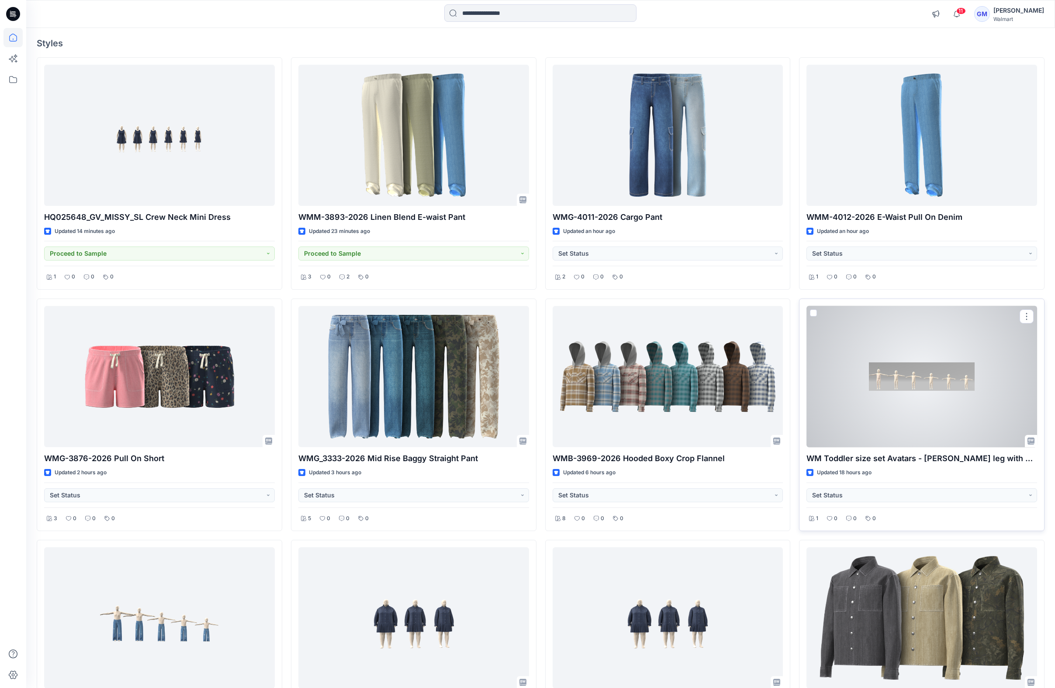
click at [950, 394] on div at bounding box center [922, 376] width 231 height 141
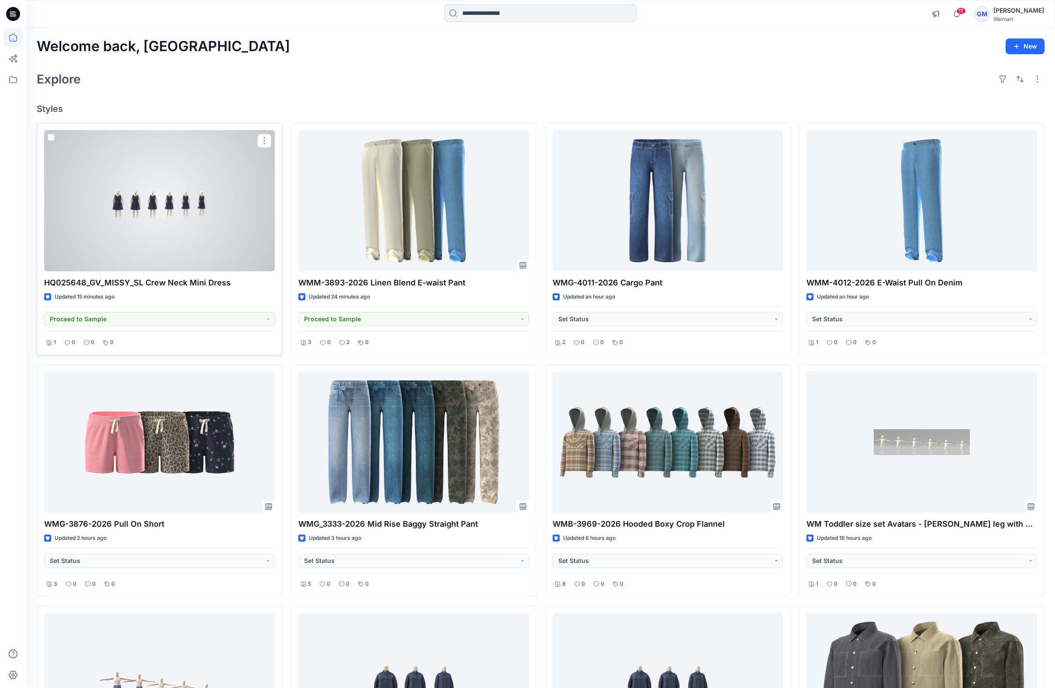
click at [149, 193] on div at bounding box center [159, 200] width 231 height 141
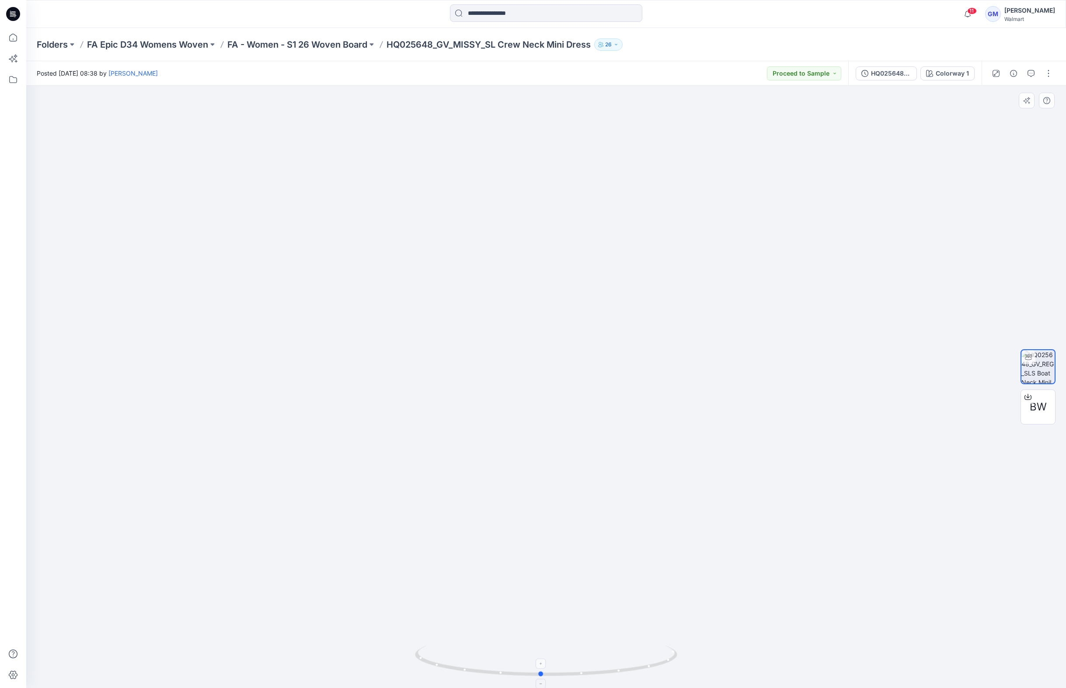
drag, startPoint x: 631, startPoint y: 675, endPoint x: 629, endPoint y: 671, distance: 4.5
click at [629, 671] on icon at bounding box center [547, 662] width 264 height 33
click at [12, 36] on icon at bounding box center [12, 37] width 19 height 19
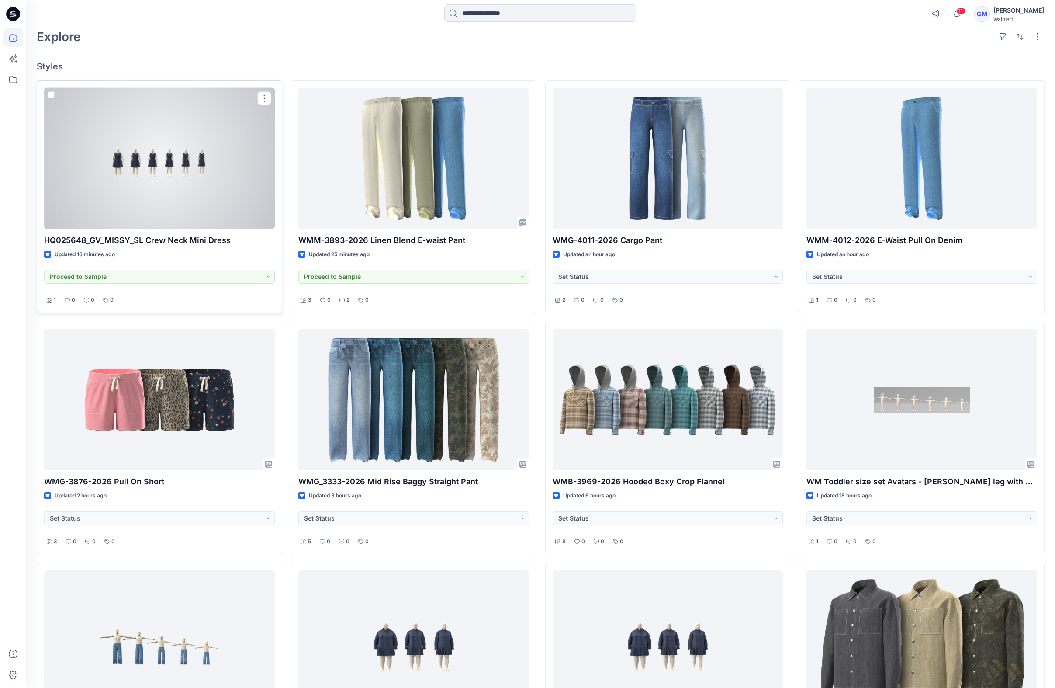
scroll to position [160, 0]
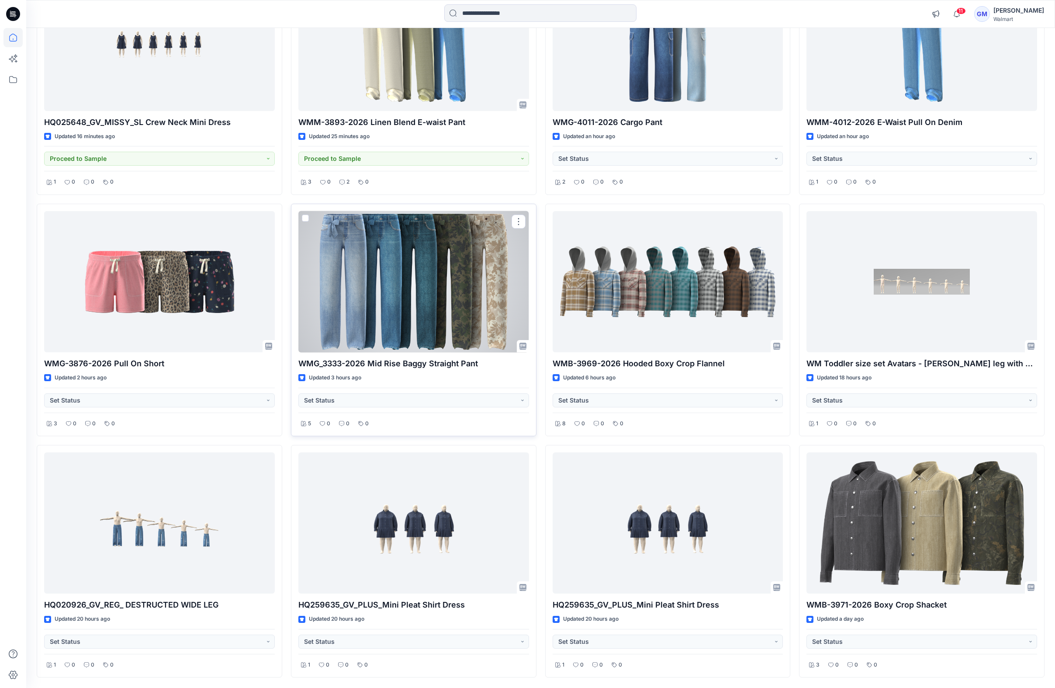
click at [358, 275] on div at bounding box center [414, 281] width 231 height 141
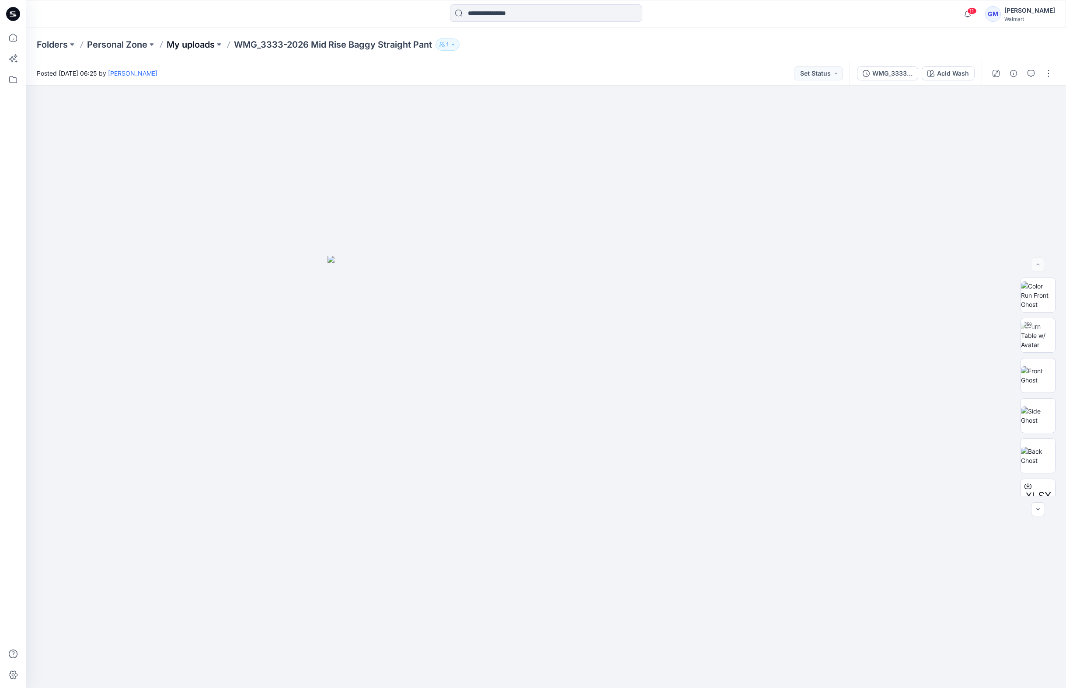
click at [198, 45] on p "My uploads" at bounding box center [191, 44] width 48 height 12
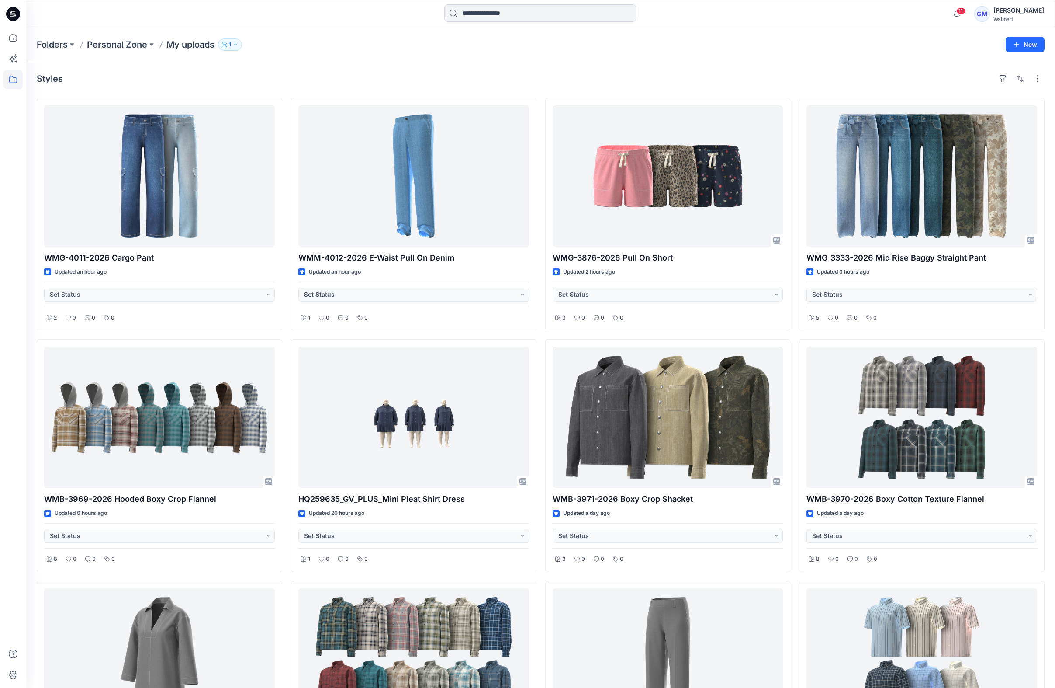
click at [260, 68] on div "Styles WMG-4011-2026 Cargo Pant Updated an hour ago Set Status 2 0 0 0 WMB-3969…" at bounding box center [540, 442] width 1029 height 763
click at [334, 83] on div "Styles" at bounding box center [541, 79] width 1008 height 14
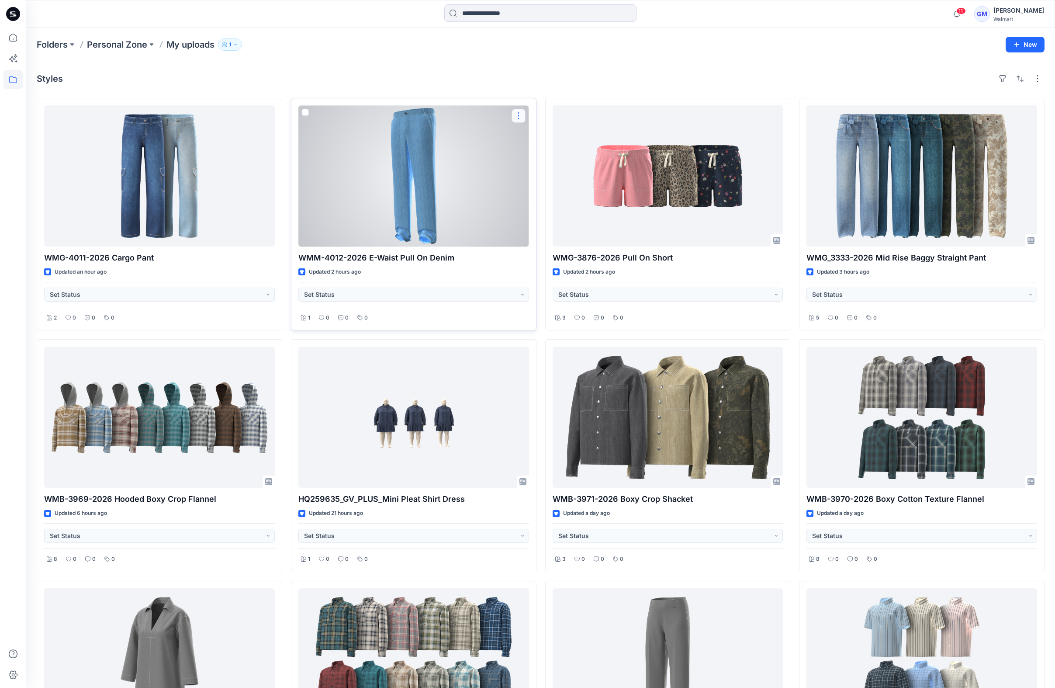
click at [521, 115] on button "button" at bounding box center [519, 116] width 14 height 14
click at [430, 164] on div at bounding box center [414, 175] width 231 height 141
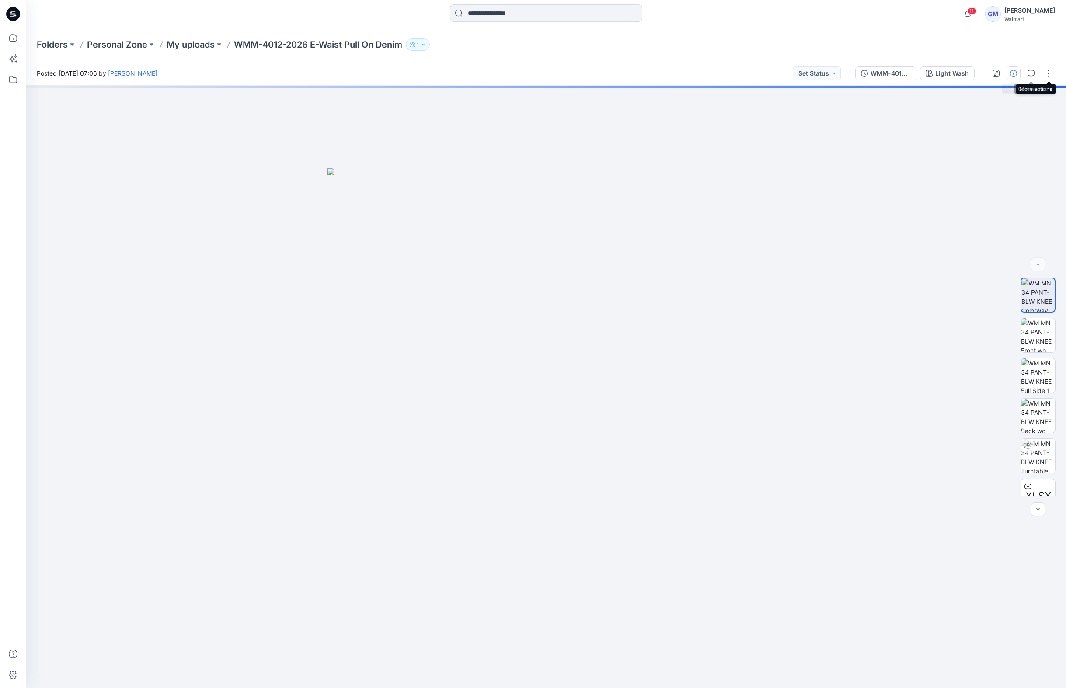
click at [1015, 73] on icon "button" at bounding box center [1013, 73] width 7 height 7
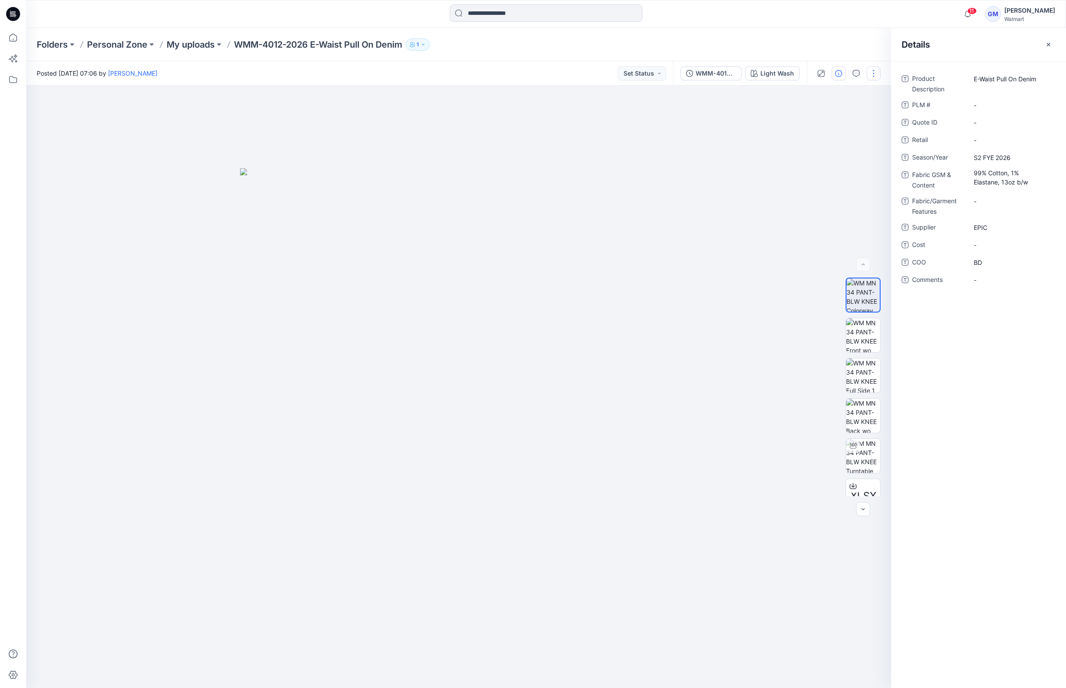
click at [875, 77] on button "button" at bounding box center [873, 73] width 14 height 14
click at [831, 115] on button "Edit" at bounding box center [836, 118] width 80 height 16
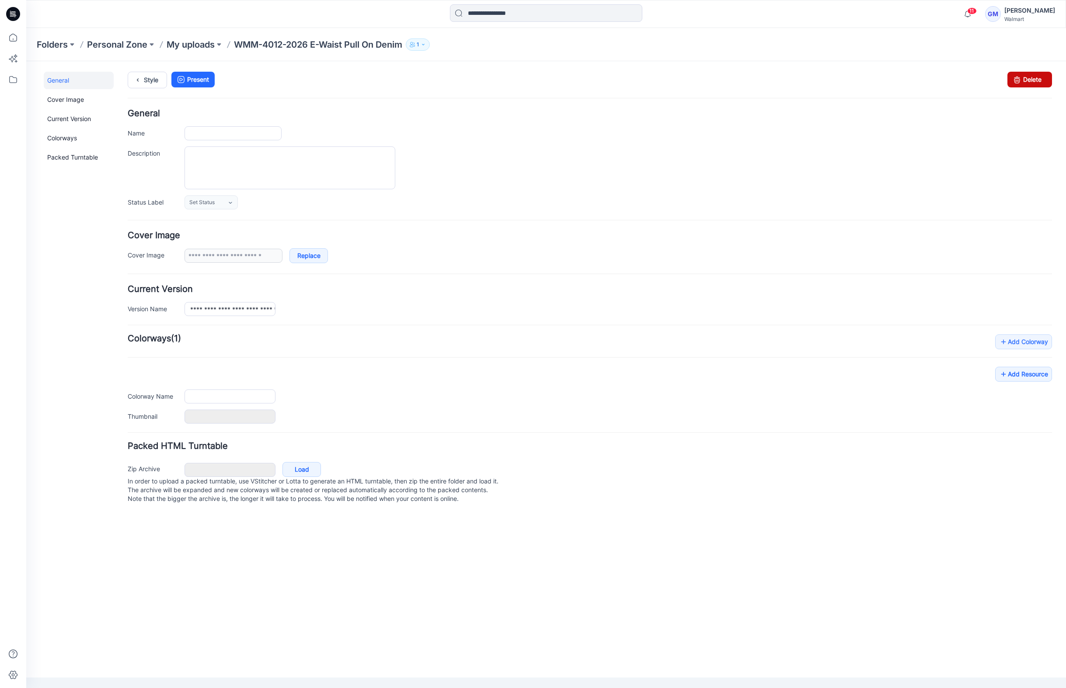
type input "**********"
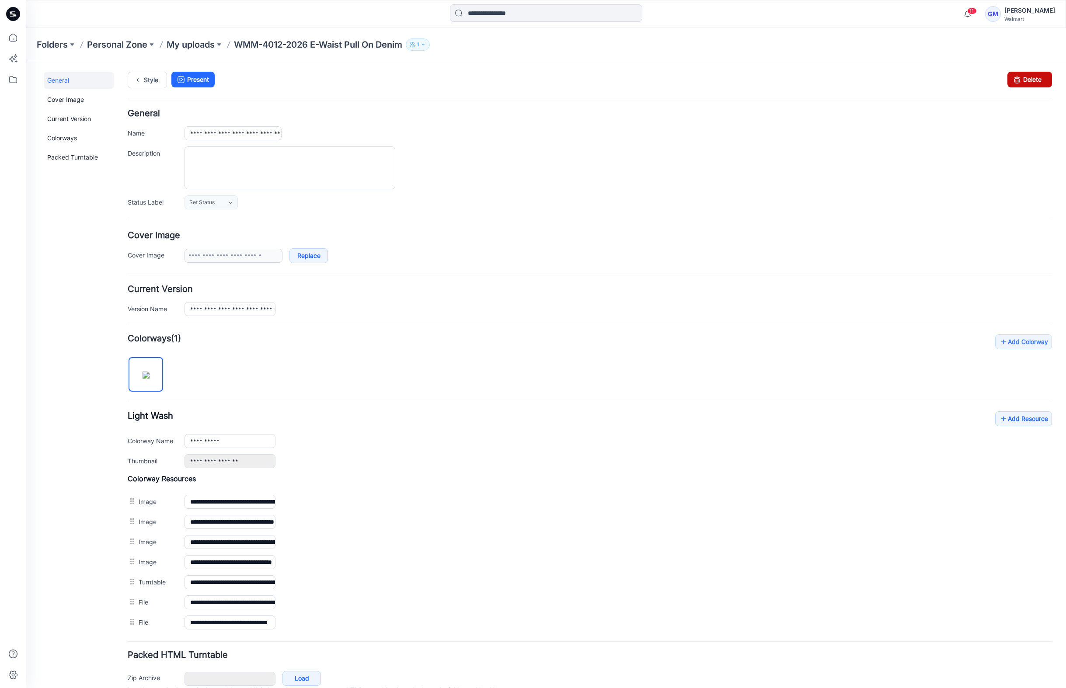
click at [1034, 82] on link "Delete" at bounding box center [1029, 80] width 45 height 16
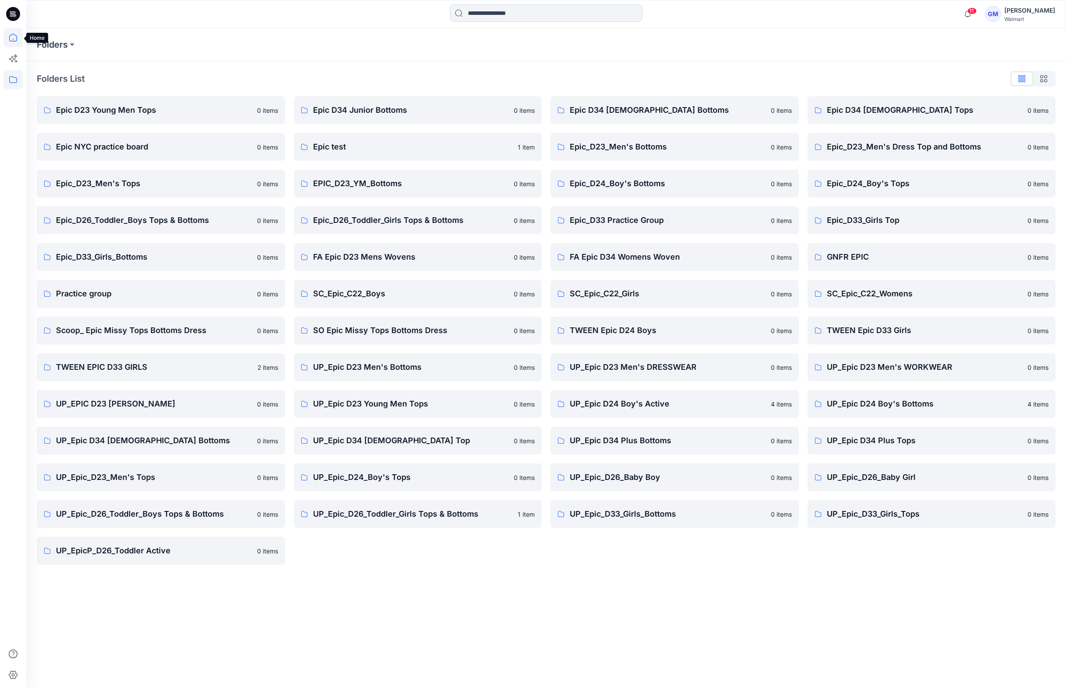
click at [12, 34] on icon at bounding box center [13, 38] width 8 height 8
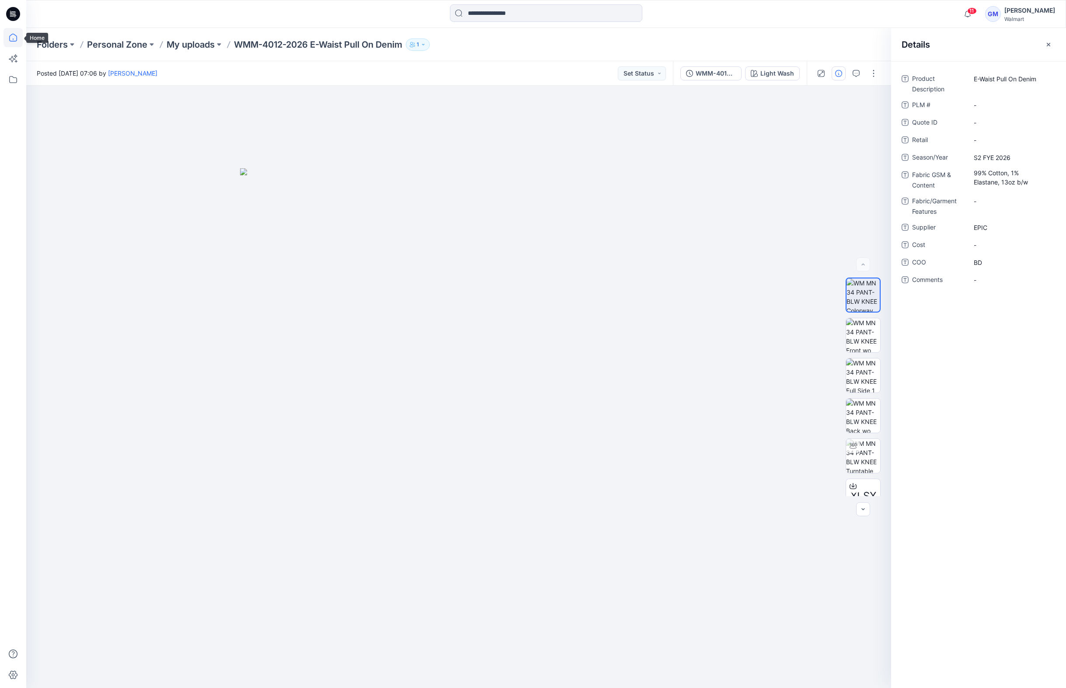
click at [17, 38] on icon at bounding box center [12, 37] width 19 height 19
